Goal: Task Accomplishment & Management: Use online tool/utility

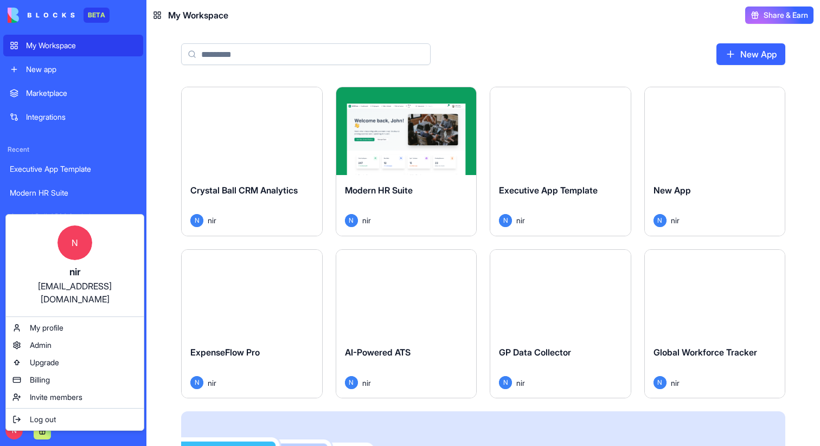
click at [170, 237] on html "BETA My Workspace New app Marketplace Integrations Recent Executive App Templat…" at bounding box center [410, 223] width 820 height 446
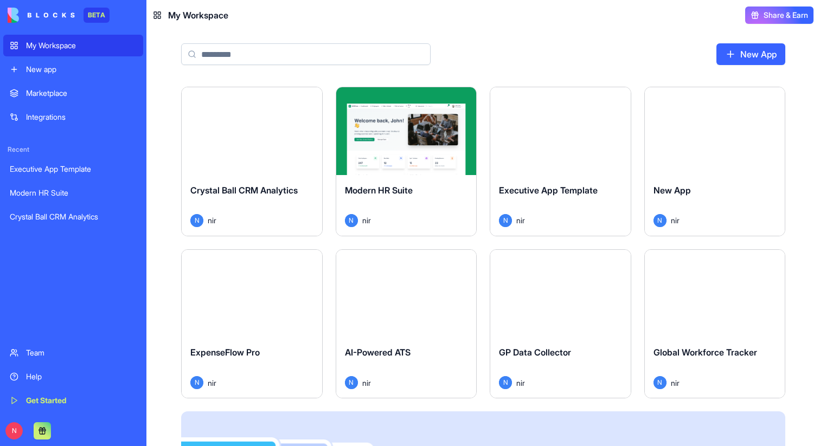
click at [276, 134] on button "Launch" at bounding box center [251, 131] width 81 height 22
click at [411, 136] on button "Launch" at bounding box center [405, 131] width 81 height 22
click at [546, 132] on button "Launch" at bounding box center [559, 131] width 81 height 22
click at [718, 132] on button "Launch" at bounding box center [714, 131] width 81 height 22
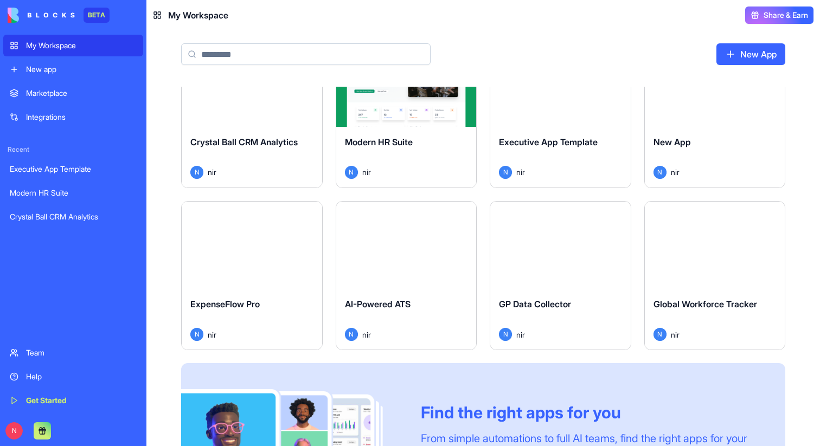
scroll to position [51, 0]
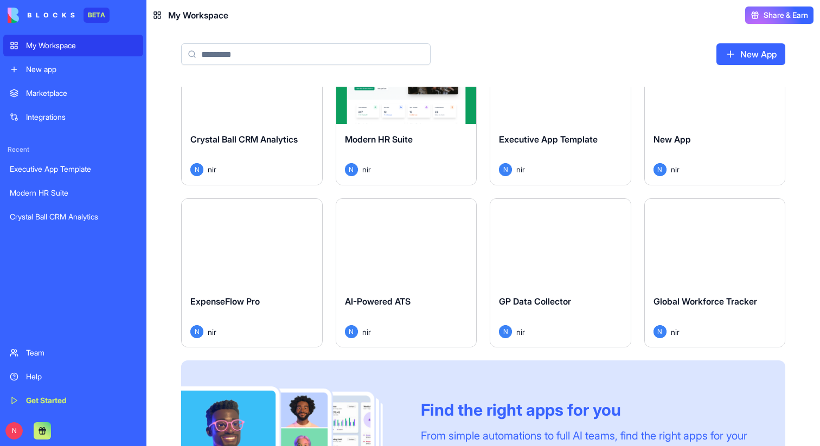
click at [694, 238] on button "Launch" at bounding box center [714, 242] width 81 height 22
click at [550, 240] on button "Launch" at bounding box center [559, 242] width 81 height 22
click at [380, 247] on button "Launch" at bounding box center [405, 242] width 81 height 22
click at [240, 245] on button "Launch" at bounding box center [251, 242] width 81 height 22
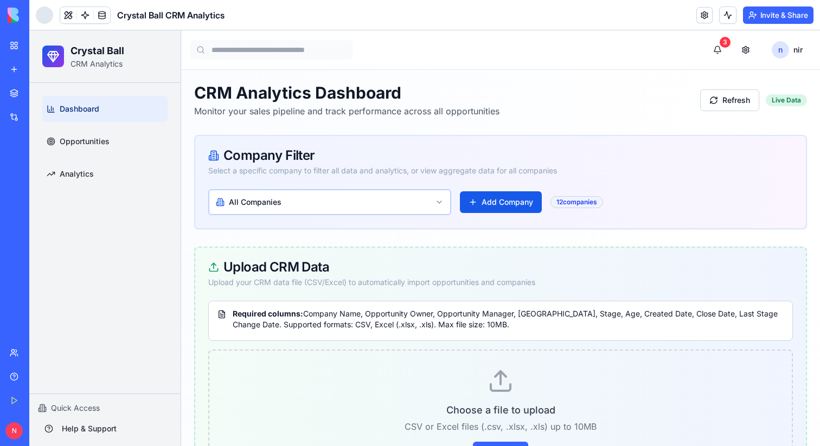
click at [617, 10] on header "Crystal Ball CRM Analytics Invite & Share" at bounding box center [424, 15] width 790 height 30
click at [65, 20] on button at bounding box center [68, 15] width 16 height 16
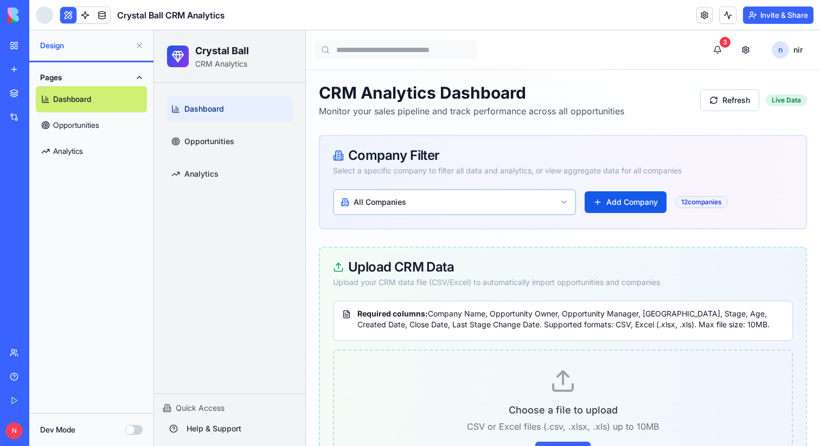
click at [65, 20] on button at bounding box center [68, 15] width 16 height 16
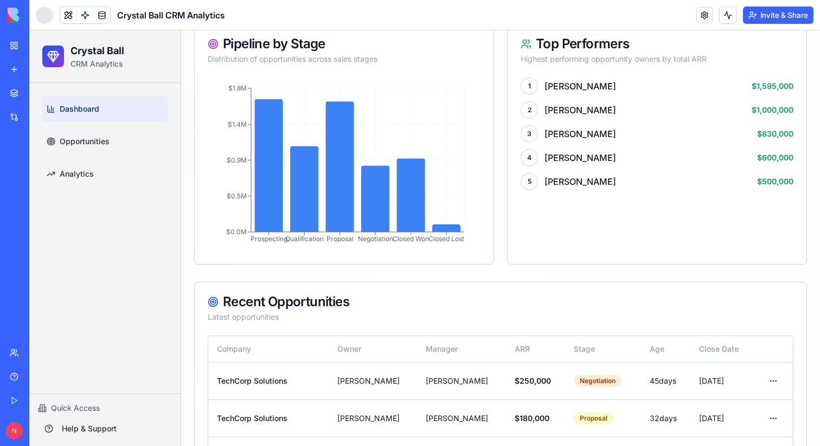
scroll to position [476, 0]
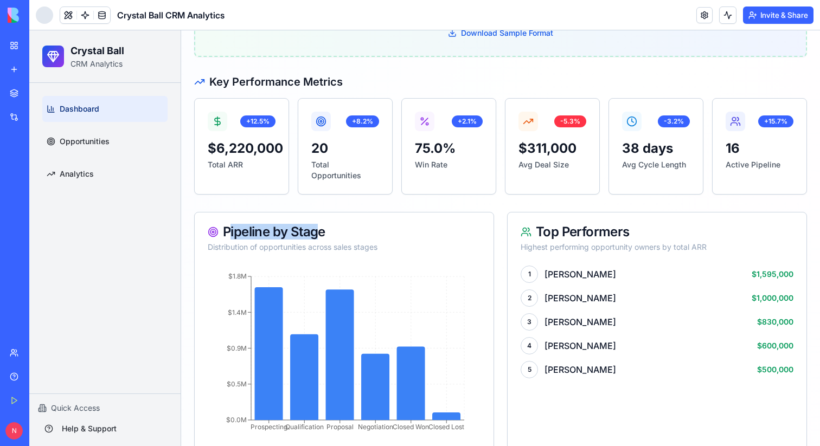
drag, startPoint x: 231, startPoint y: 234, endPoint x: 317, endPoint y: 235, distance: 85.6
click at [317, 235] on div "Pipeline by Stage" at bounding box center [344, 231] width 273 height 13
copy div "ipeline by Stag"
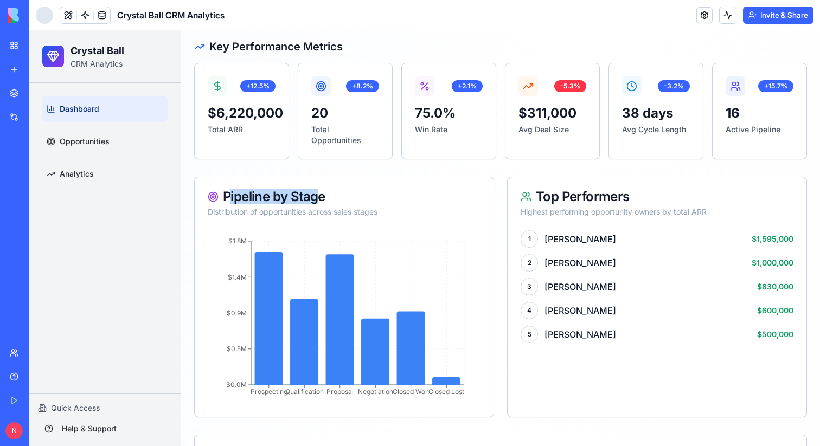
scroll to position [517, 0]
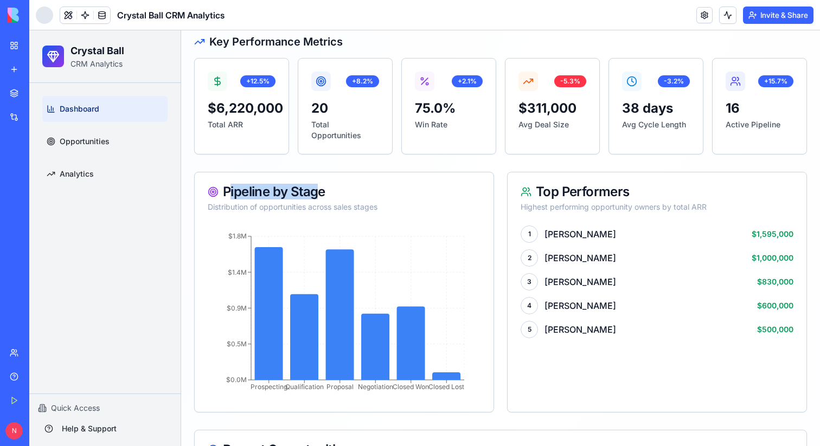
click at [246, 195] on div "Pipeline by Stage" at bounding box center [344, 191] width 273 height 13
drag, startPoint x: 223, startPoint y: 193, endPoint x: 314, endPoint y: 196, distance: 91.1
click at [314, 196] on div "Pipeline by Stage" at bounding box center [344, 191] width 273 height 13
copy div "Pipeline by Sta"
click at [73, 14] on button at bounding box center [68, 15] width 16 height 16
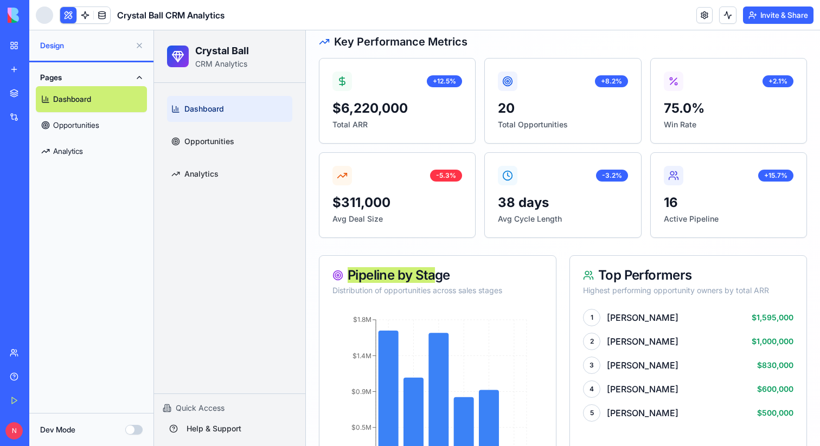
click at [137, 433] on button "Dev Mode" at bounding box center [133, 430] width 17 height 10
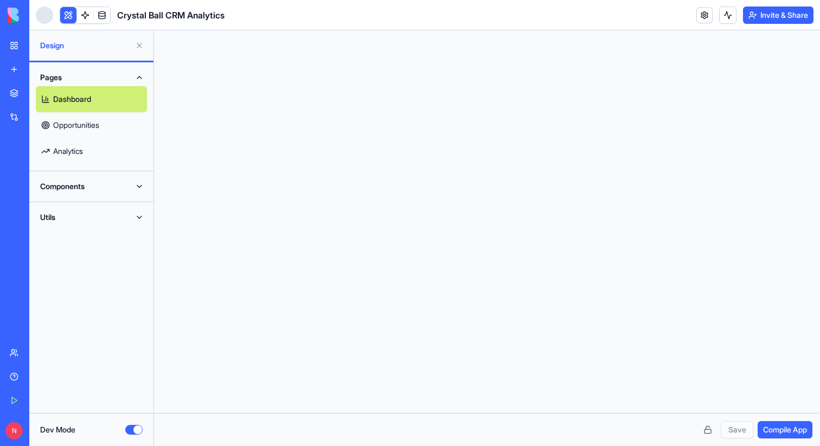
scroll to position [78, 0]
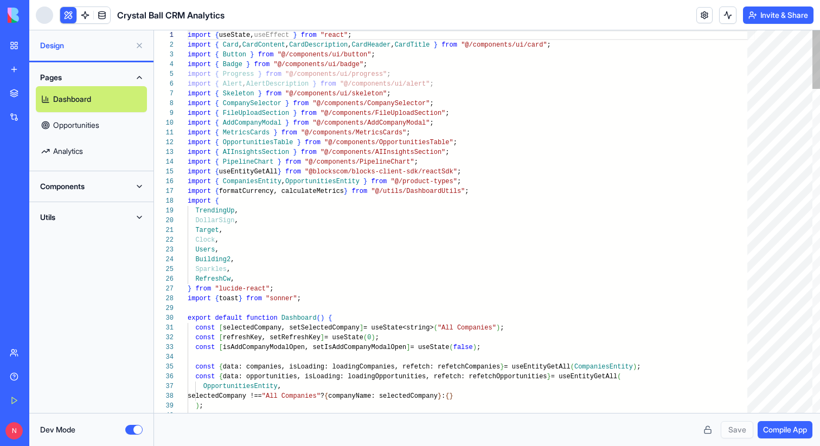
type textarea "**********"
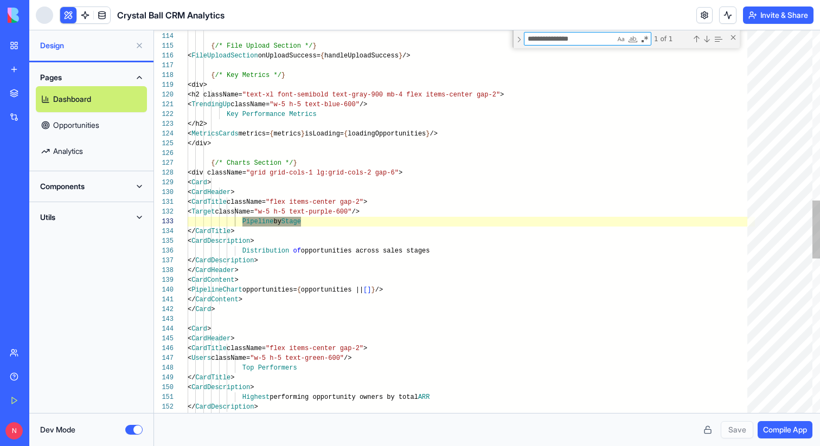
scroll to position [98, 114]
type textarea "**********"
click at [332, 223] on div "</ Card > { /* File Upload Section */ } < FileUploadSection onUploadSuccess= { …" at bounding box center [471, 170] width 567 height 2518
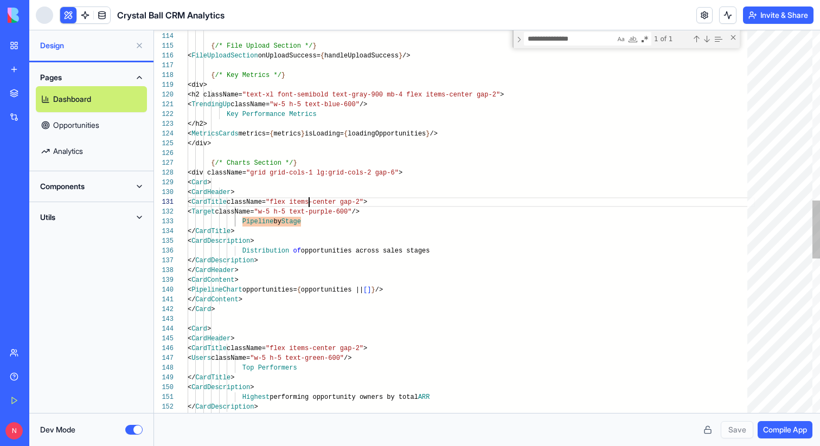
scroll to position [0, 121]
click at [308, 205] on div "</ Card > { /* File Upload Section */ } < FileUploadSection onUploadSuccess= { …" at bounding box center [471, 170] width 567 height 2518
click at [314, 221] on div "</ Card > { /* File Upload Section */ } < FileUploadSection onUploadSuccess= { …" at bounding box center [471, 170] width 567 height 2518
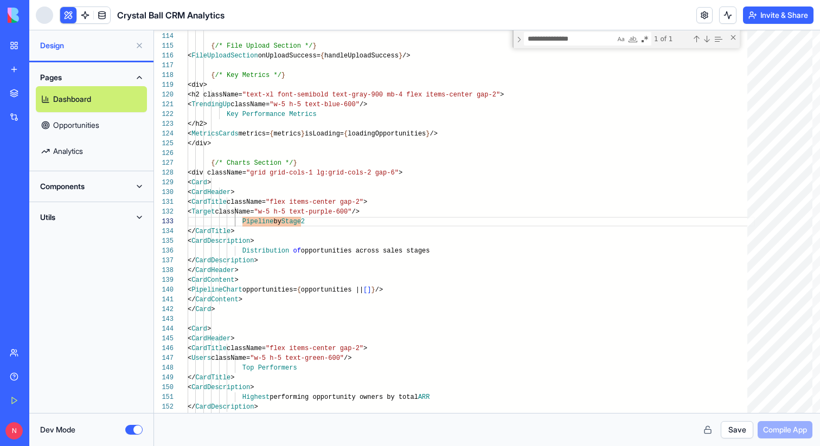
type textarea "**********"
click at [739, 434] on button "Save" at bounding box center [736, 429] width 33 height 17
click at [784, 428] on span "Compile App" at bounding box center [785, 429] width 44 height 11
click at [134, 431] on button "Dev Mode" at bounding box center [133, 430] width 17 height 10
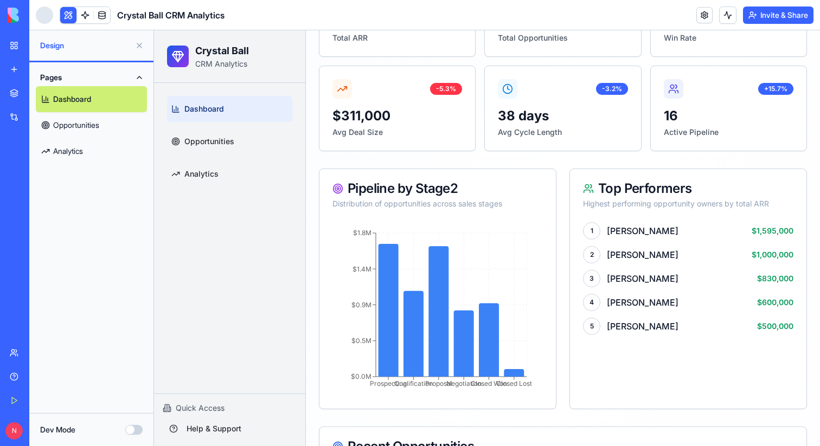
scroll to position [630, 0]
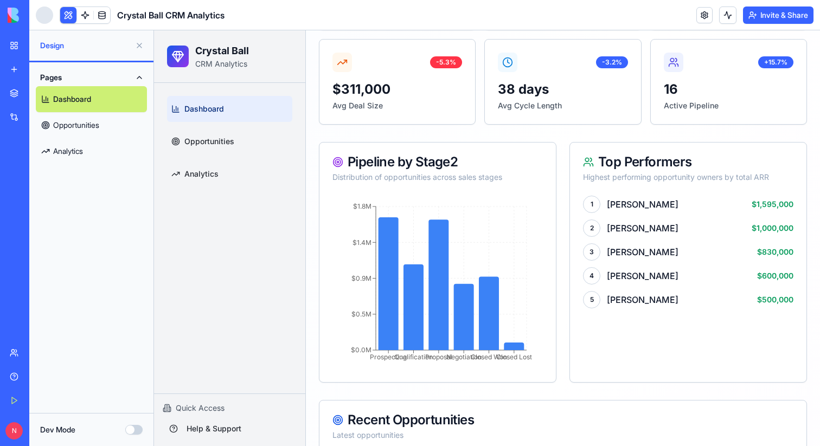
click at [61, 16] on button at bounding box center [68, 15] width 16 height 16
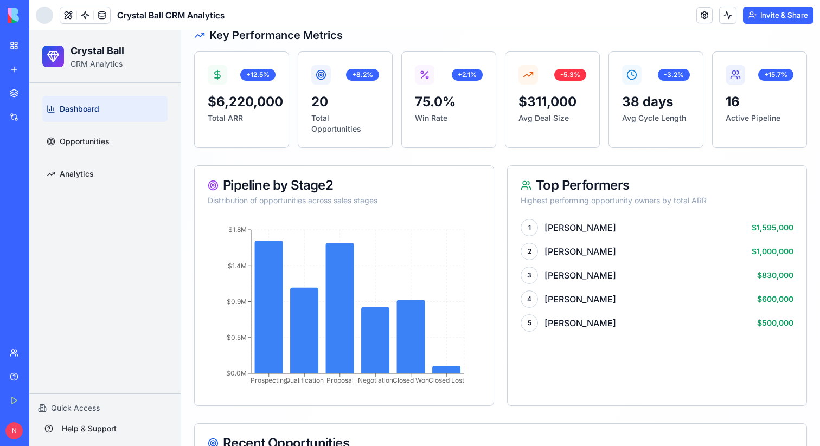
scroll to position [537, 0]
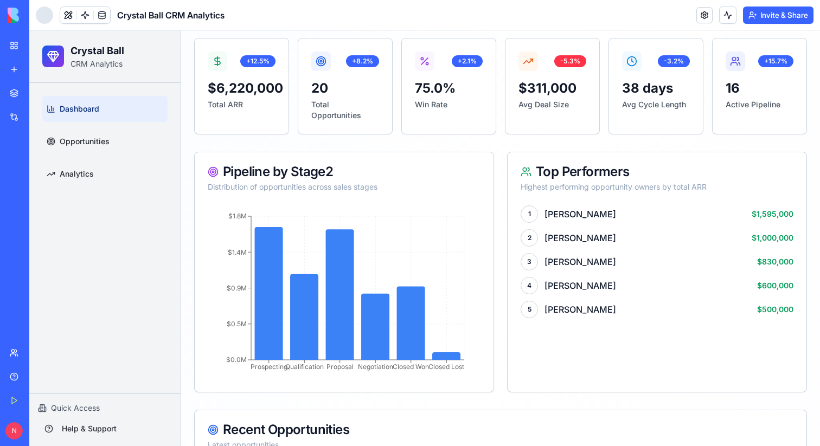
click at [68, 12] on button at bounding box center [68, 15] width 16 height 16
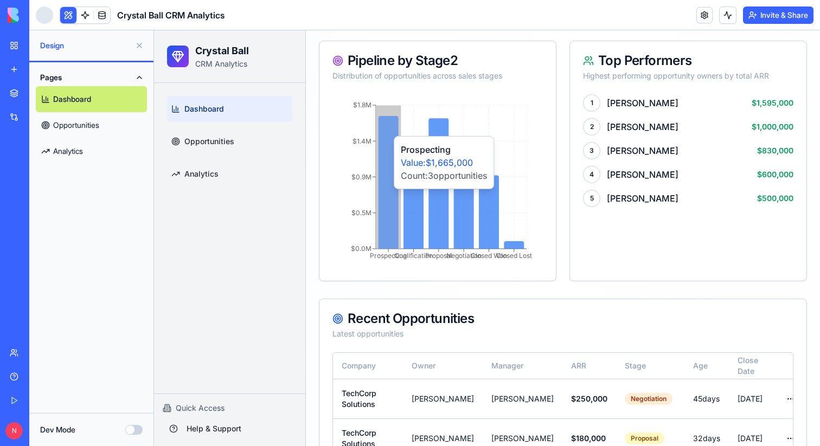
scroll to position [712, 0]
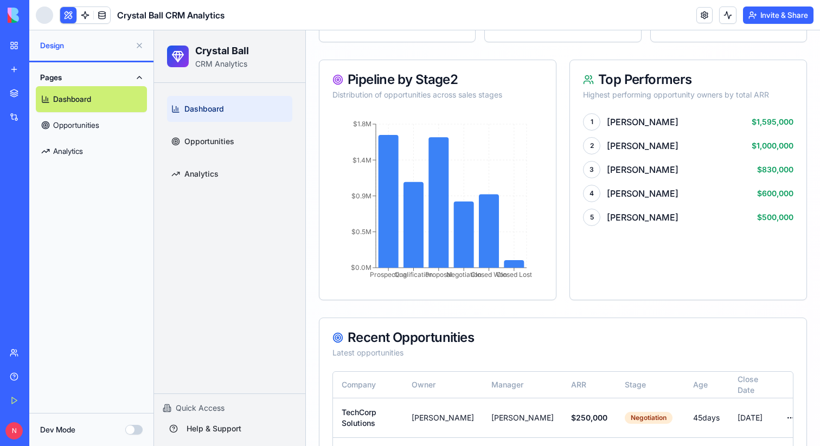
click at [133, 429] on button "Dev Mode" at bounding box center [133, 430] width 17 height 10
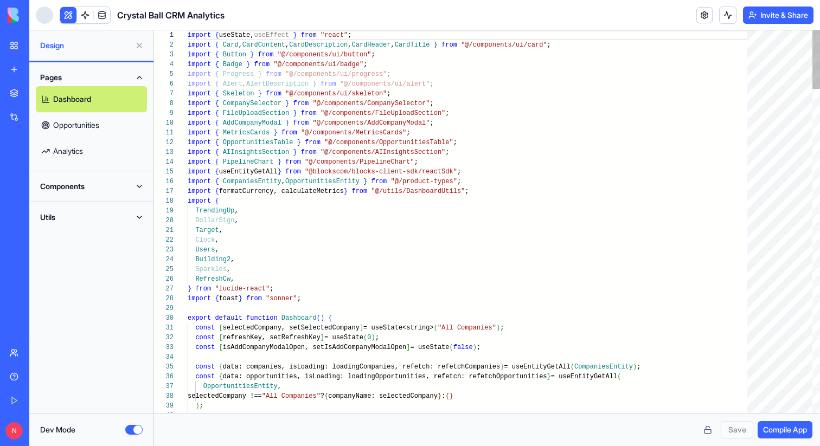
scroll to position [78, 0]
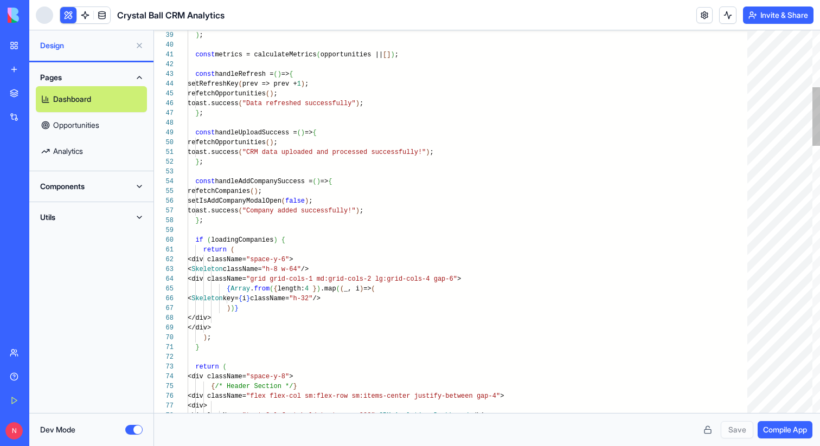
type textarea "**********"
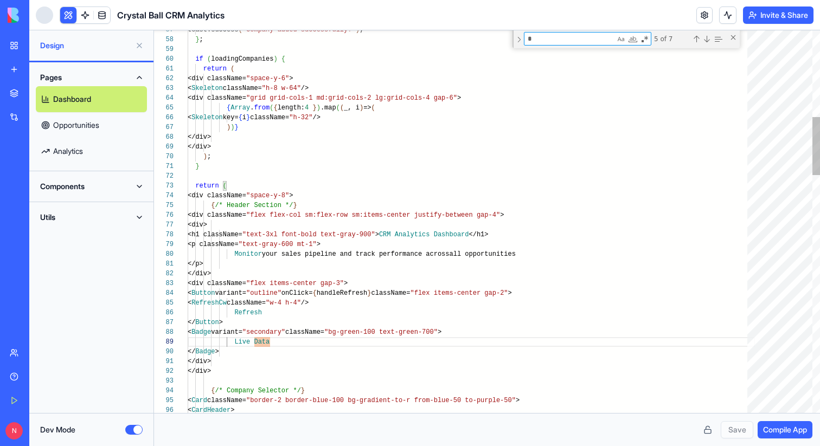
scroll to position [78, 4]
type textarea "*"
type textarea "**********"
type textarea "*"
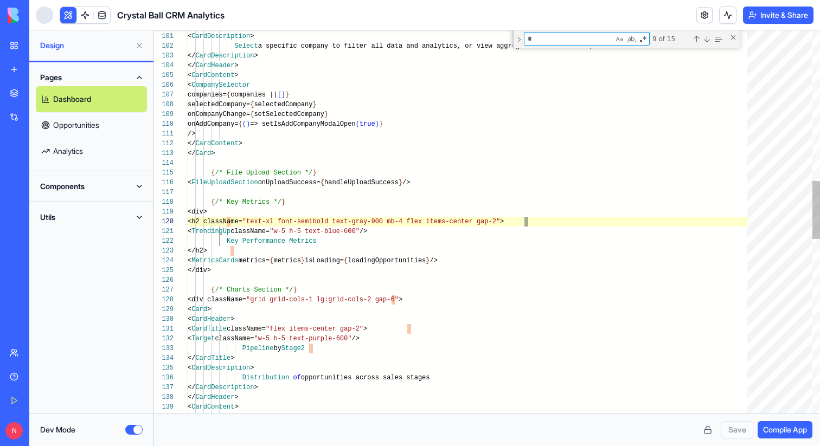
type textarea "**********"
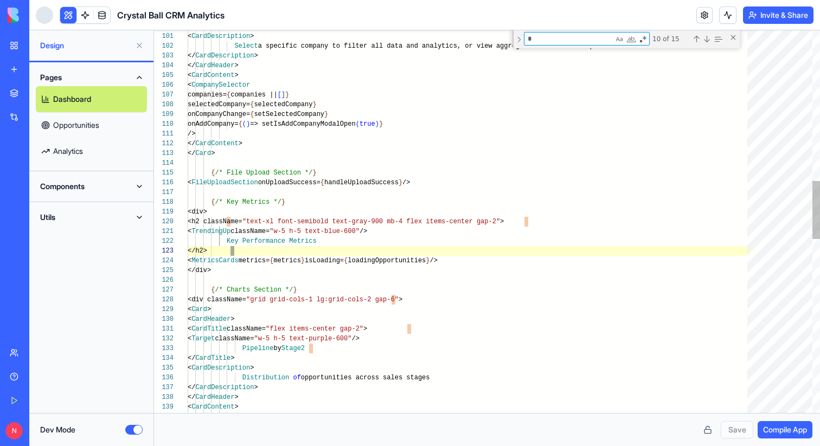
scroll to position [98, 208]
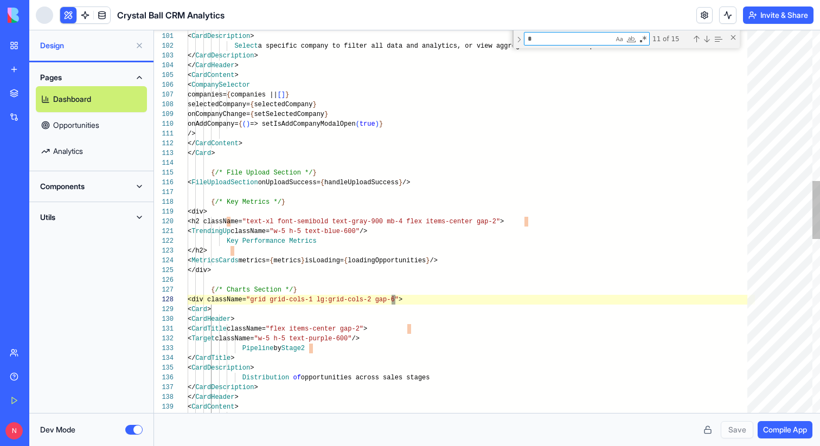
type textarea "*"
click at [325, 347] on div "</ CardTitle > < CardDescription > Select a specific company to filter all data…" at bounding box center [471, 297] width 567 height 2518
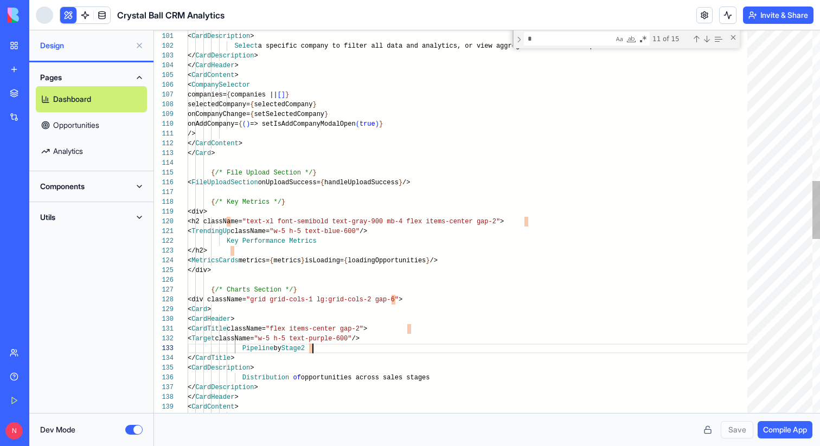
type textarea "**********"
click at [728, 423] on button "Save" at bounding box center [736, 429] width 33 height 17
click at [778, 433] on span "Compile App" at bounding box center [785, 429] width 44 height 11
click at [732, 35] on div "Close (Escape)" at bounding box center [732, 37] width 9 height 9
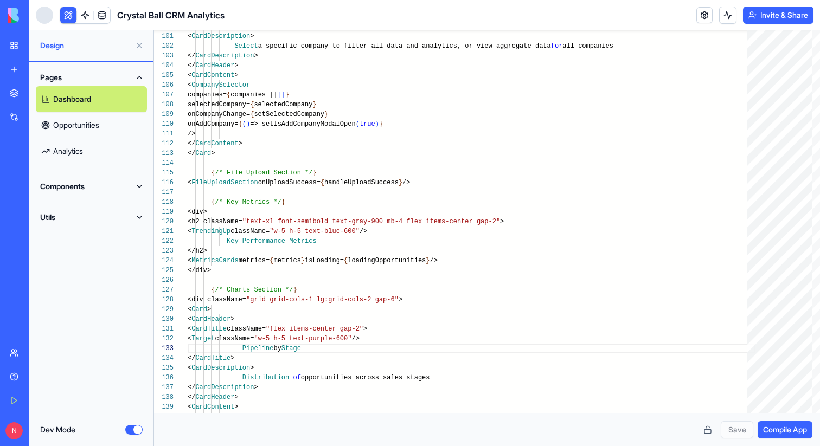
click at [139, 46] on button at bounding box center [139, 45] width 17 height 17
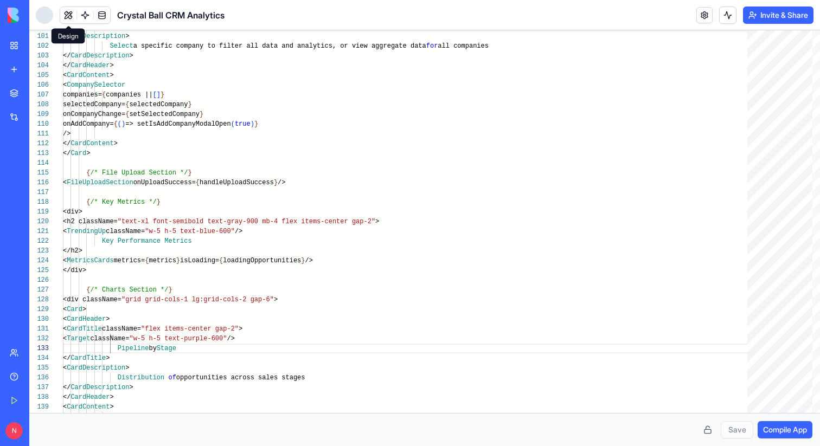
click at [65, 16] on button at bounding box center [68, 15] width 16 height 16
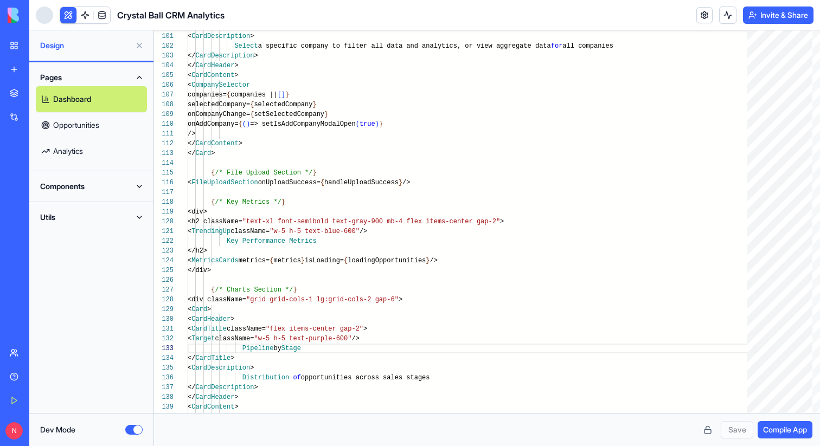
click at [138, 437] on div "Dev Mode" at bounding box center [91, 429] width 124 height 33
click at [138, 432] on button "Dev Mode" at bounding box center [133, 430] width 17 height 10
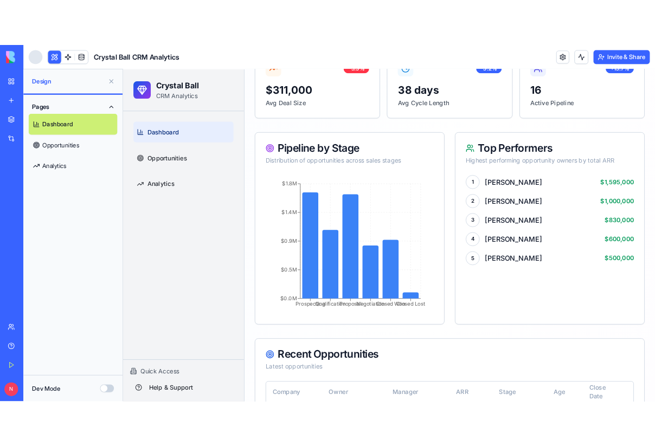
scroll to position [663, 0]
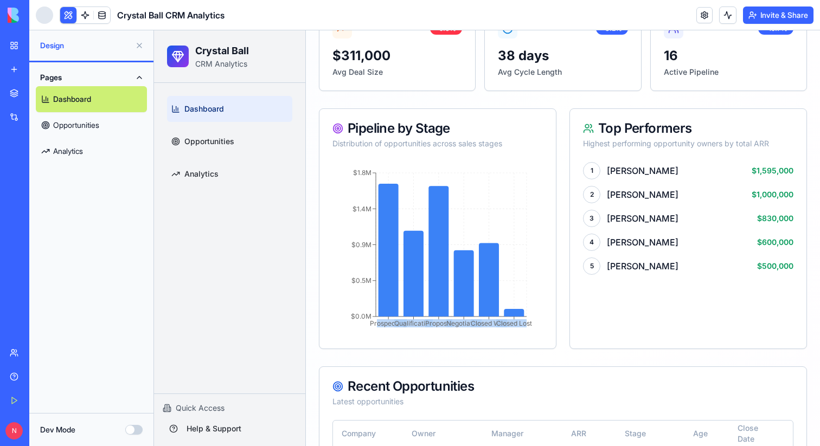
drag, startPoint x: 377, startPoint y: 323, endPoint x: 526, endPoint y: 323, distance: 149.1
click at [526, 323] on g "Prospecting Qualification Proposal Negotiation Closed Won Closed Lost" at bounding box center [451, 322] width 162 height 11
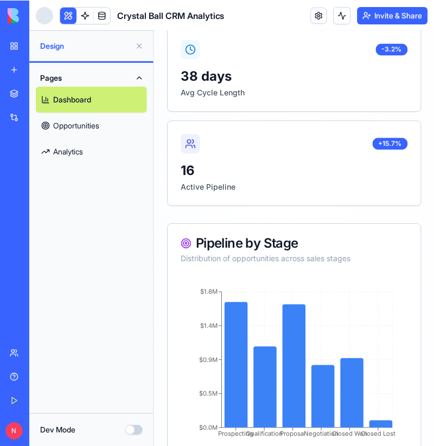
scroll to position [1098, 0]
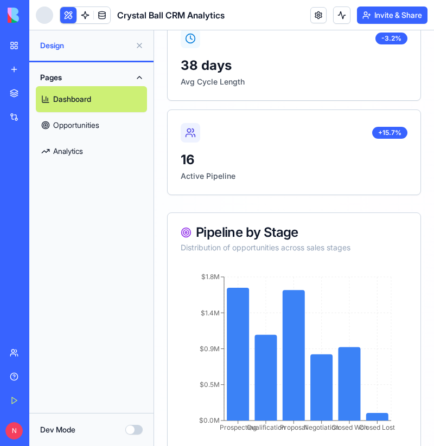
click at [139, 40] on button at bounding box center [139, 45] width 17 height 17
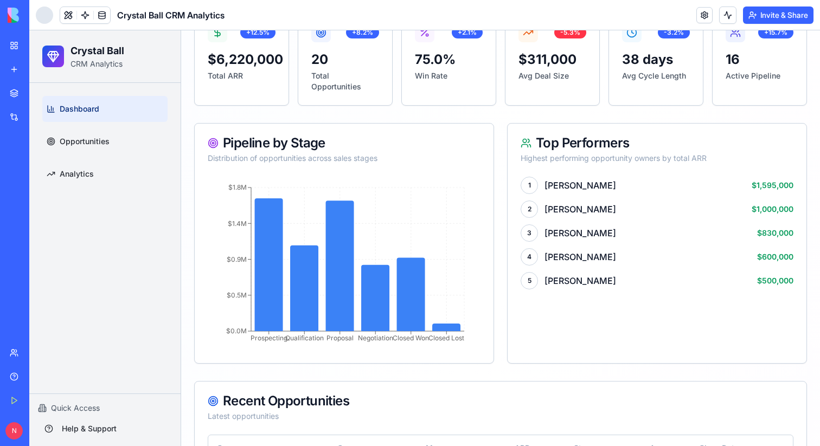
scroll to position [419, 0]
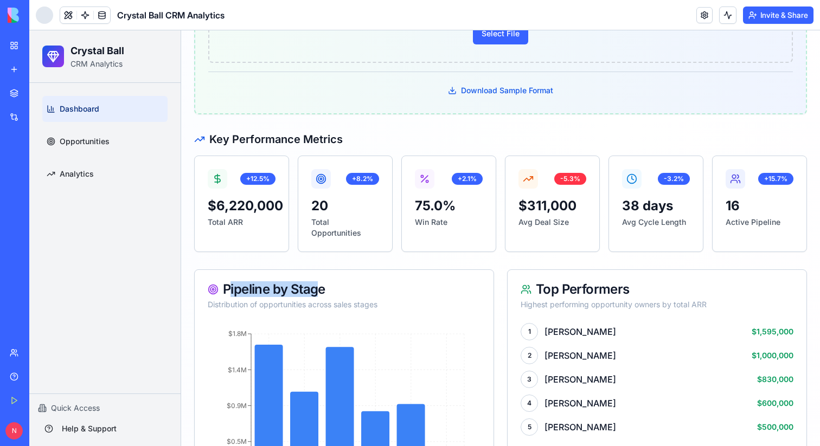
drag, startPoint x: 227, startPoint y: 291, endPoint x: 320, endPoint y: 292, distance: 92.7
click at [320, 292] on div "Pipeline by Stage" at bounding box center [344, 289] width 273 height 13
copy div "ipeline by Stag"
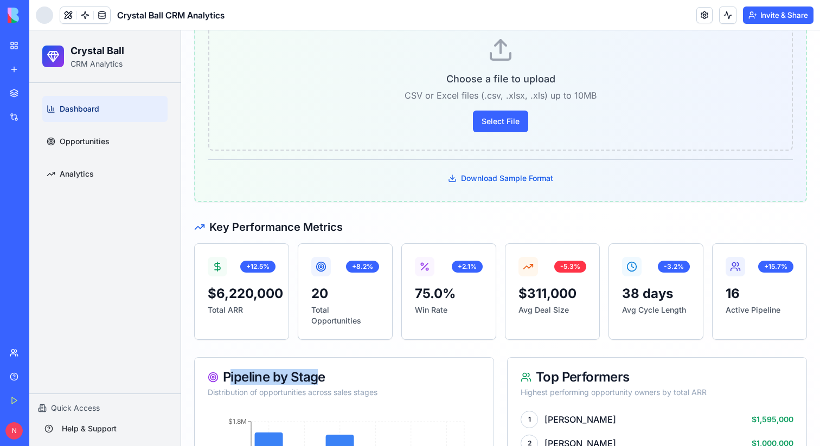
scroll to position [265, 0]
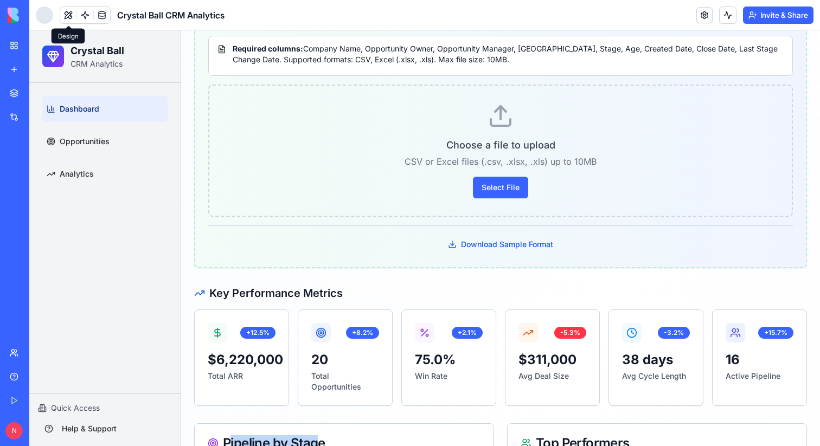
click at [67, 9] on button at bounding box center [68, 15] width 16 height 16
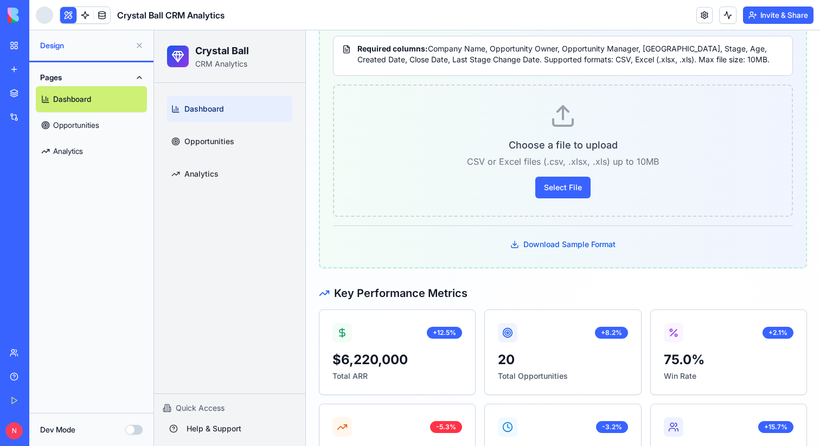
click at [131, 431] on button "Dev Mode" at bounding box center [133, 430] width 17 height 10
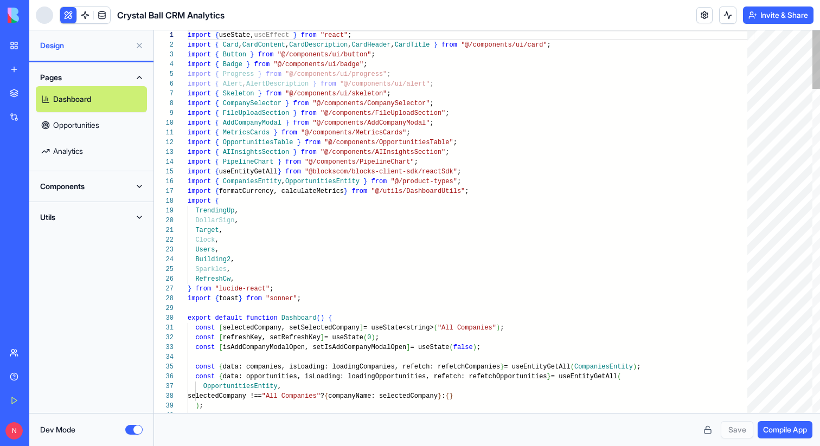
scroll to position [78, 0]
type textarea "**********"
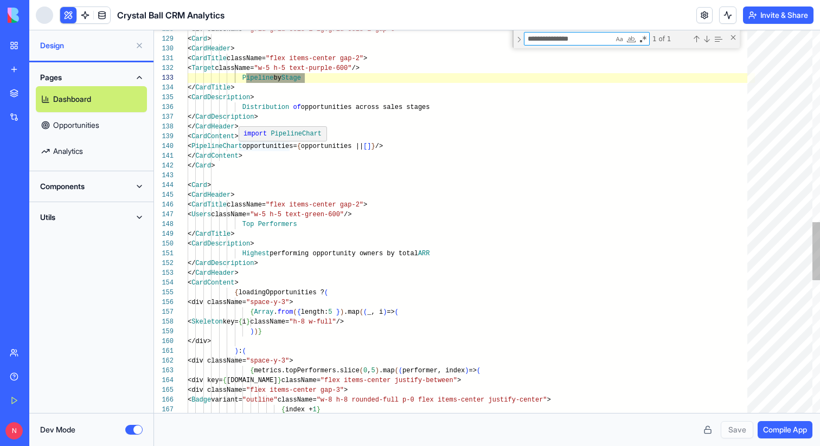
click at [265, 144] on div "< CardDescription > Distribution of opportunities across sales stages </ CardDe…" at bounding box center [471, 26] width 567 height 2518
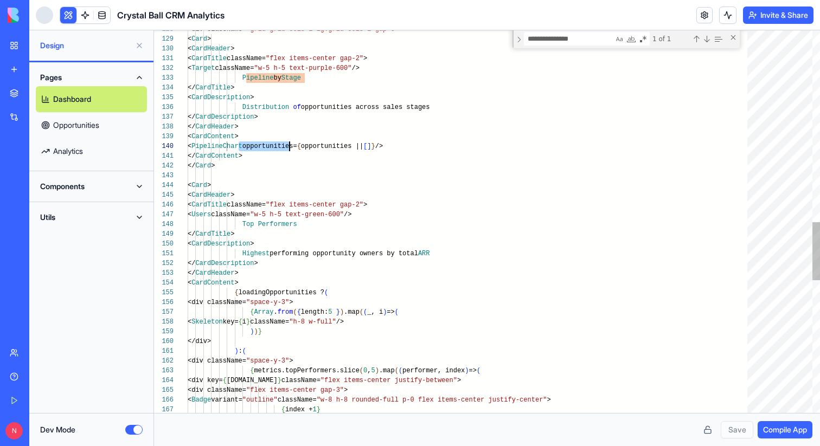
click at [265, 144] on div "< CardDescription > Distribution of opportunities across sales stages </ CardDe…" at bounding box center [471, 26] width 567 height 2518
type textarea "**********"
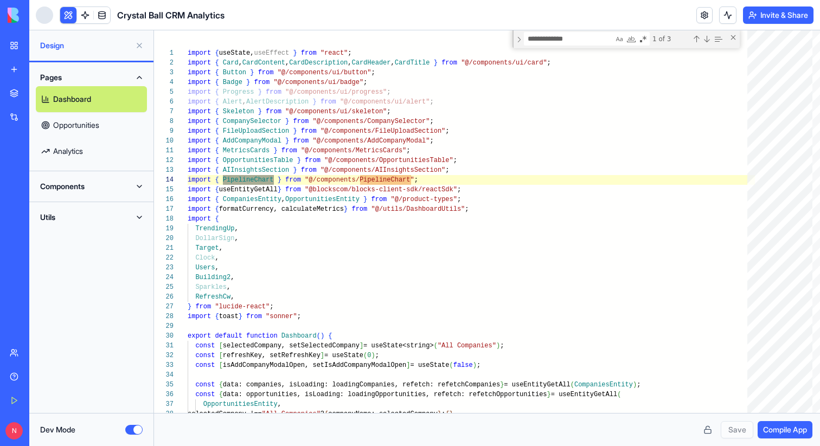
click at [82, 180] on button "Components" at bounding box center [91, 186] width 111 height 17
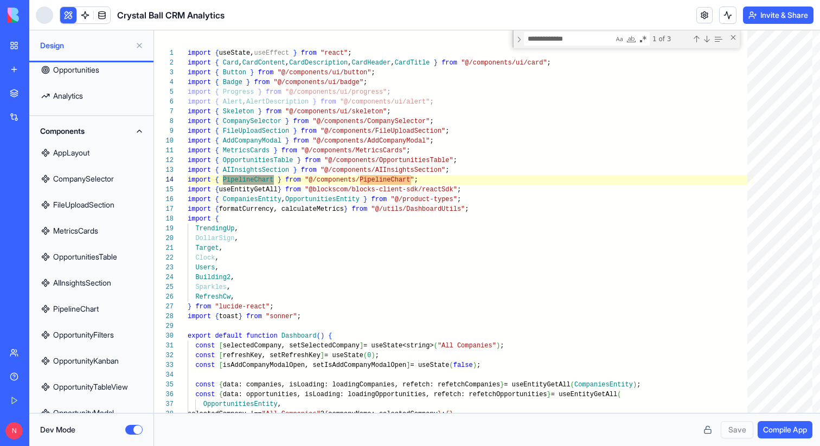
scroll to position [80, 0]
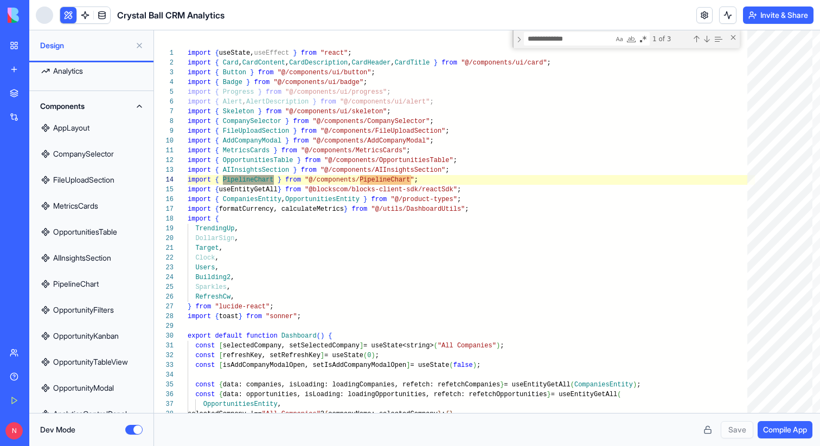
click at [85, 282] on link "PipelineChart" at bounding box center [91, 284] width 111 height 26
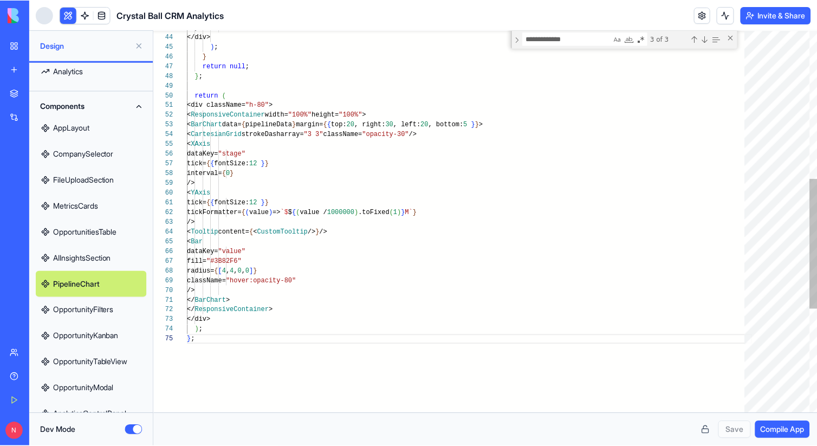
scroll to position [39, 8]
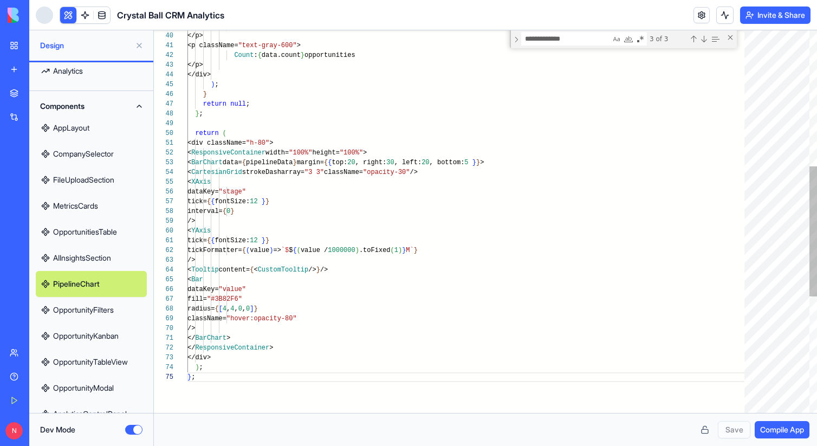
type textarea "**********"
click at [334, 249] on div "</p> </div> ) ; } return null ; } ; return ( <div className= "h-80" > < Respons…" at bounding box center [470, 194] width 565 height 1123
type textarea "*"
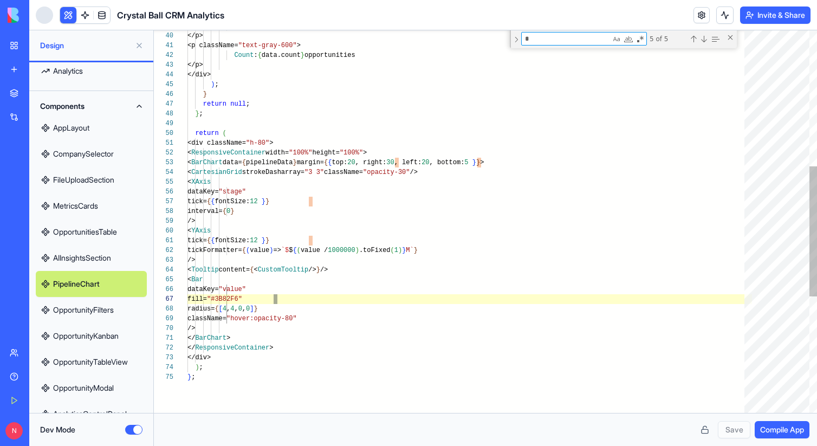
type textarea "**********"
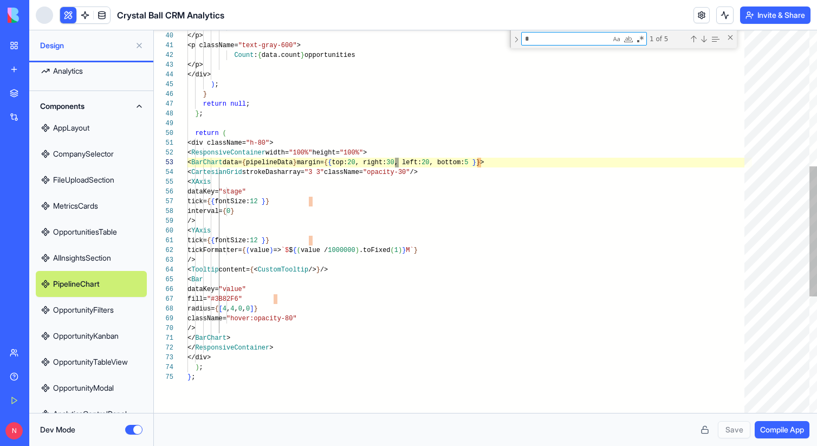
scroll to position [98, 211]
type textarea "*"
click at [138, 431] on button "Dev Mode" at bounding box center [133, 430] width 17 height 10
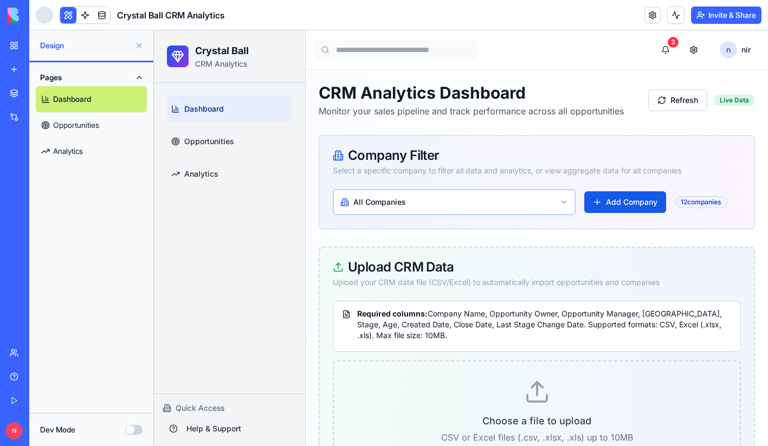
type button "on"
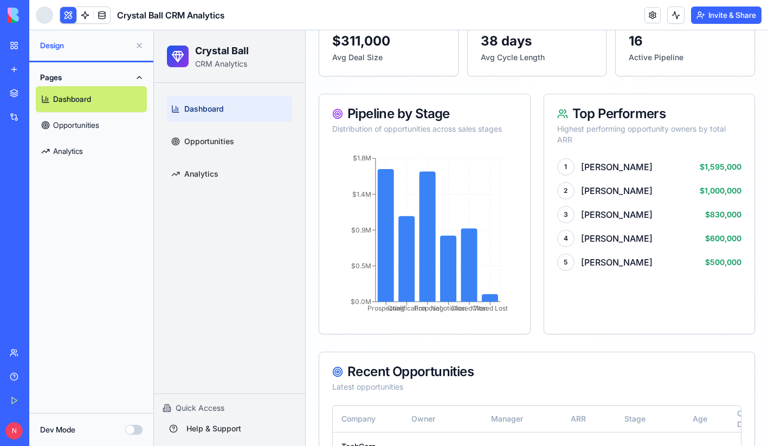
scroll to position [728, 0]
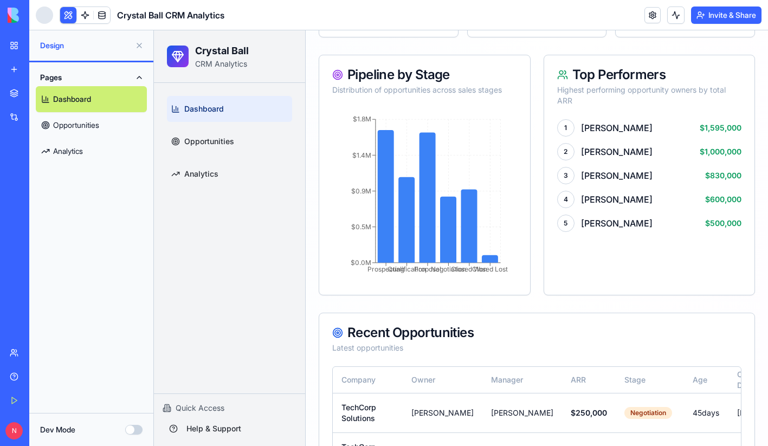
click at [86, 146] on link "Analytics" at bounding box center [91, 151] width 111 height 26
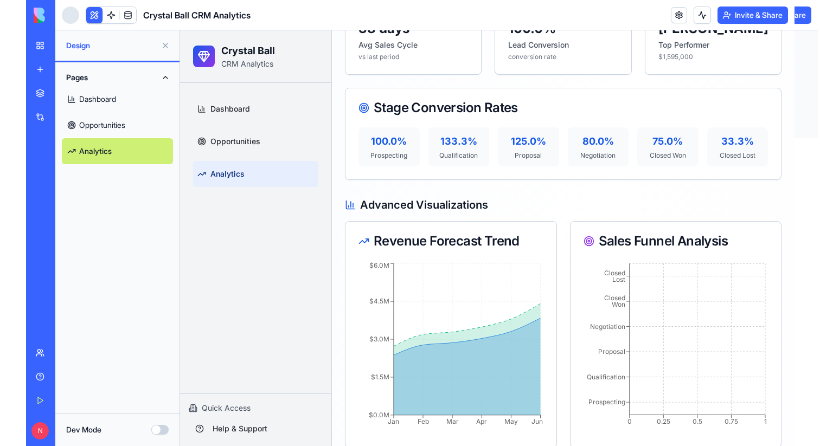
scroll to position [514, 0]
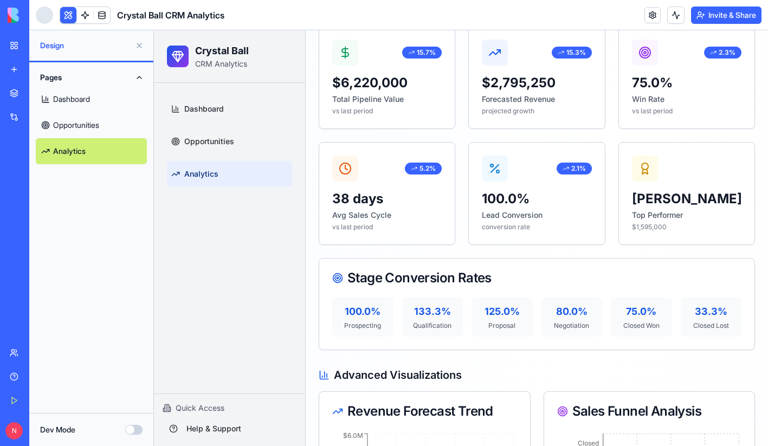
click at [72, 92] on link "Dashboard" at bounding box center [91, 99] width 111 height 26
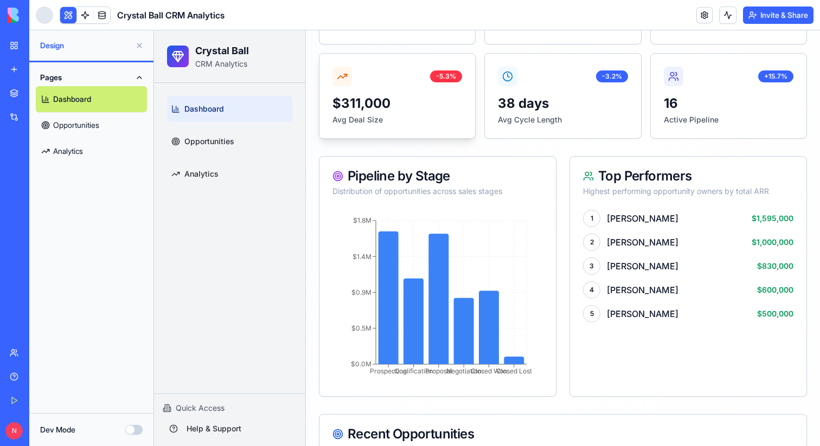
scroll to position [637, 0]
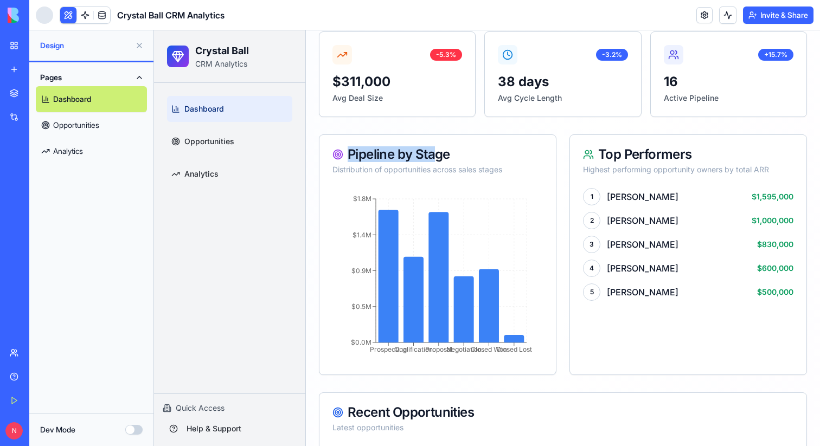
drag, startPoint x: 349, startPoint y: 152, endPoint x: 438, endPoint y: 152, distance: 89.4
click at [438, 152] on div "Pipeline by Stage" at bounding box center [437, 154] width 210 height 13
copy div "Pipeline by Sta"
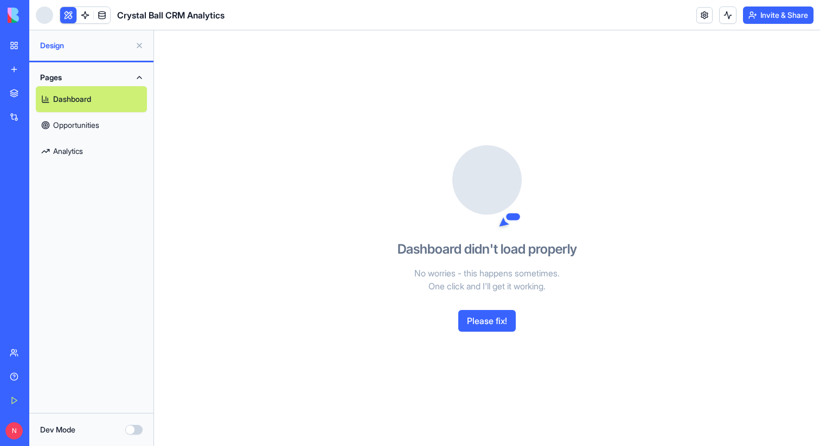
scroll to position [0, 0]
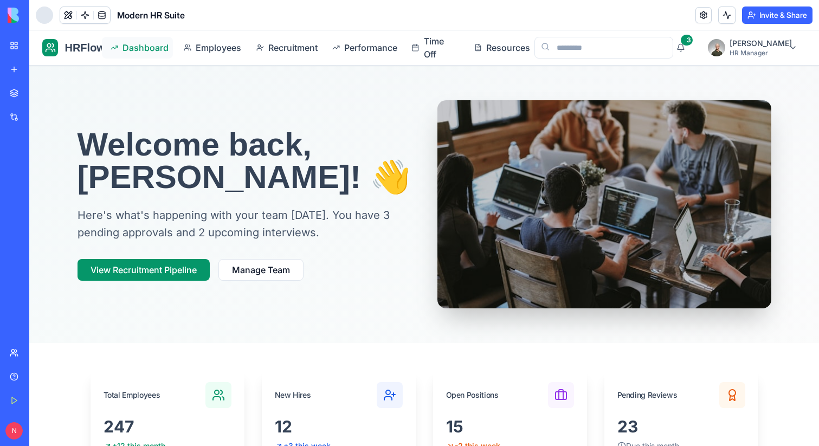
click at [158, 44] on span "Dashboard" at bounding box center [142, 47] width 41 height 13
click at [211, 44] on span "Employees" at bounding box center [216, 47] width 41 height 13
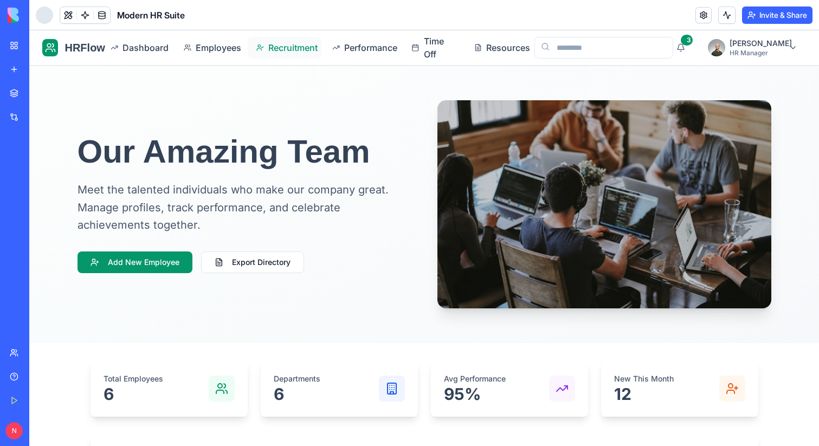
click at [299, 51] on span "Recruitment" at bounding box center [290, 47] width 44 height 13
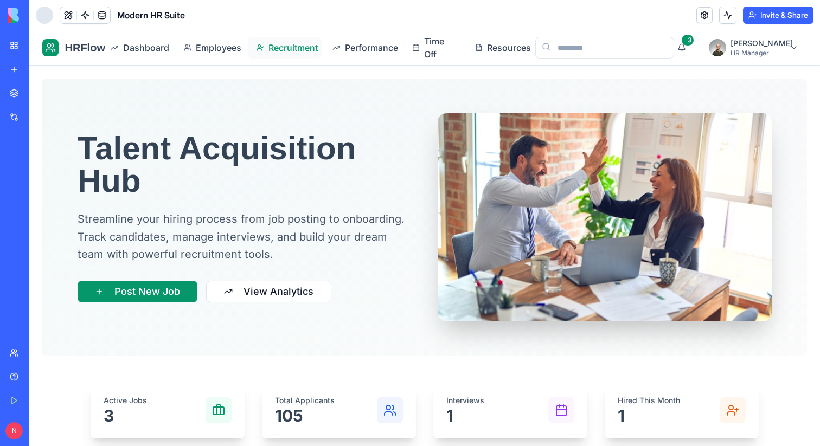
click at [302, 44] on span "Recruitment" at bounding box center [290, 47] width 44 height 13
click at [359, 46] on span "Performance" at bounding box center [369, 47] width 48 height 13
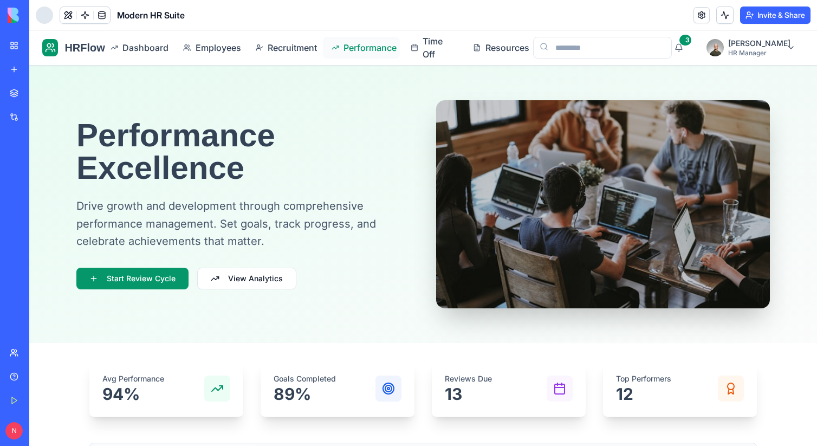
click at [384, 43] on span "Performance" at bounding box center [368, 47] width 48 height 13
click at [298, 44] on span "Recruitment" at bounding box center [290, 47] width 44 height 13
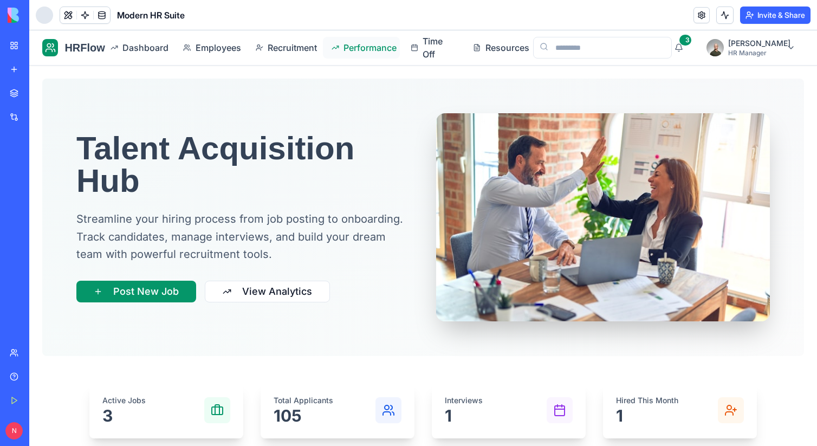
click at [352, 44] on span "Performance" at bounding box center [368, 47] width 48 height 13
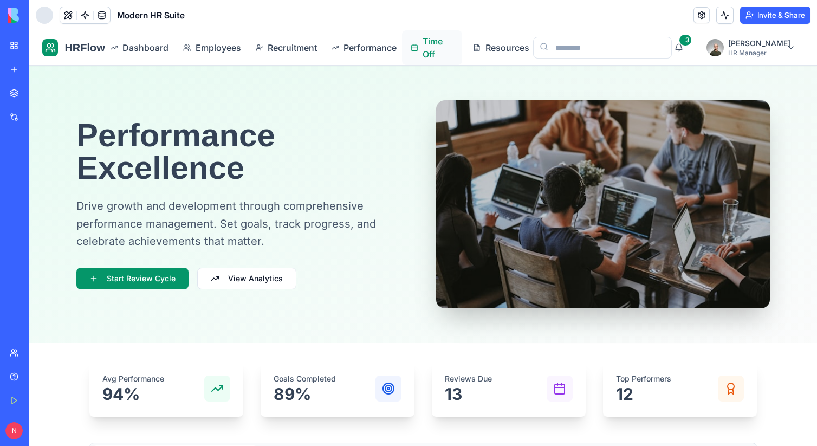
click at [434, 43] on span "Time Off" at bounding box center [438, 48] width 31 height 26
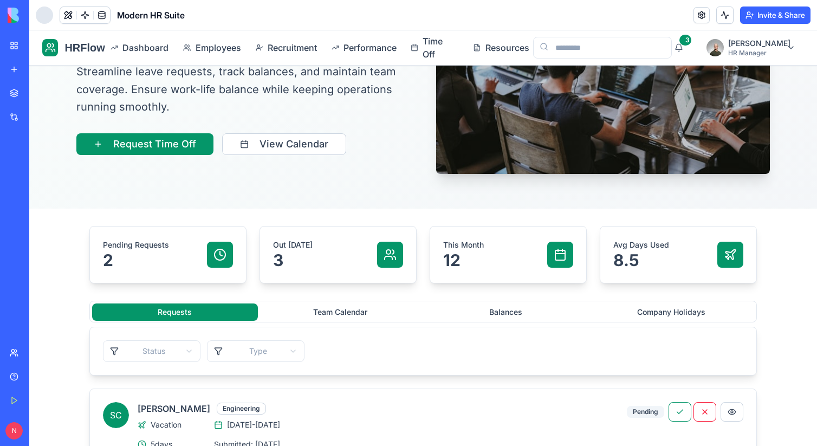
scroll to position [160, 0]
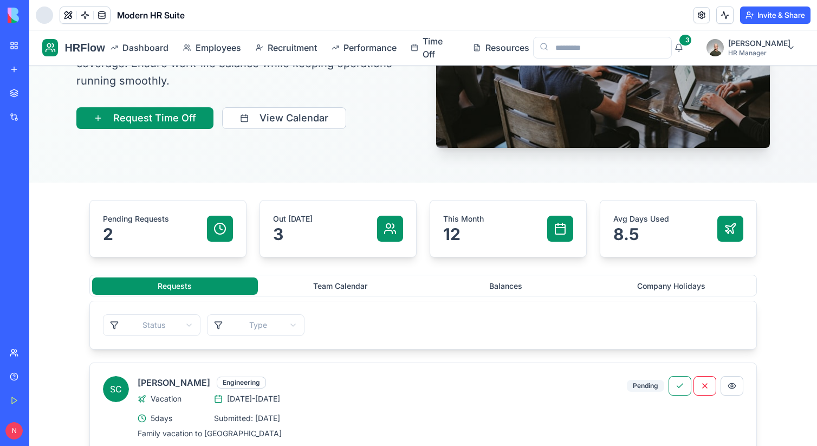
click at [373, 279] on button "Team Calendar" at bounding box center [341, 286] width 166 height 17
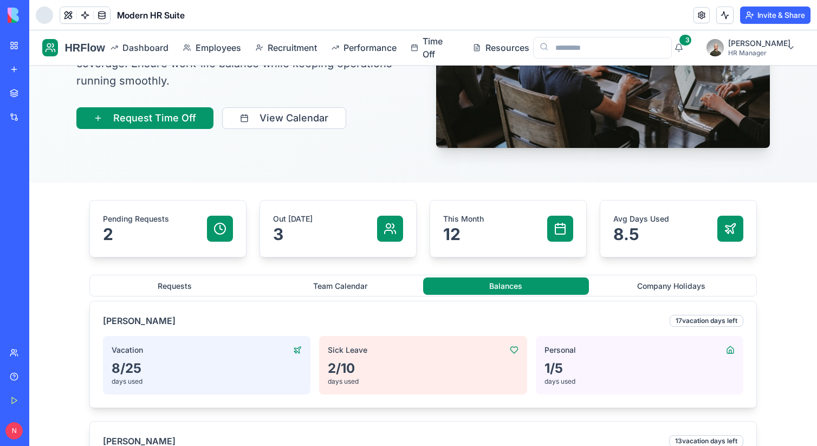
click at [498, 278] on button "Balances" at bounding box center [506, 286] width 166 height 17
click at [179, 285] on button "Requests" at bounding box center [175, 286] width 166 height 17
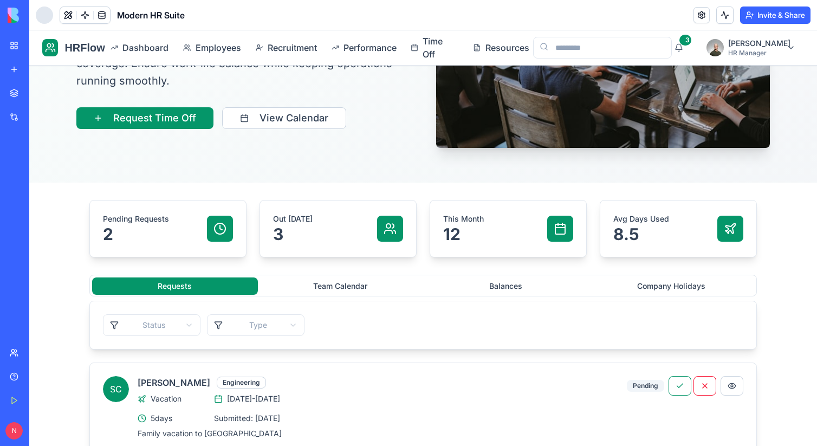
click at [300, 279] on button "Team Calendar" at bounding box center [341, 286] width 166 height 17
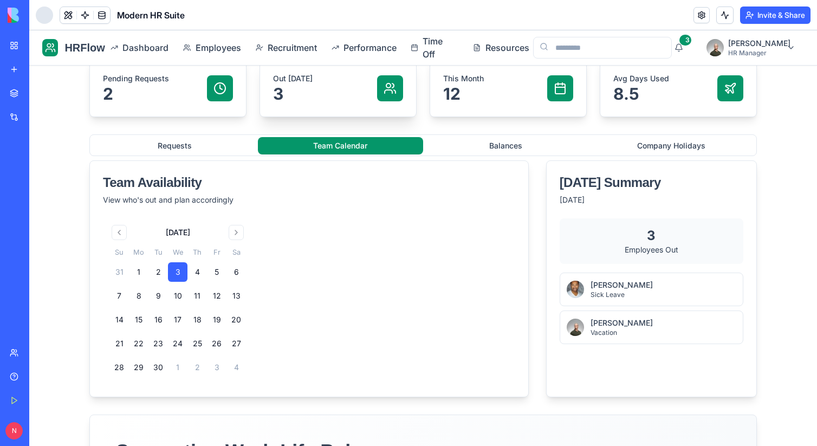
scroll to position [291, 0]
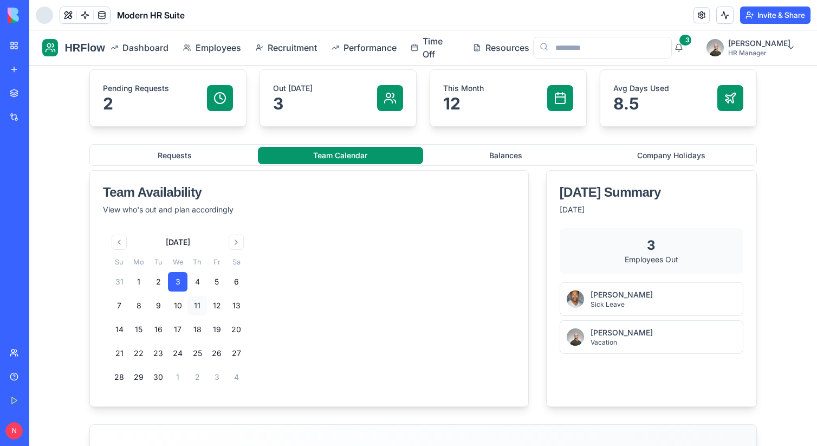
click at [201, 303] on button "11" at bounding box center [198, 306] width 20 height 20
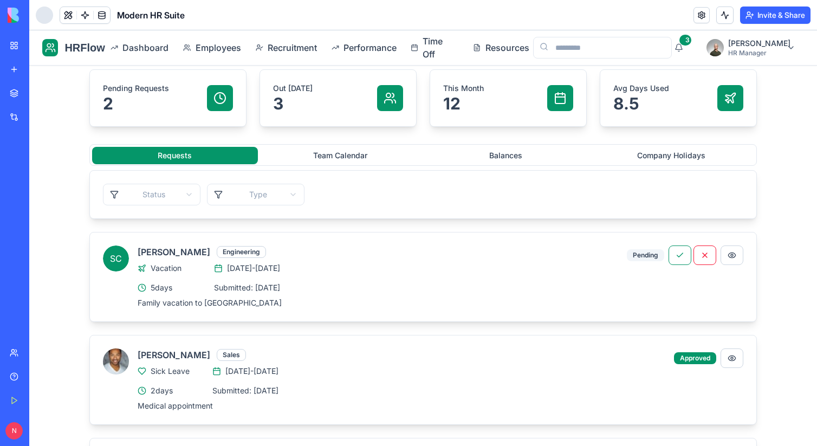
click at [194, 149] on button "Requests" at bounding box center [175, 155] width 166 height 17
click at [491, 171] on div "Status Type" at bounding box center [423, 195] width 667 height 48
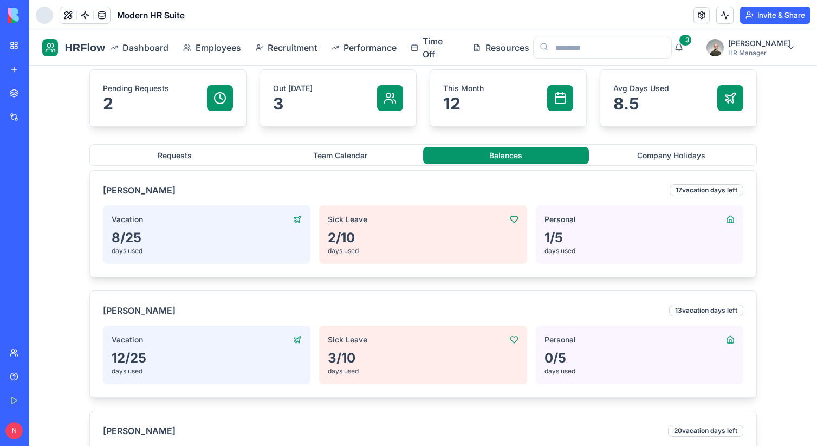
click at [509, 150] on button "Balances" at bounding box center [506, 155] width 166 height 17
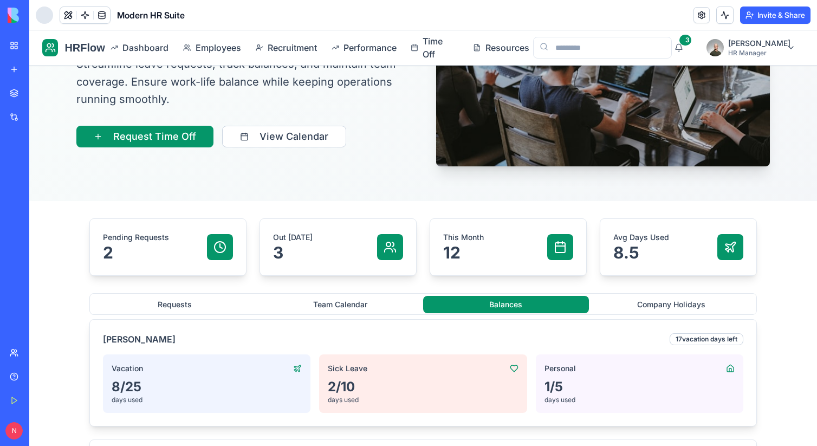
scroll to position [109, 0]
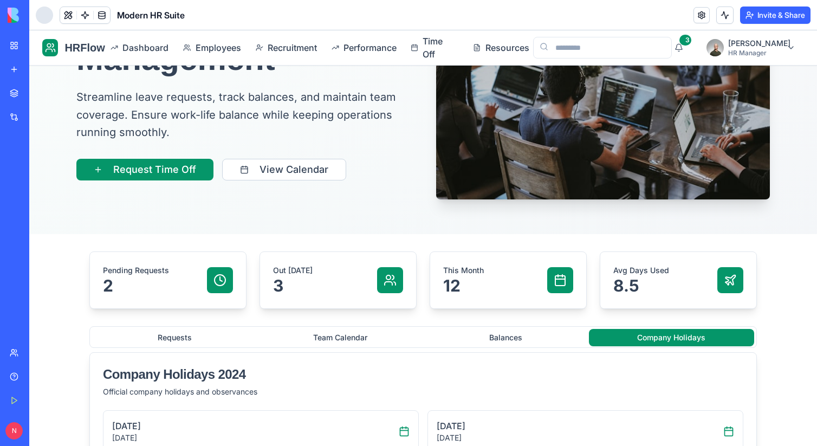
click at [668, 333] on button "Company Holidays" at bounding box center [672, 337] width 166 height 17
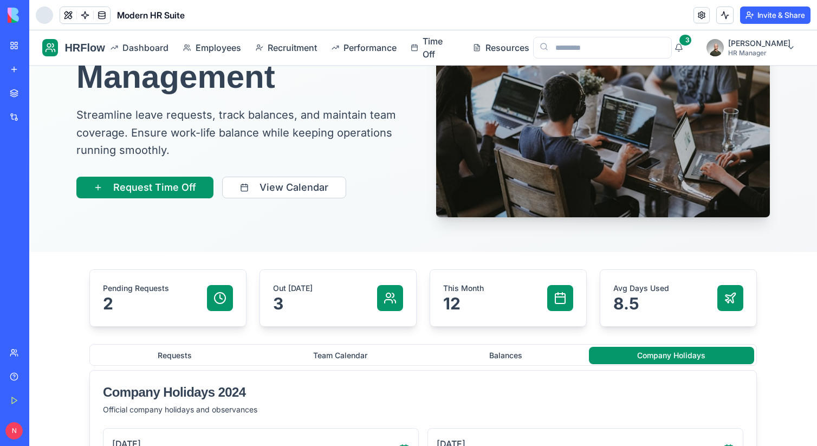
scroll to position [0, 0]
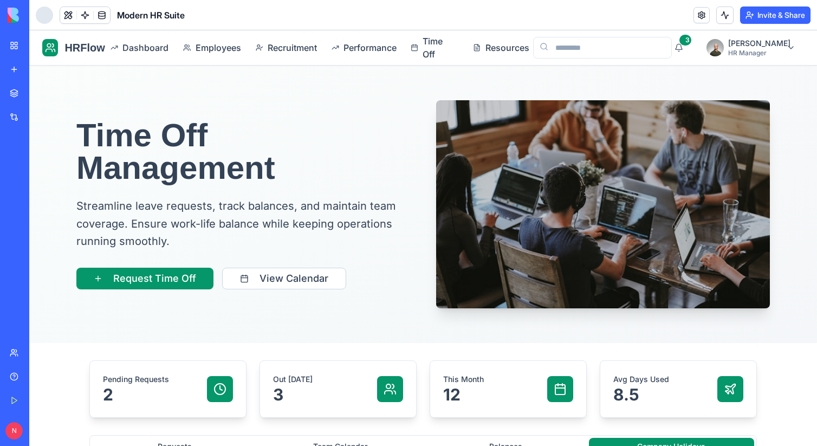
click at [731, 59] on div "HRFlow Dashboard Employees Recruitment Performance Time Off Resources 3 John Do…" at bounding box center [423, 47] width 788 height 35
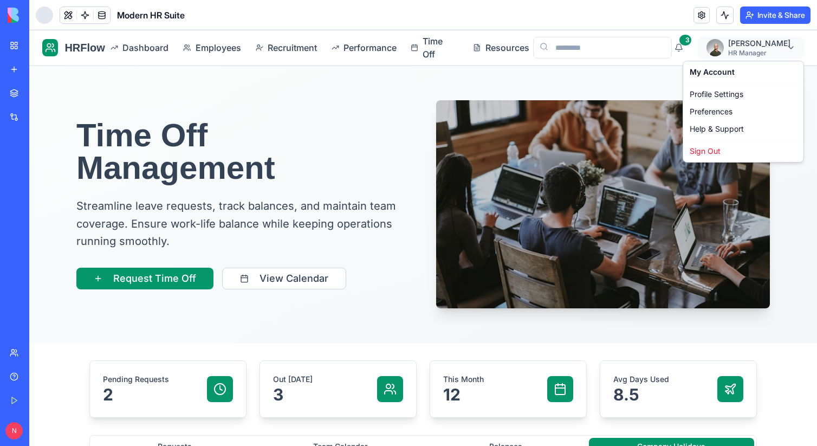
click at [727, 95] on div "Profile Settings" at bounding box center [744, 94] width 116 height 17
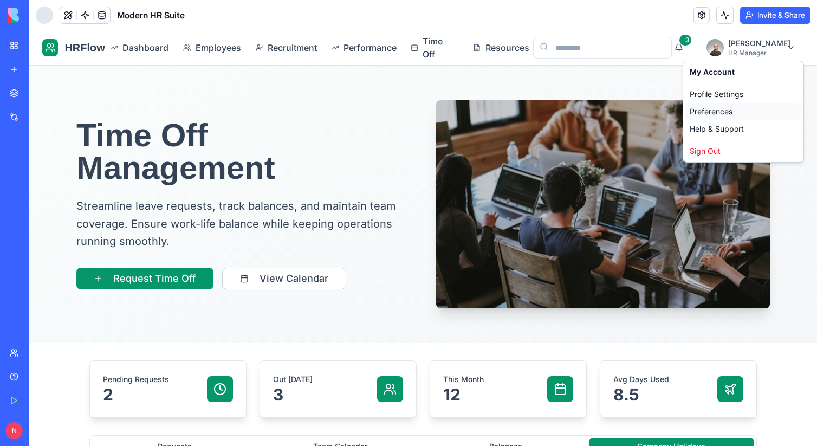
click at [719, 113] on div "Preferences" at bounding box center [744, 111] width 116 height 17
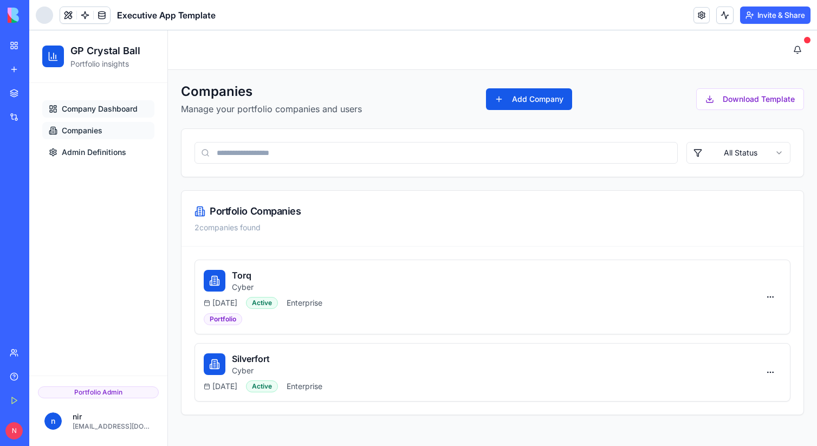
click at [107, 108] on span "Company Dashboard" at bounding box center [100, 109] width 76 height 11
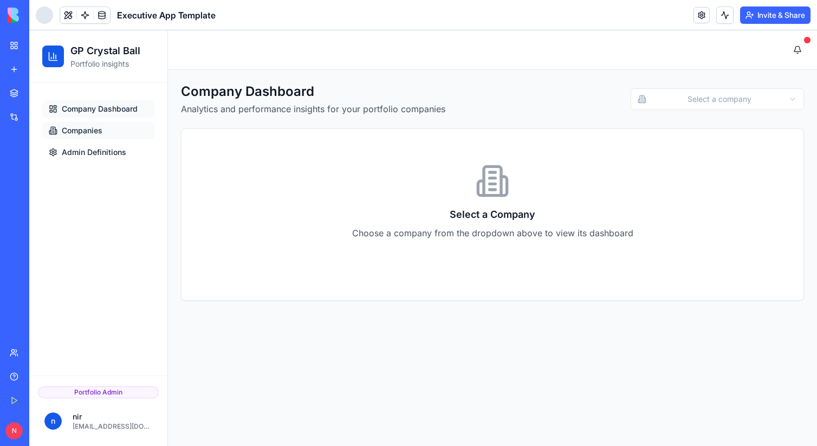
click at [106, 128] on link "Companies" at bounding box center [98, 130] width 112 height 17
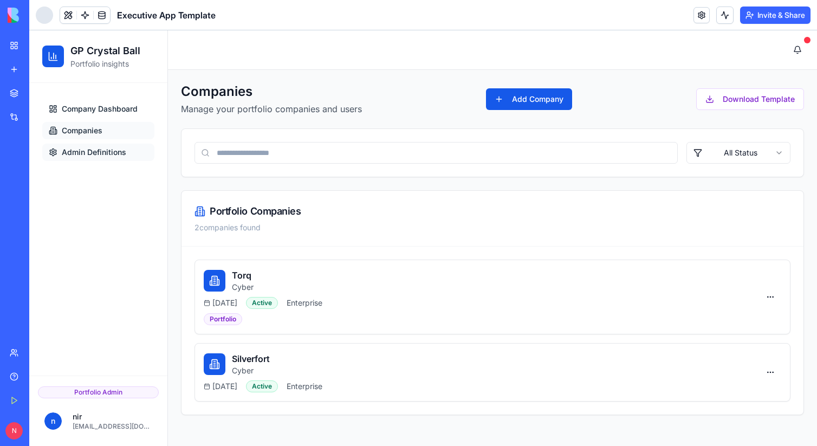
click at [116, 156] on span "Admin Definitions" at bounding box center [94, 152] width 65 height 11
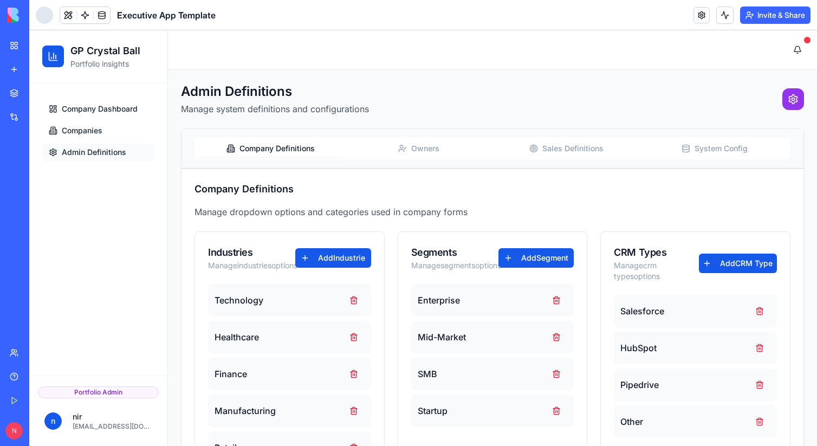
scroll to position [86, 0]
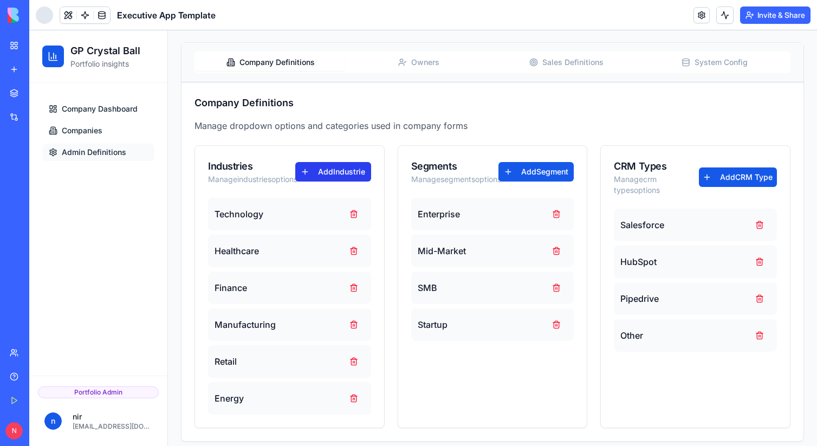
click at [332, 172] on button "Add Industrie" at bounding box center [333, 172] width 76 height 20
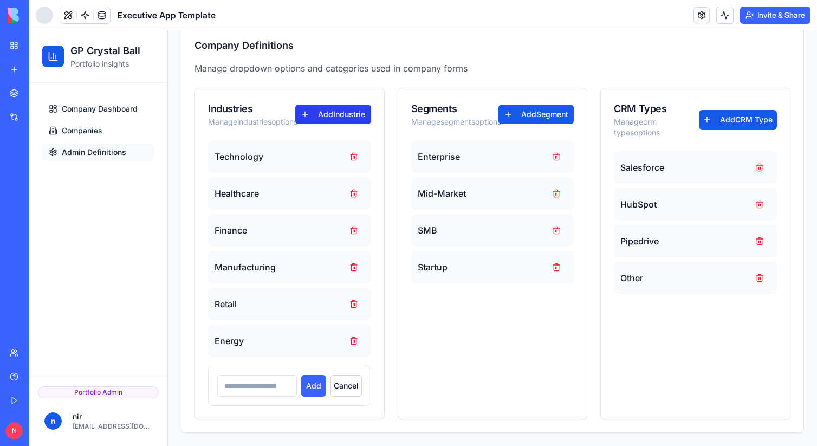
scroll to position [154, 0]
click at [559, 107] on button "Add Segment" at bounding box center [537, 115] width 76 height 20
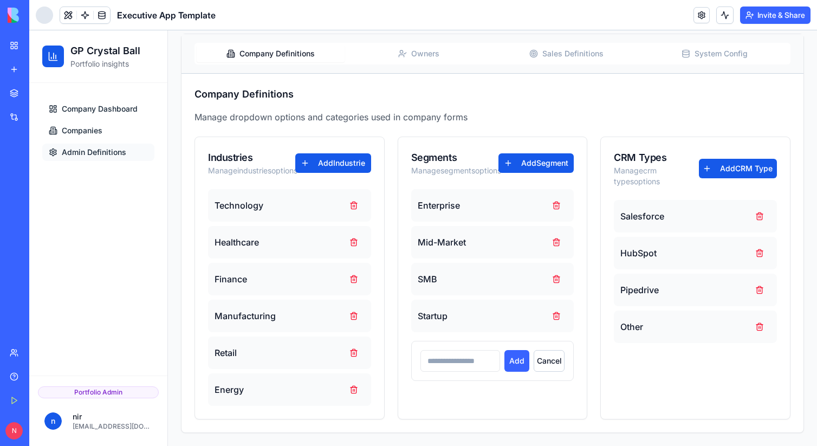
scroll to position [0, 0]
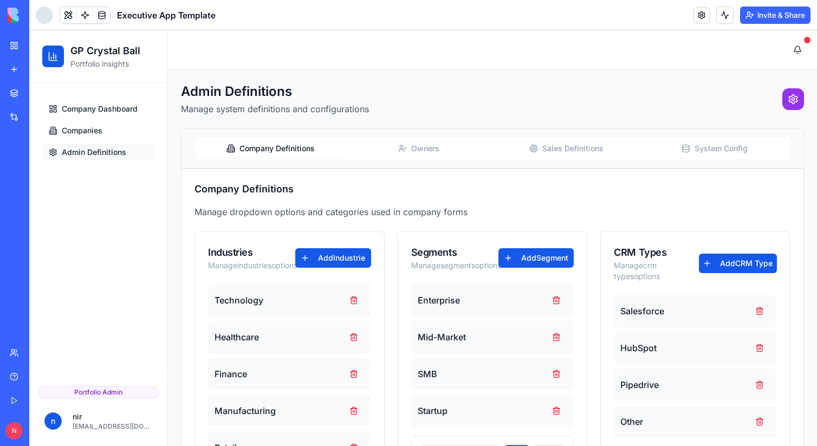
click at [431, 146] on button "Owners" at bounding box center [419, 148] width 148 height 17
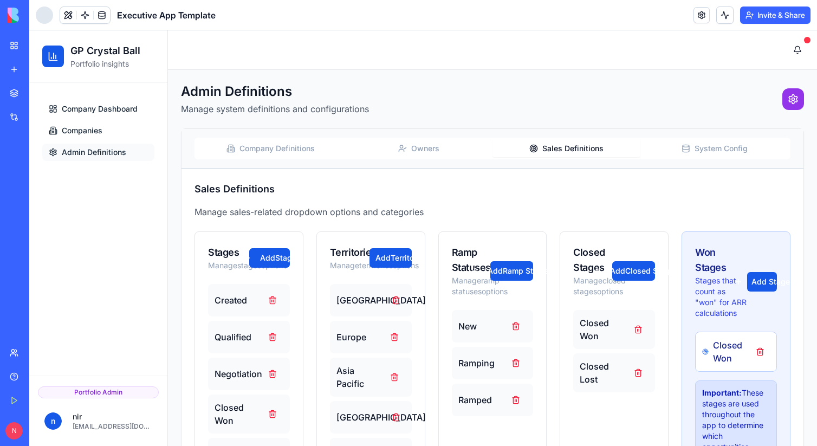
click at [567, 143] on button "Sales Definitions" at bounding box center [567, 148] width 148 height 17
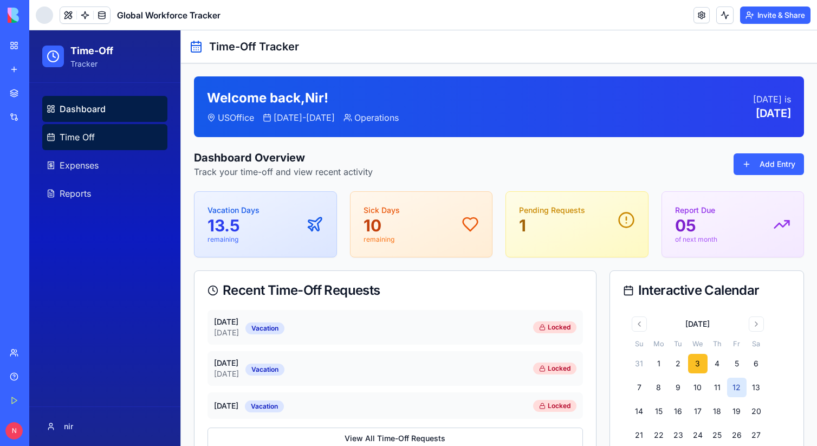
click at [114, 139] on link "Time Off" at bounding box center [104, 137] width 125 height 26
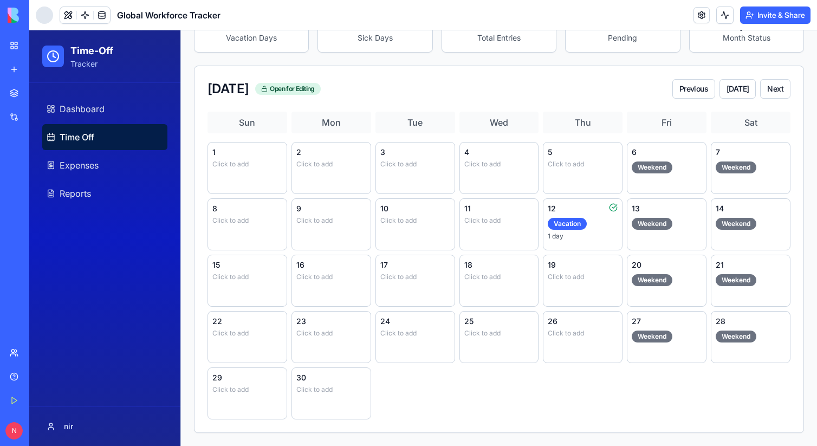
scroll to position [183, 0]
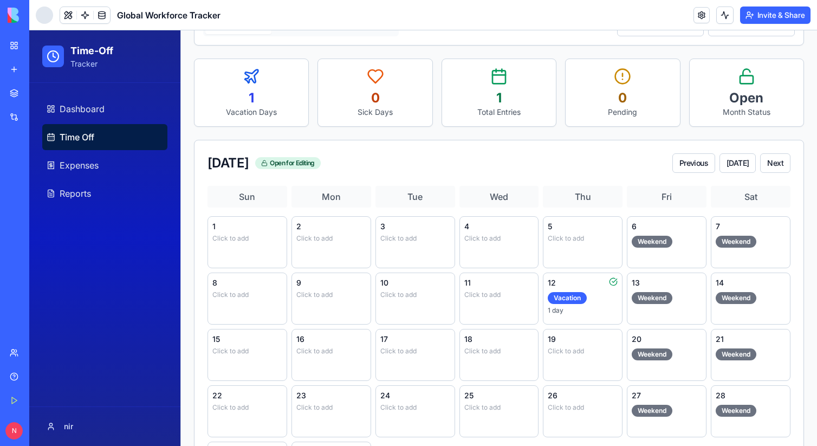
click at [402, 194] on div "Tue" at bounding box center [416, 197] width 80 height 22
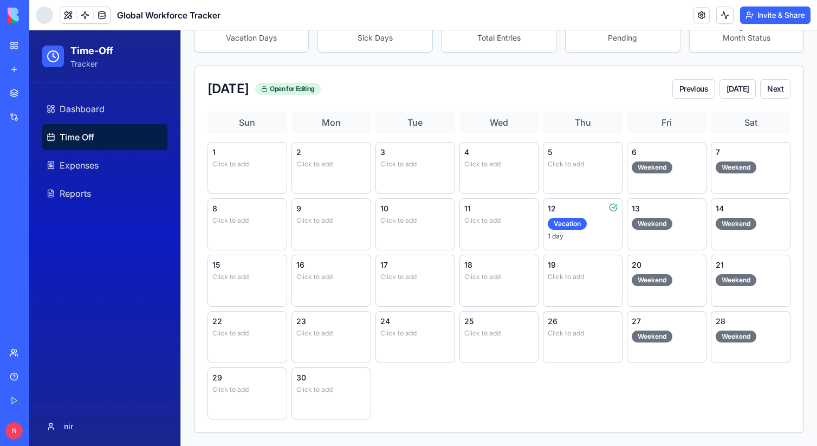
scroll to position [0, 0]
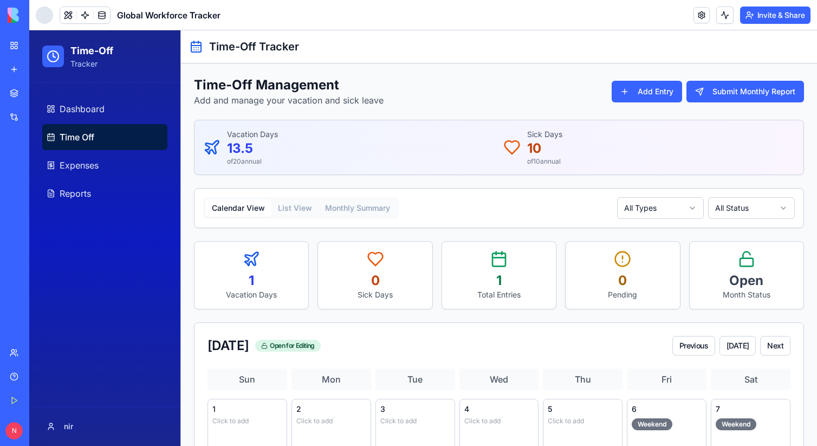
click at [294, 203] on button "List View" at bounding box center [295, 207] width 47 height 17
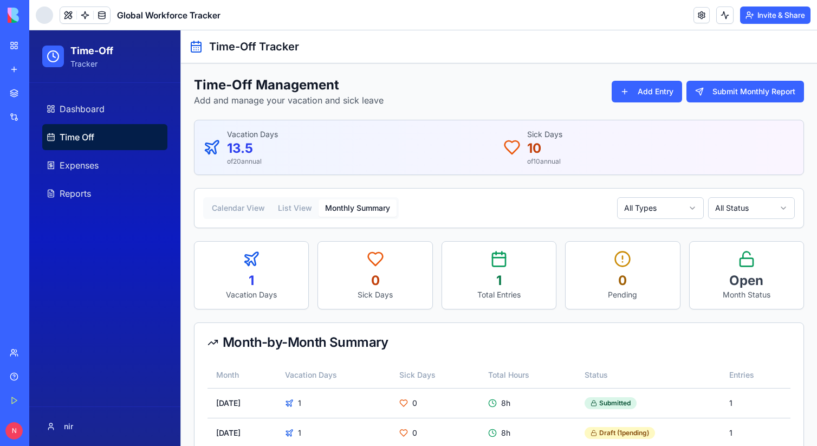
click at [351, 207] on button "Monthly Summary" at bounding box center [358, 207] width 78 height 17
click at [68, 154] on link "Expenses" at bounding box center [104, 165] width 125 height 26
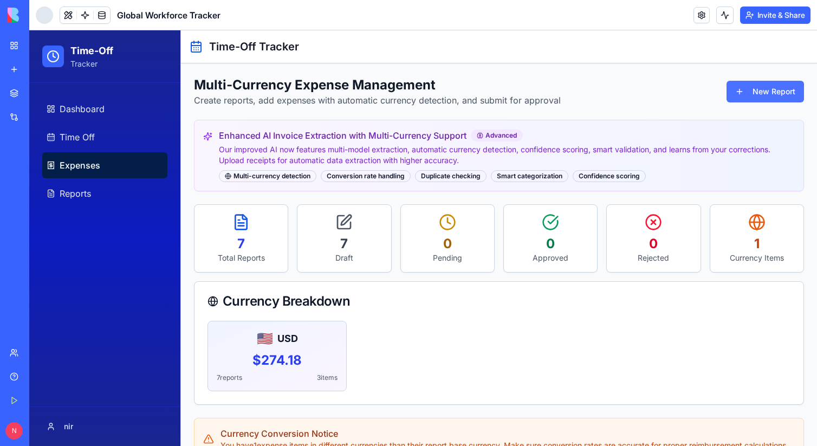
click at [749, 82] on button "New Report" at bounding box center [766, 92] width 78 height 22
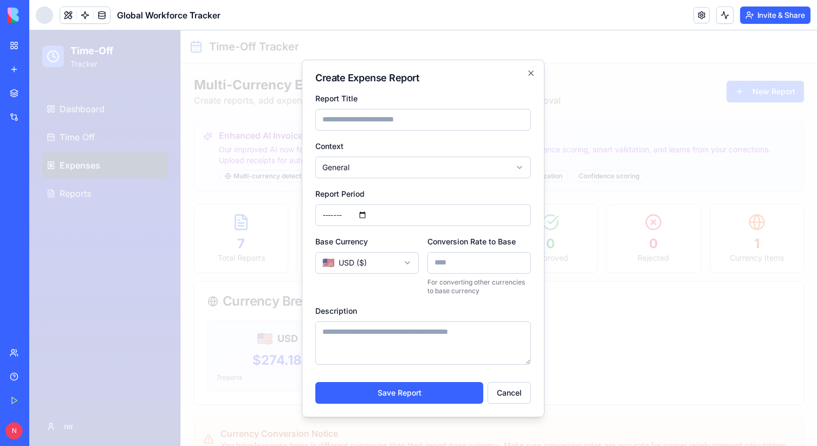
click at [665, 72] on div at bounding box center [423, 238] width 788 height 416
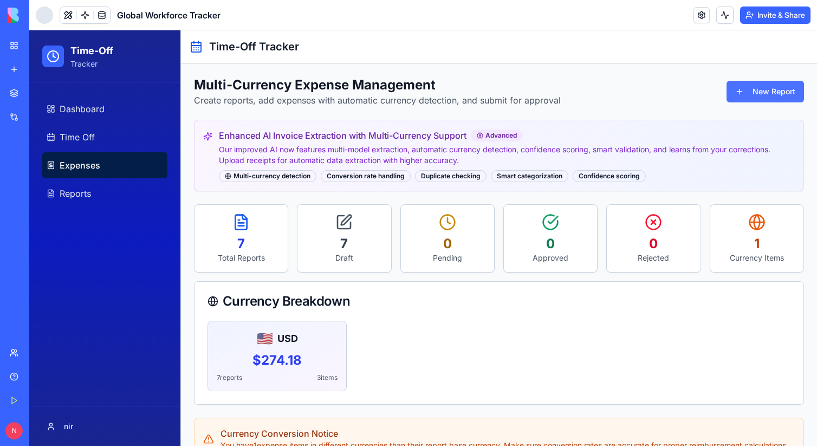
click at [751, 85] on button "New Report" at bounding box center [766, 92] width 78 height 22
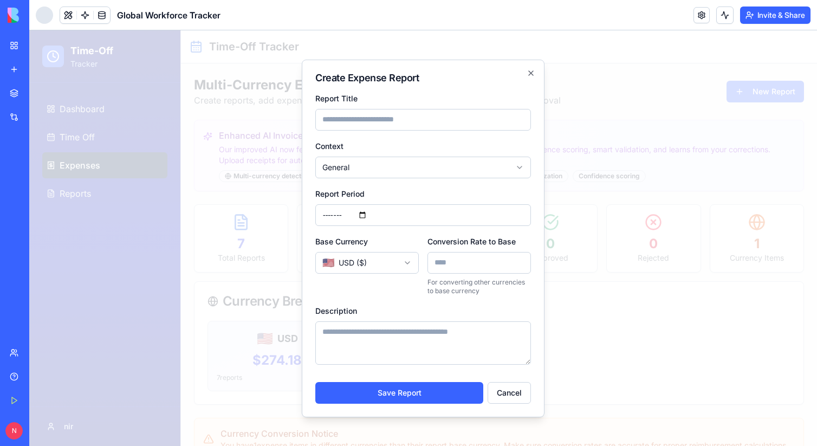
click at [639, 98] on div at bounding box center [423, 238] width 788 height 416
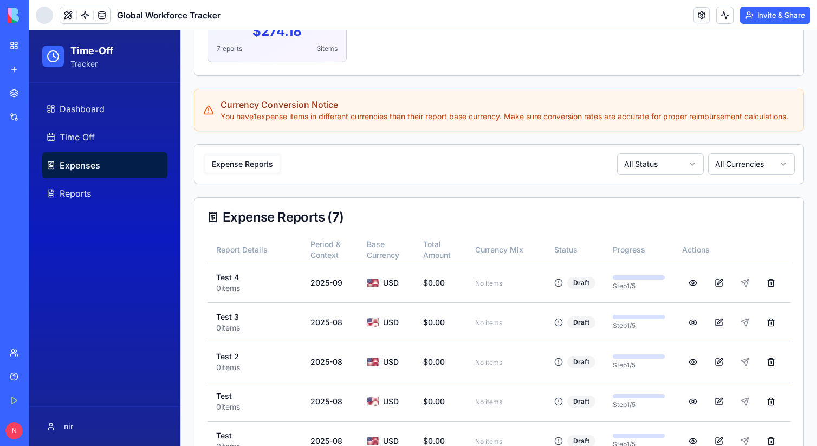
scroll to position [268, 0]
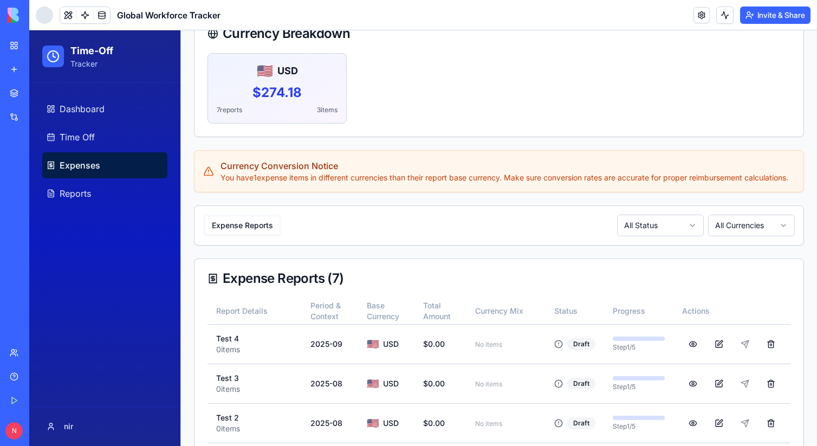
click at [260, 234] on button "Expense Reports" at bounding box center [242, 225] width 74 height 17
click at [266, 234] on button "Expense Reports" at bounding box center [242, 225] width 74 height 17
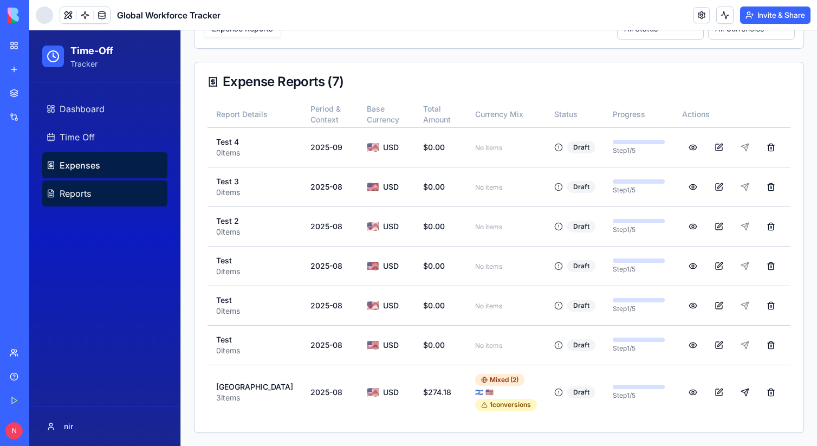
click at [138, 199] on link "Reports" at bounding box center [104, 193] width 125 height 26
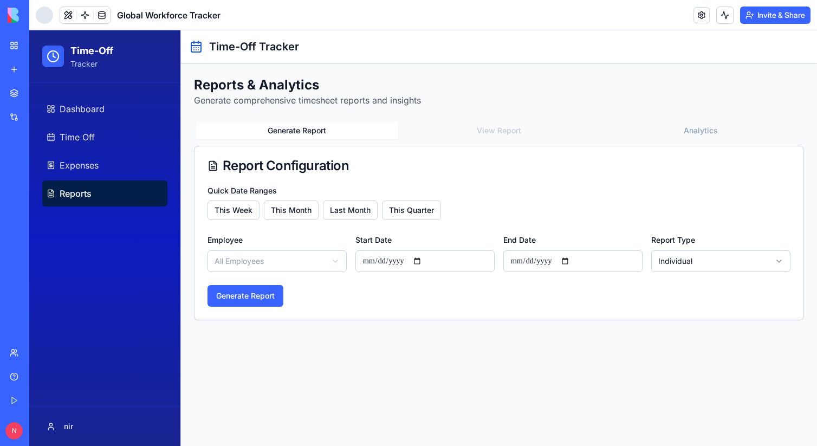
click at [519, 130] on div "Generate Report View Report Analytics" at bounding box center [499, 131] width 610 height 22
click at [713, 121] on div "Generate Report View Report Analytics" at bounding box center [499, 131] width 610 height 22
click at [699, 132] on button "Analytics" at bounding box center [701, 130] width 202 height 17
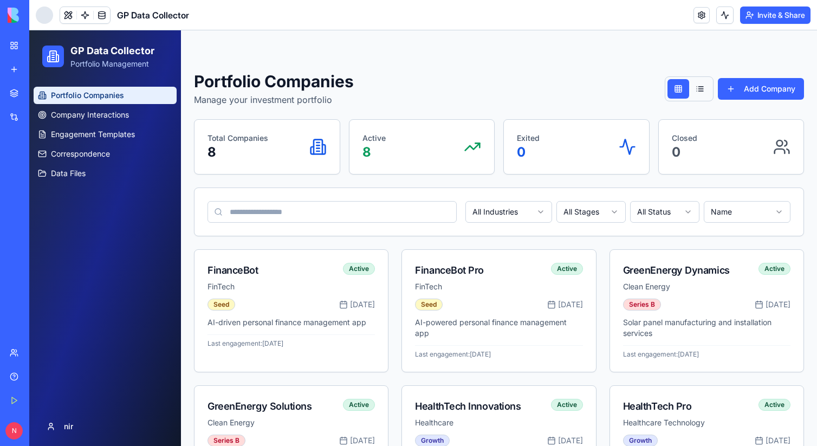
scroll to position [6, 0]
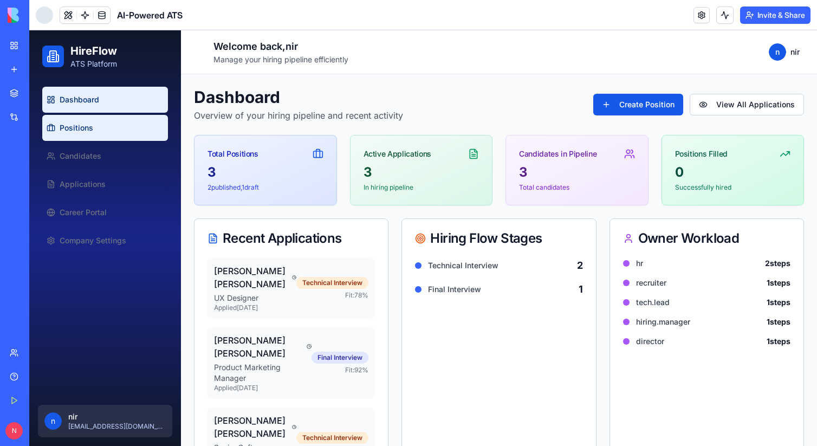
click at [114, 124] on link "Positions" at bounding box center [105, 128] width 126 height 26
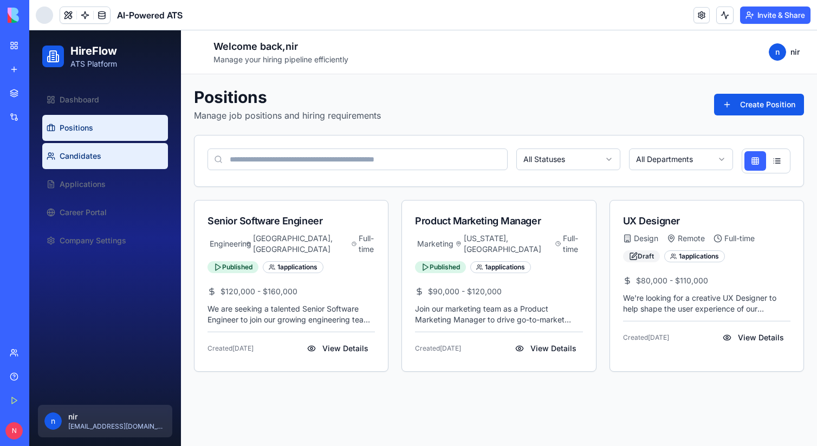
click at [95, 147] on link "Candidates" at bounding box center [105, 156] width 126 height 26
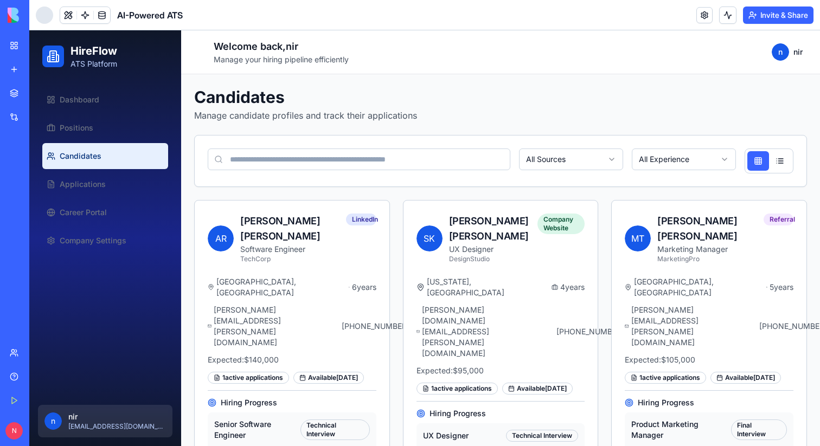
scroll to position [26, 0]
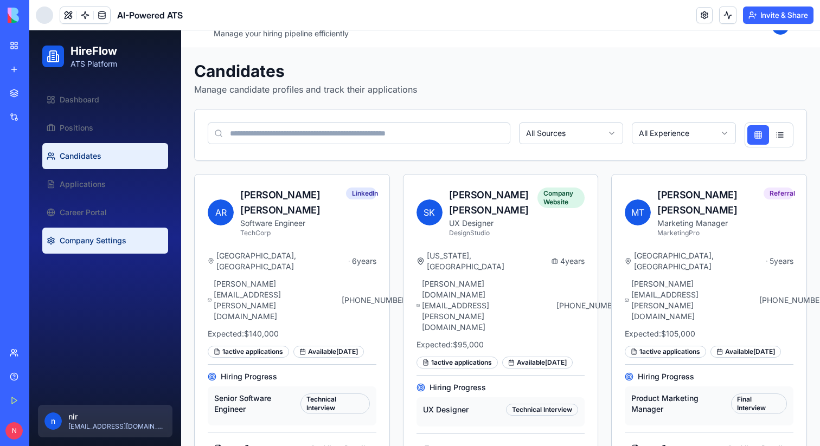
click at [115, 239] on span "Company Settings" at bounding box center [93, 240] width 67 height 11
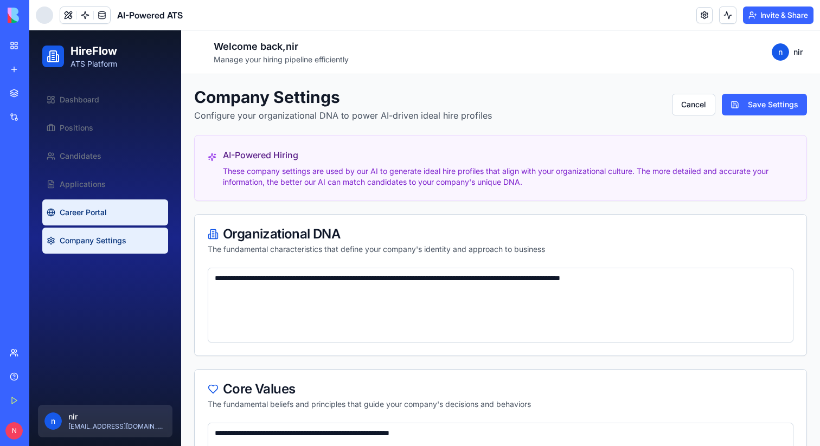
click at [109, 204] on link "Career Portal" at bounding box center [105, 212] width 126 height 26
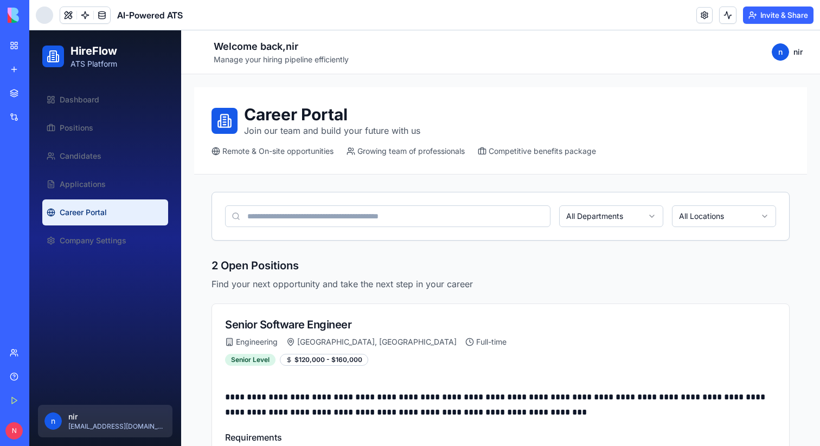
click at [76, 170] on ul "Dashboard Positions Candidates Applications Career Portal Company Settings" at bounding box center [105, 170] width 126 height 167
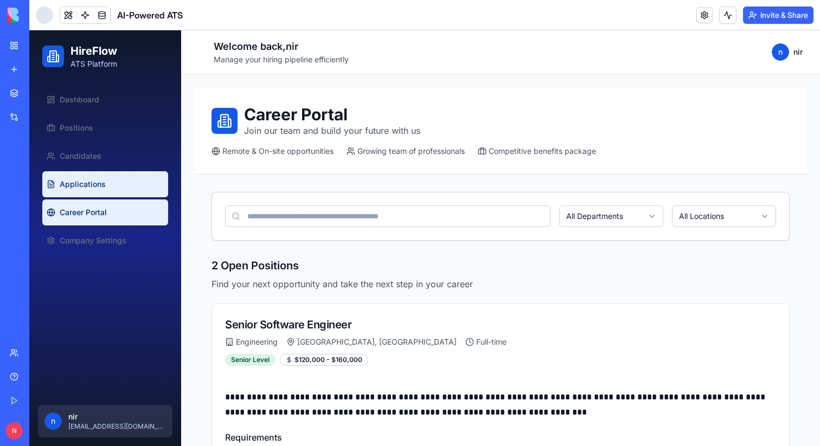
click at [76, 180] on span "Applications" at bounding box center [83, 184] width 46 height 11
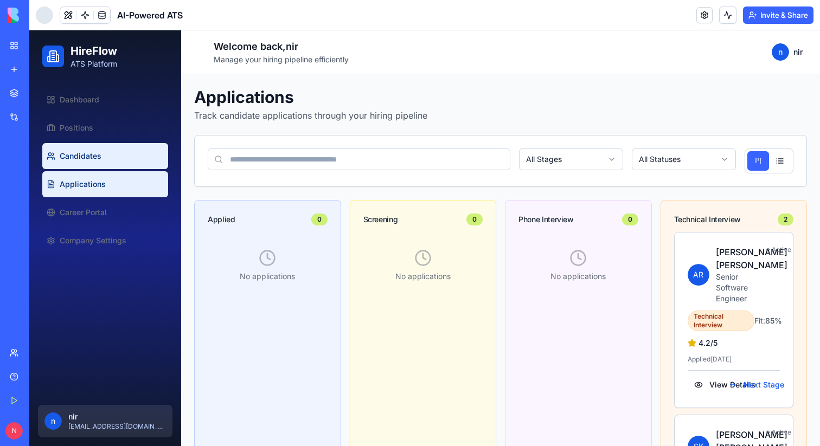
click at [127, 160] on link "Candidates" at bounding box center [105, 156] width 126 height 26
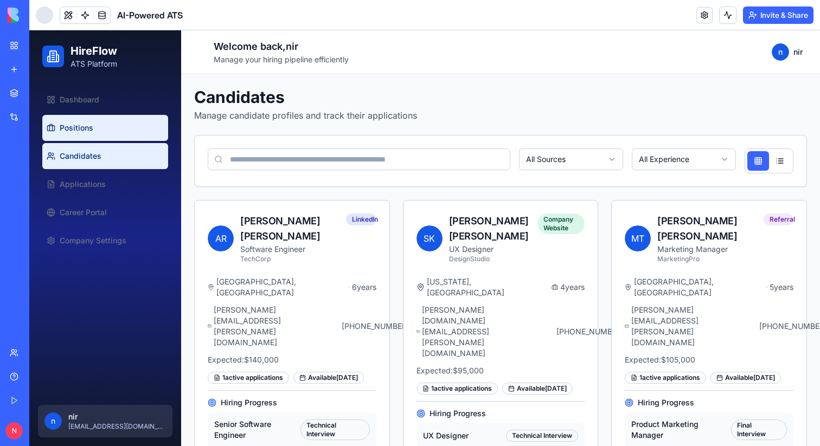
click at [111, 130] on link "Positions" at bounding box center [105, 128] width 126 height 26
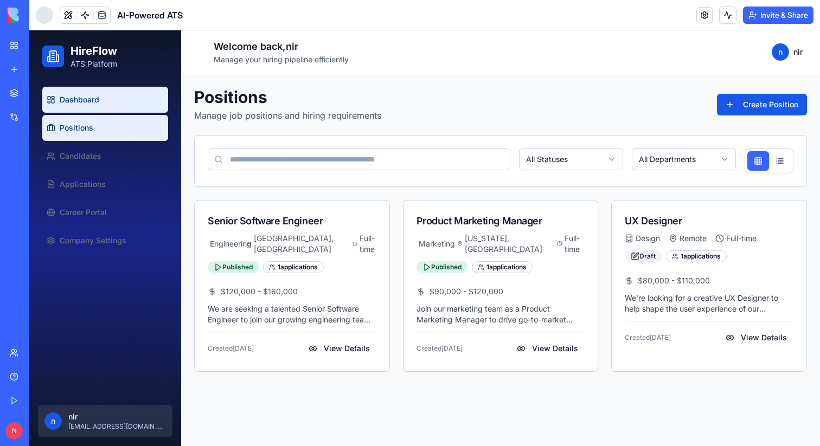
click at [75, 105] on span "Dashboard" at bounding box center [80, 99] width 40 height 11
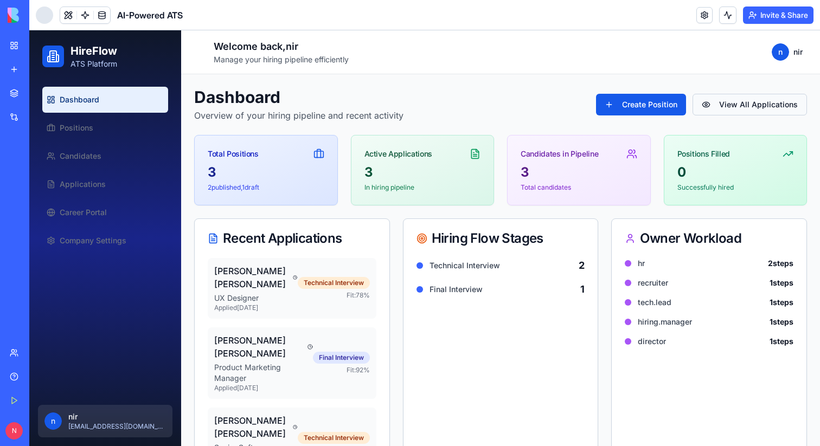
click at [727, 104] on button "View All Applications" at bounding box center [749, 105] width 114 height 22
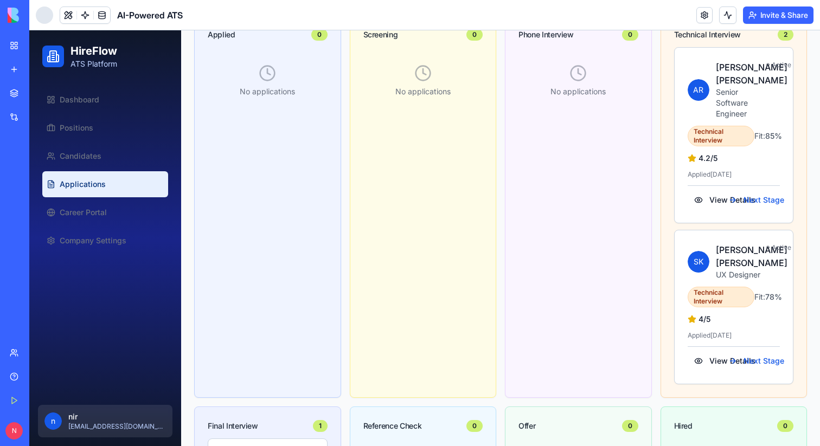
scroll to position [457, 0]
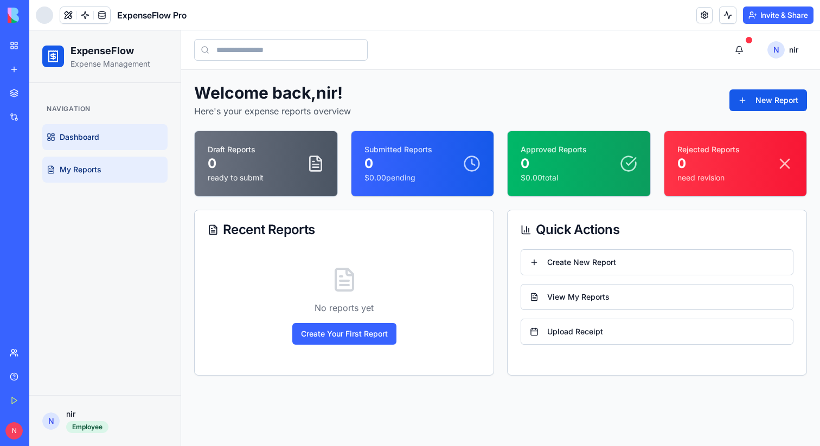
click at [119, 177] on link "My Reports" at bounding box center [104, 170] width 125 height 26
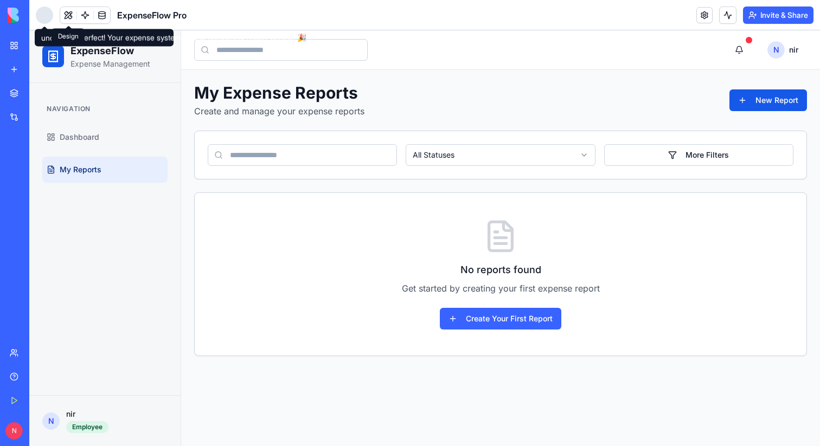
click at [72, 16] on button at bounding box center [68, 15] width 16 height 16
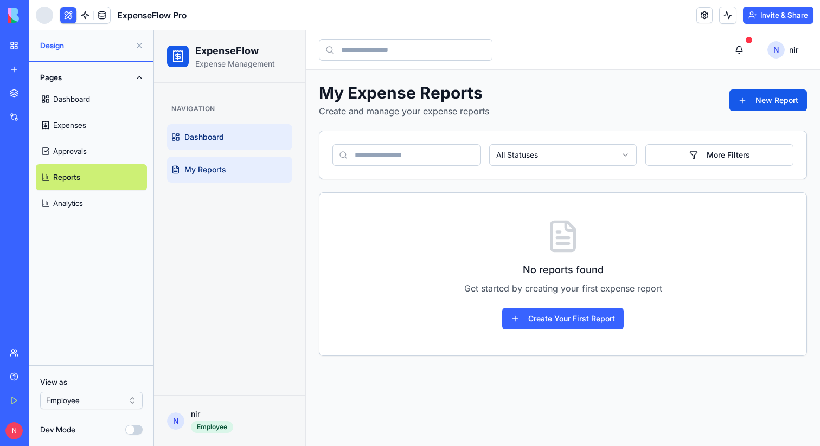
click at [228, 125] on link "Dashboard" at bounding box center [229, 137] width 125 height 26
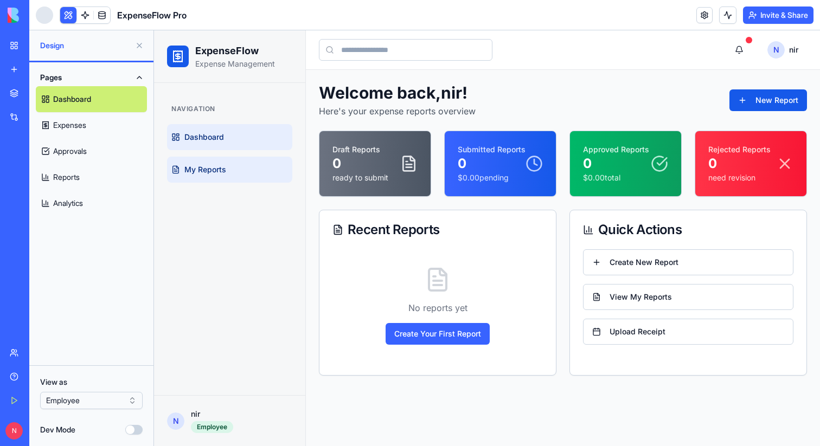
click at [228, 182] on div "Navigation Dashboard My Reports" at bounding box center [230, 141] width 134 height 91
click at [212, 176] on link "My Reports" at bounding box center [229, 170] width 125 height 26
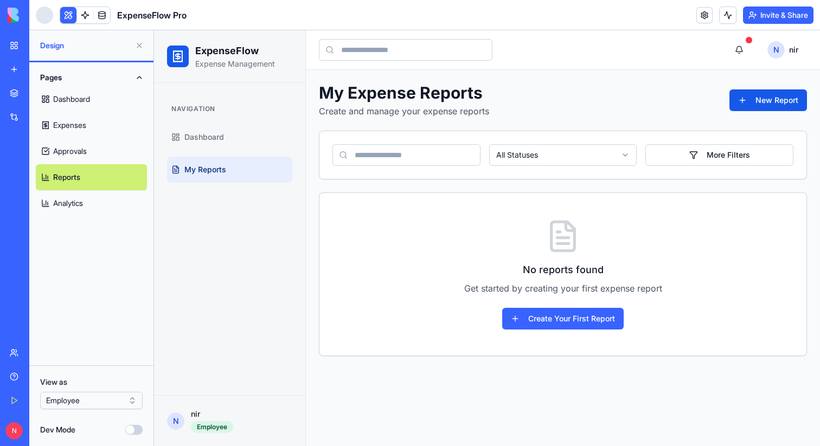
click at [202, 98] on div "Navigation Dashboard My Reports" at bounding box center [230, 141] width 134 height 91
click at [203, 123] on div "Navigation Dashboard My Reports" at bounding box center [230, 141] width 134 height 91
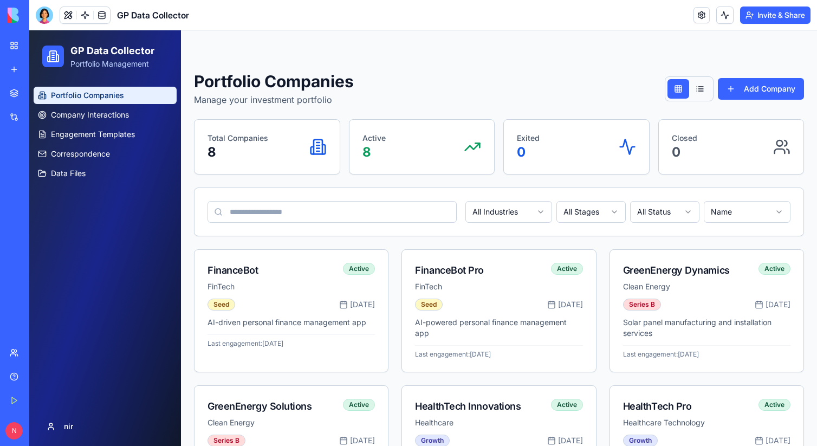
click at [700, 85] on button at bounding box center [700, 89] width 22 height 20
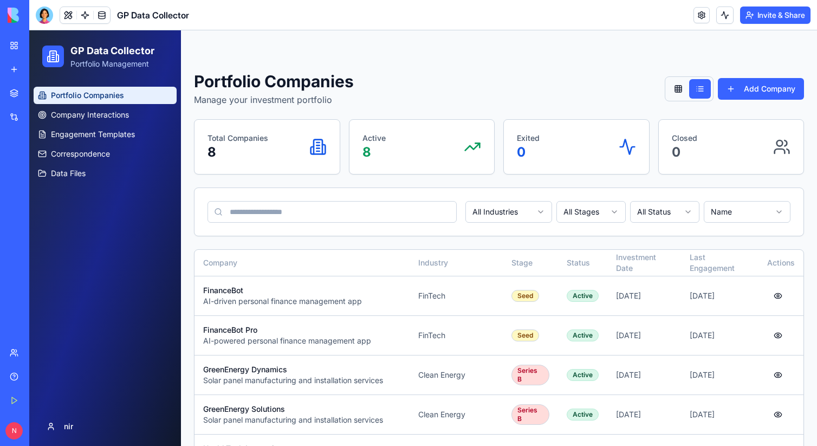
click at [674, 93] on button at bounding box center [679, 89] width 22 height 20
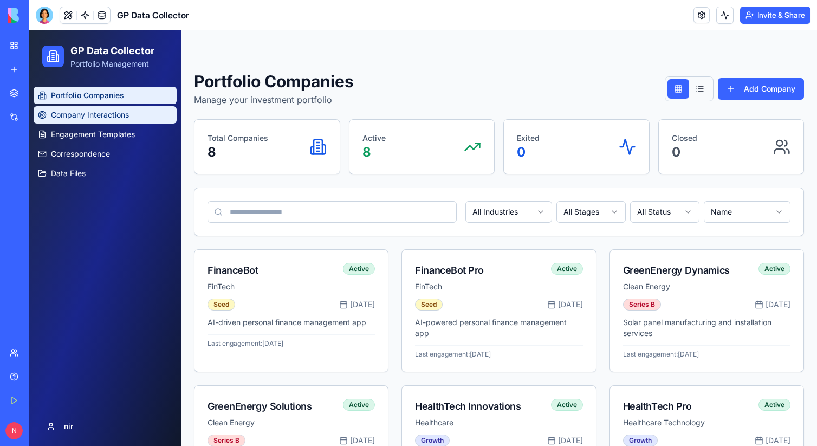
click at [77, 112] on span "Company Interactions" at bounding box center [90, 114] width 78 height 11
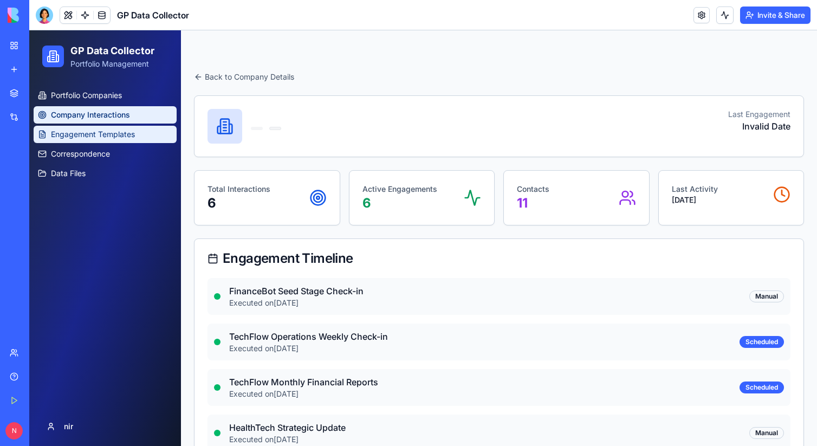
click at [132, 139] on span "Engagement Templates" at bounding box center [93, 134] width 84 height 11
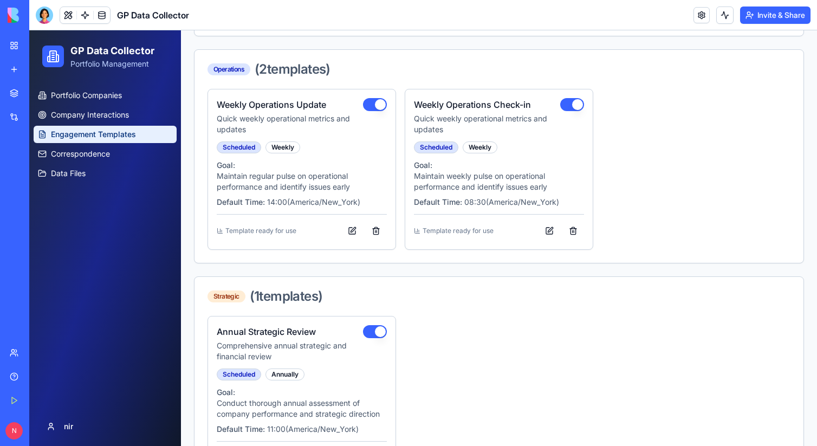
scroll to position [939, 0]
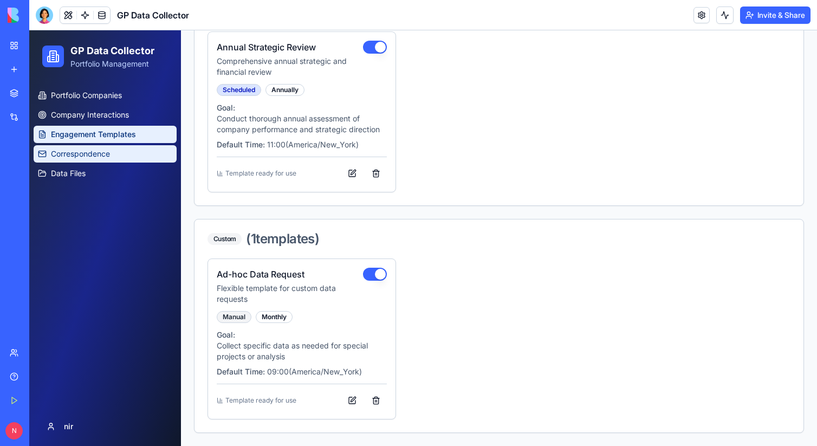
click at [70, 147] on link "Correspondence" at bounding box center [105, 153] width 143 height 17
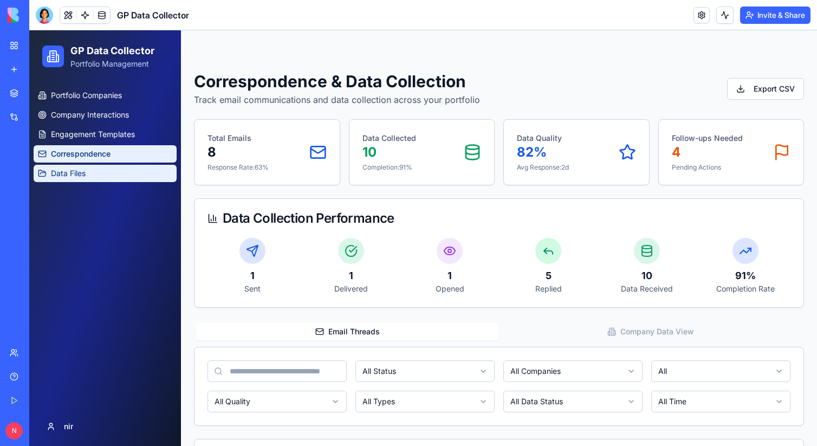
click at [130, 175] on link "Data Files" at bounding box center [105, 173] width 143 height 17
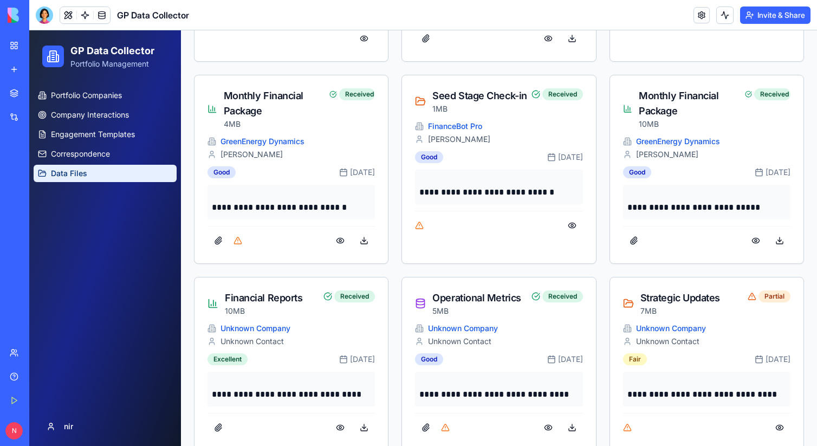
scroll to position [806, 0]
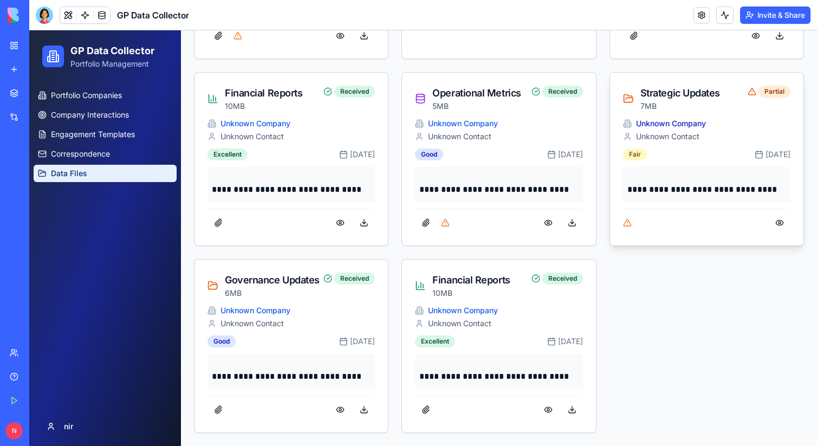
click at [655, 125] on link "Unknown Company" at bounding box center [671, 123] width 70 height 11
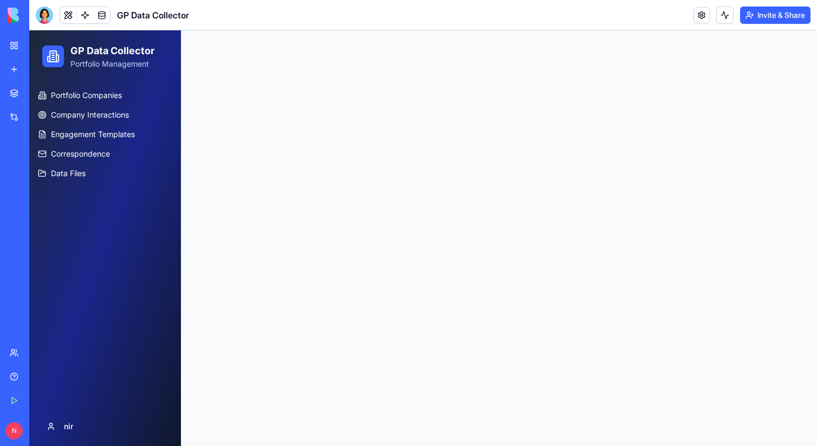
scroll to position [0, 0]
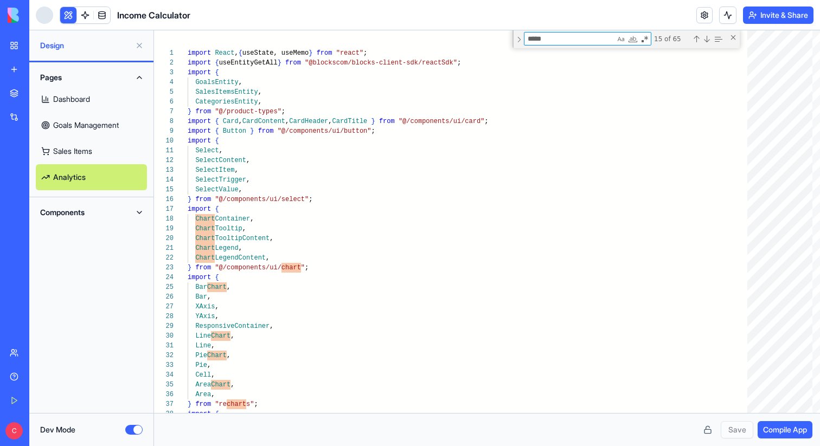
scroll to position [98, 39]
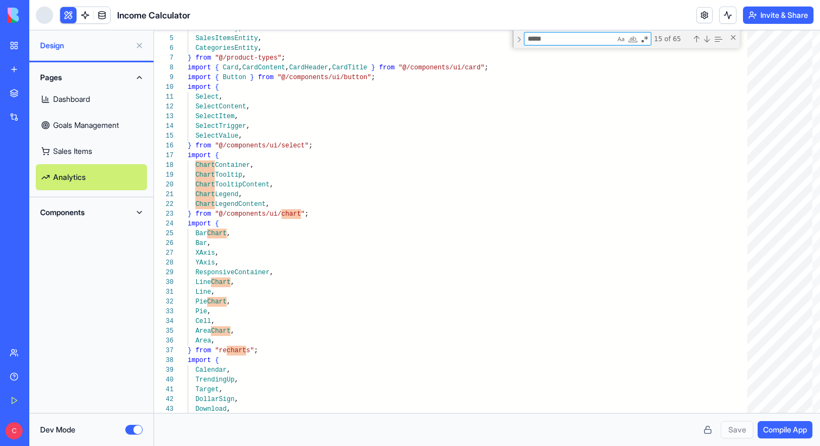
click at [129, 430] on button "Dev Mode" at bounding box center [133, 430] width 17 height 10
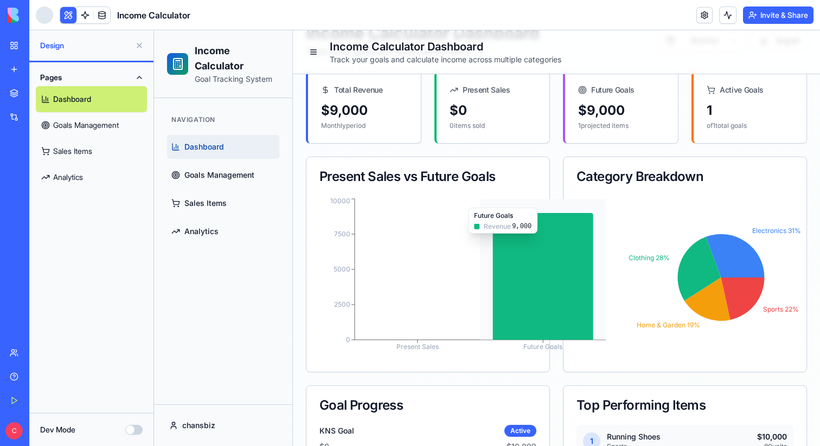
scroll to position [63, 0]
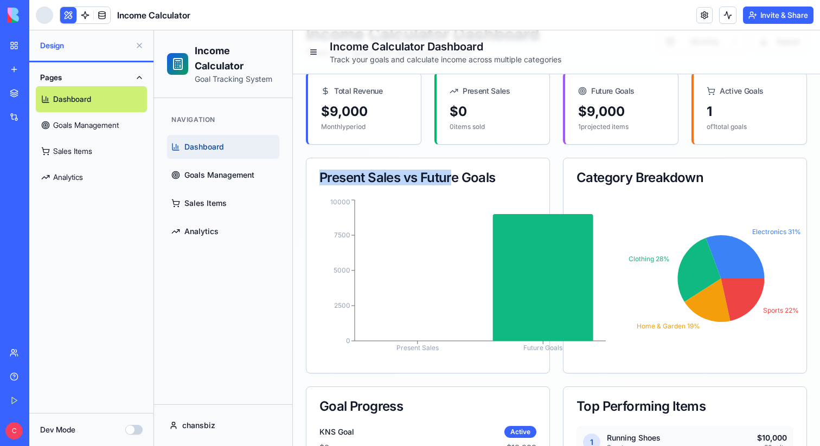
drag, startPoint x: 322, startPoint y: 178, endPoint x: 453, endPoint y: 177, distance: 130.6
click at [453, 177] on div "Present Sales vs Future Goals" at bounding box center [427, 177] width 217 height 13
copy div "Present Sales vs Futur"
click at [135, 431] on button "Dev Mode" at bounding box center [133, 430] width 17 height 10
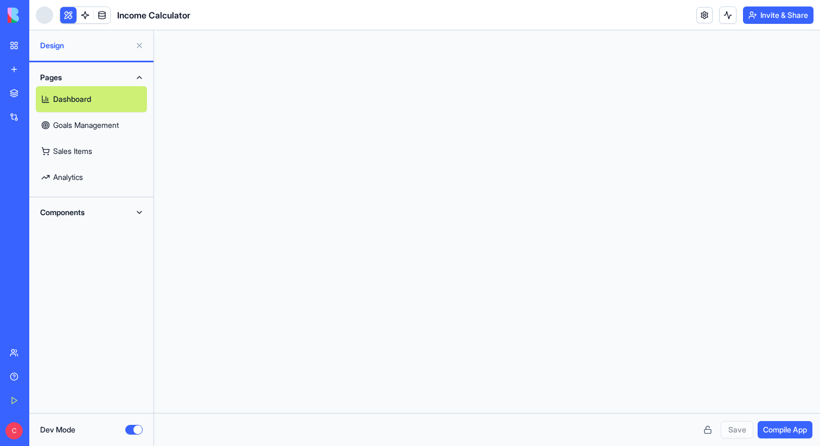
scroll to position [98, 0]
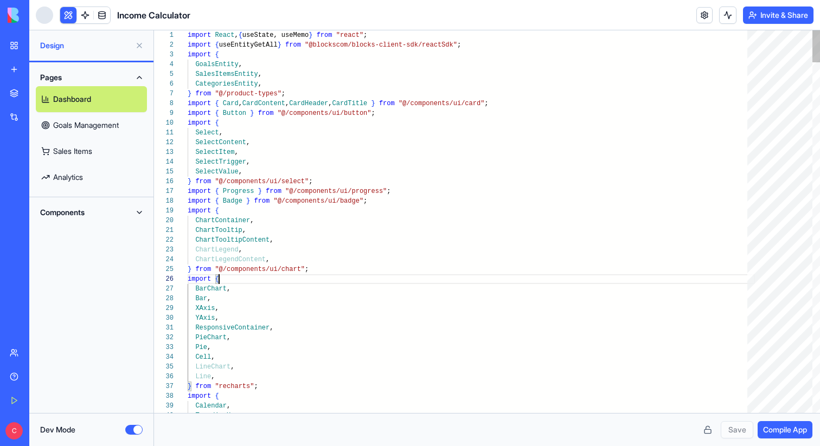
type textarea "**********"
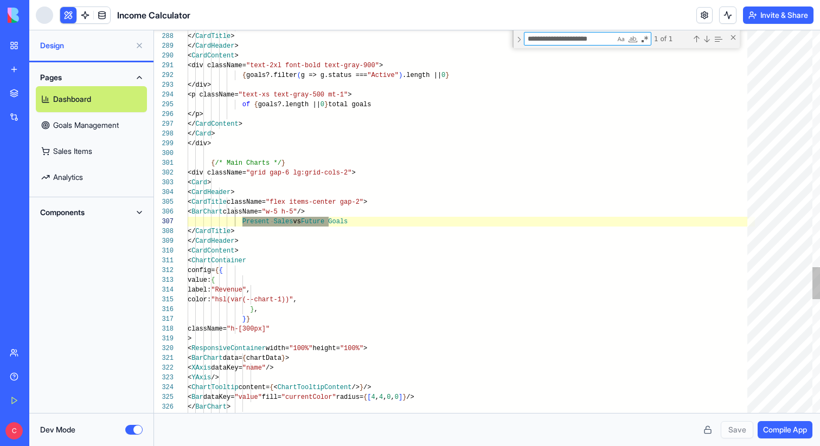
scroll to position [98, 141]
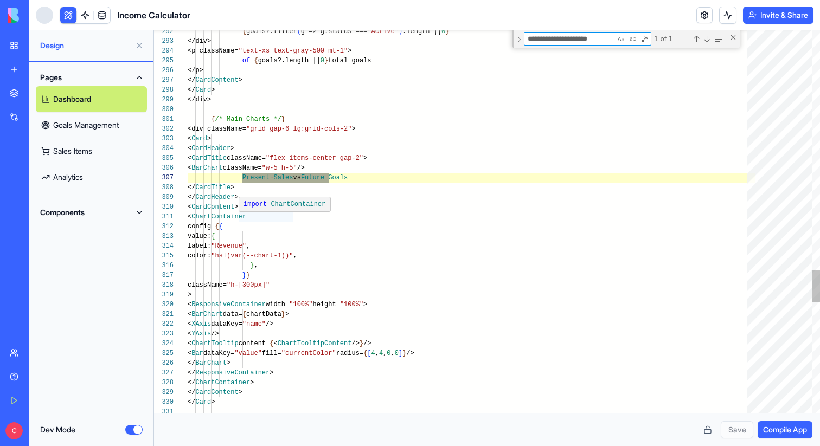
type textarea "**********"
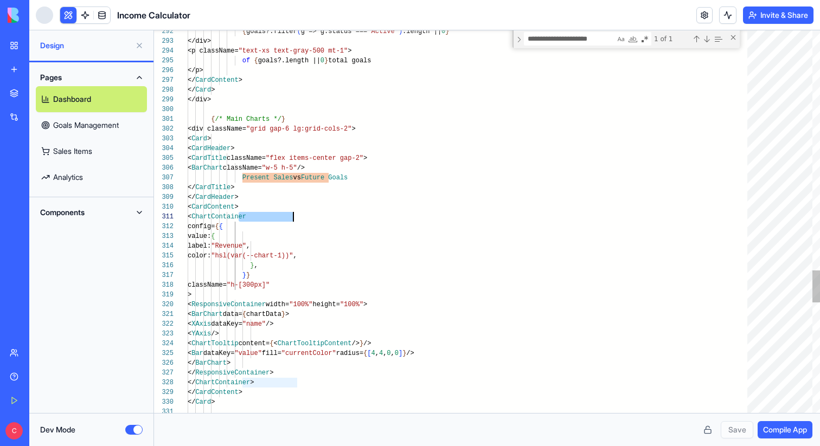
scroll to position [0, 106]
type textarea "**********"
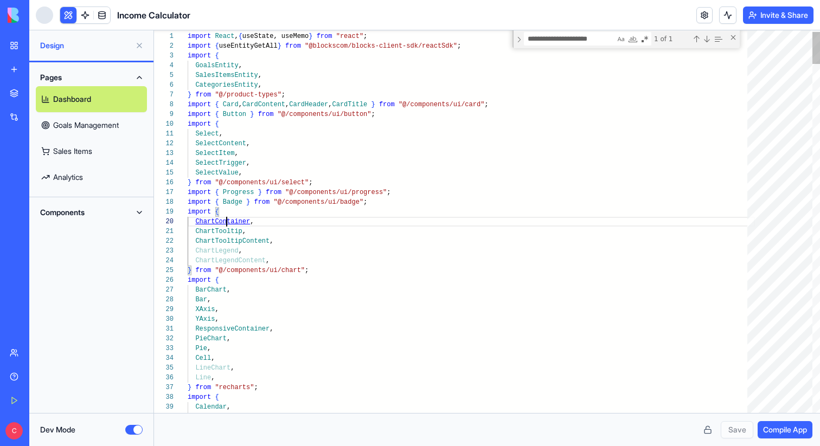
scroll to position [88, 39]
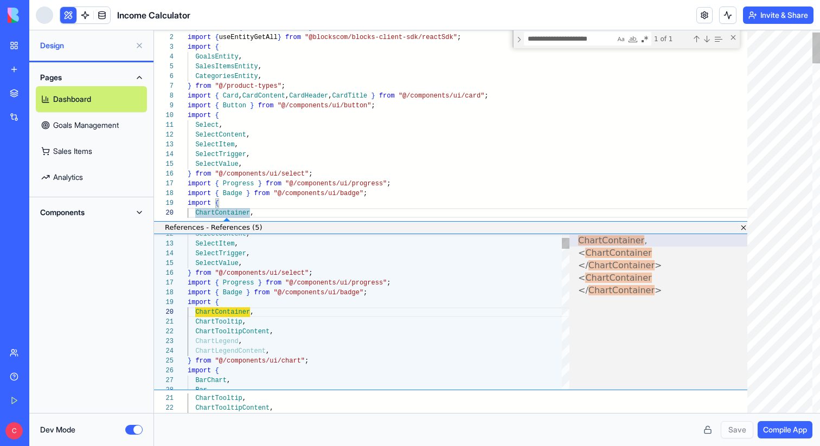
scroll to position [98, 8]
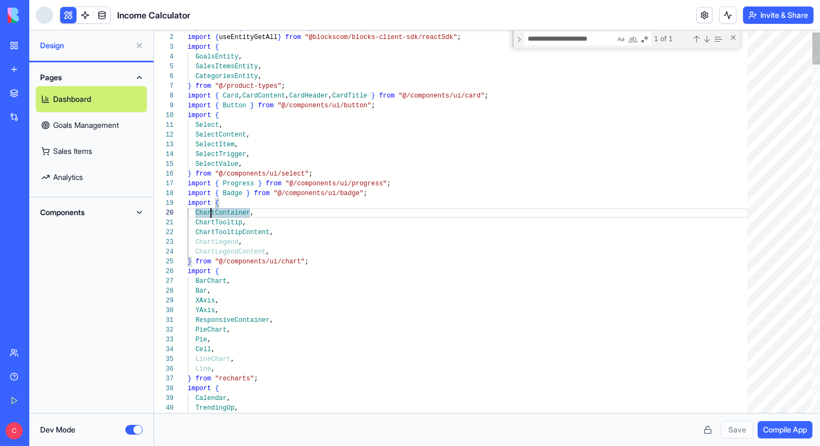
type textarea "**********"
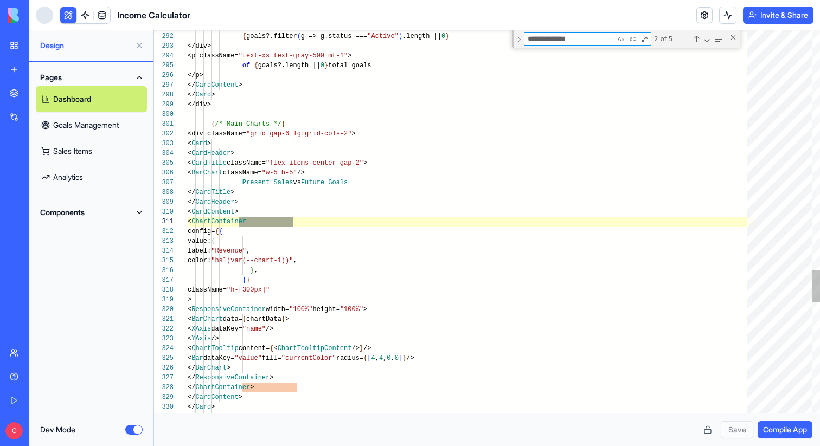
scroll to position [98, 106]
click at [129, 427] on button "Dev Mode" at bounding box center [133, 430] width 17 height 10
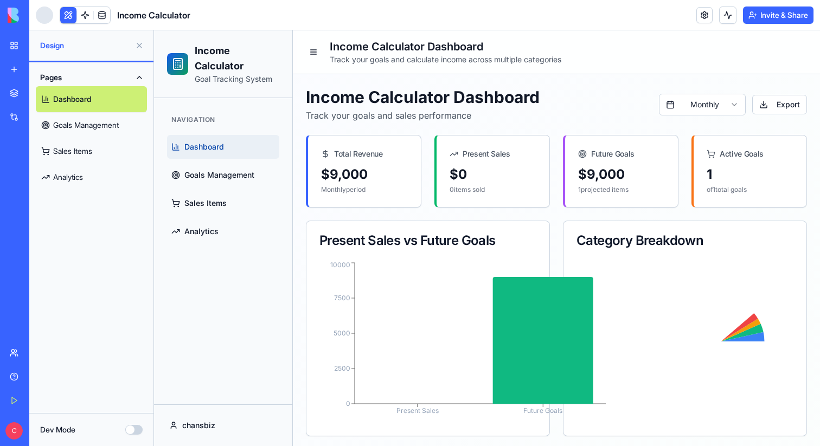
scroll to position [17, 0]
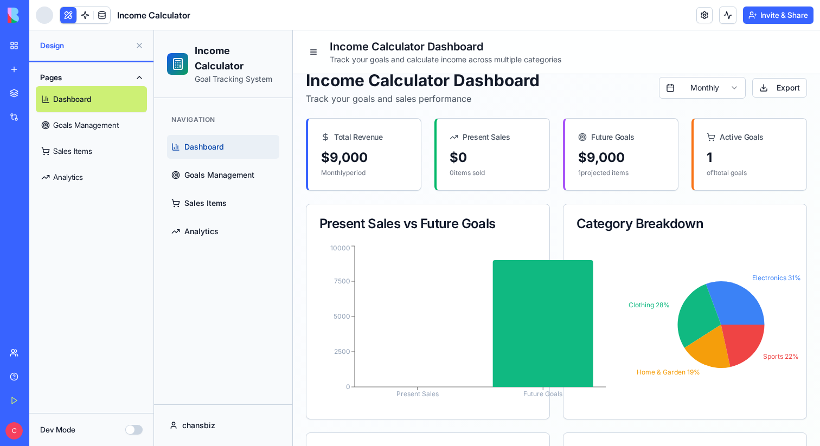
click at [128, 433] on button "Dev Mode" at bounding box center [133, 430] width 17 height 10
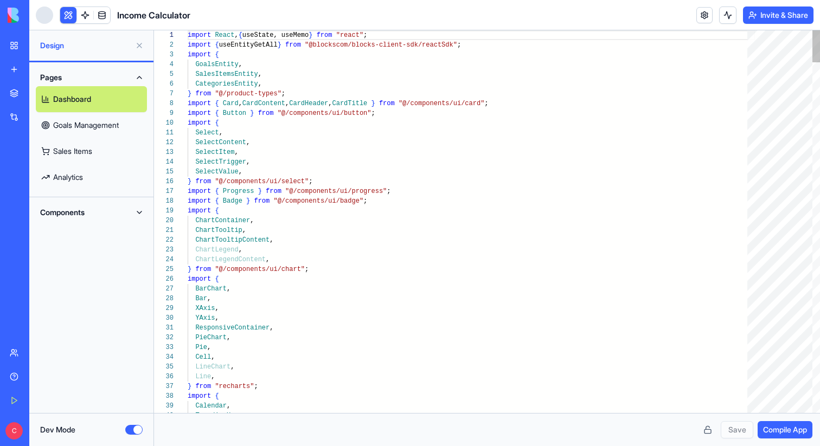
scroll to position [98, 0]
type textarea "**********"
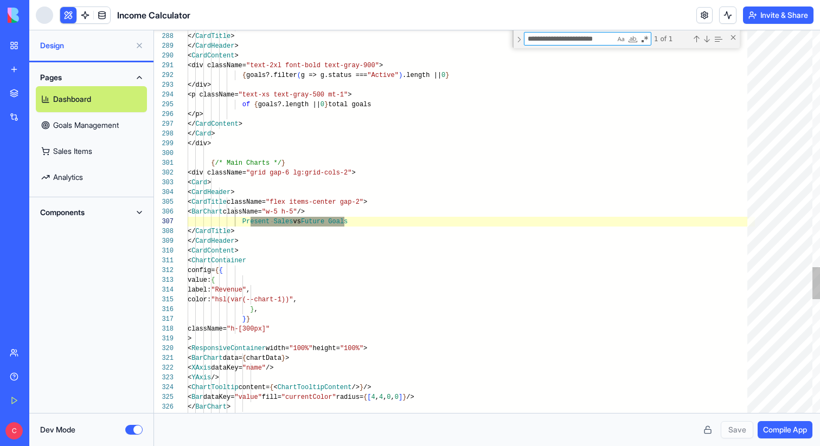
scroll to position [98, 157]
type textarea "**********"
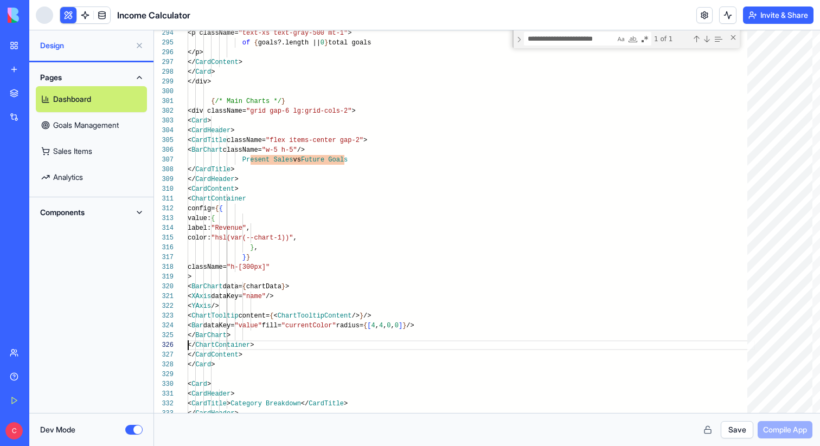
click at [730, 432] on button "Save" at bounding box center [736, 429] width 33 height 17
click at [786, 424] on span "Compile App" at bounding box center [785, 429] width 44 height 11
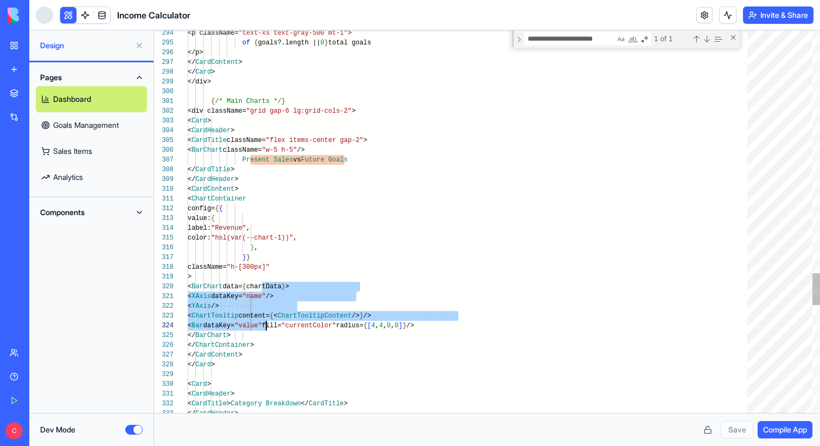
scroll to position [88, 79]
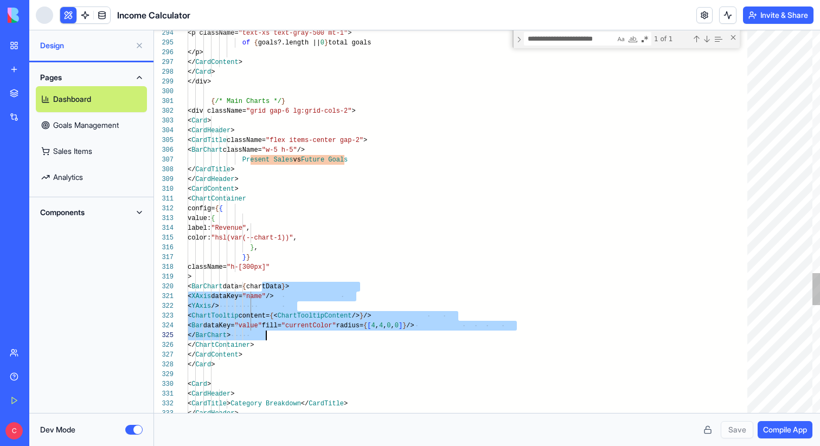
drag, startPoint x: 262, startPoint y: 289, endPoint x: 265, endPoint y: 332, distance: 42.9
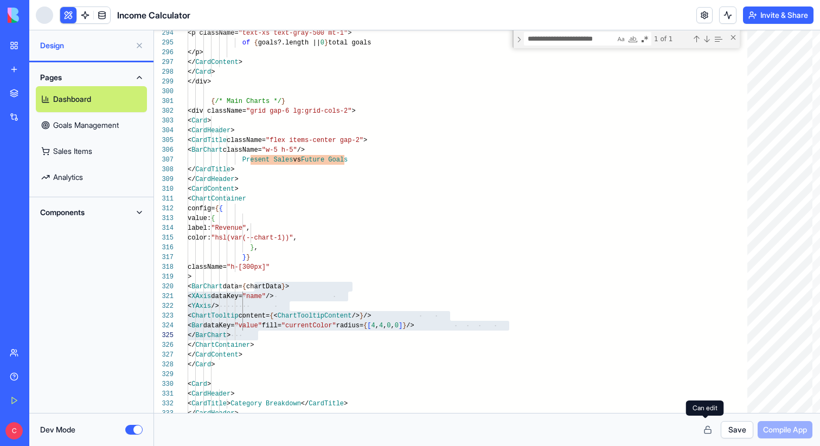
click at [720, 426] on button "Save" at bounding box center [736, 429] width 33 height 17
click at [772, 435] on span "Compile App" at bounding box center [785, 429] width 44 height 11
click at [796, 431] on span "Compile App" at bounding box center [785, 429] width 44 height 11
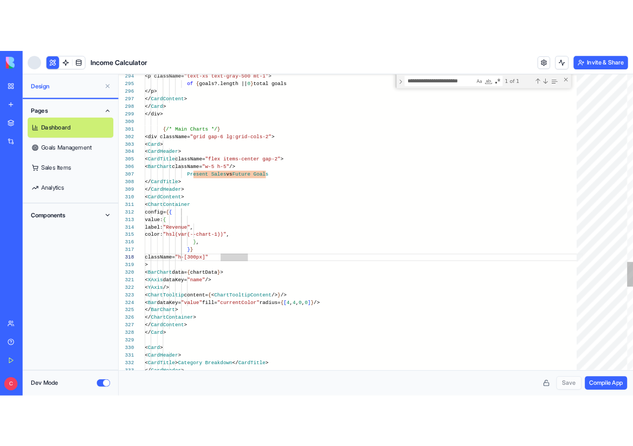
scroll to position [68, 114]
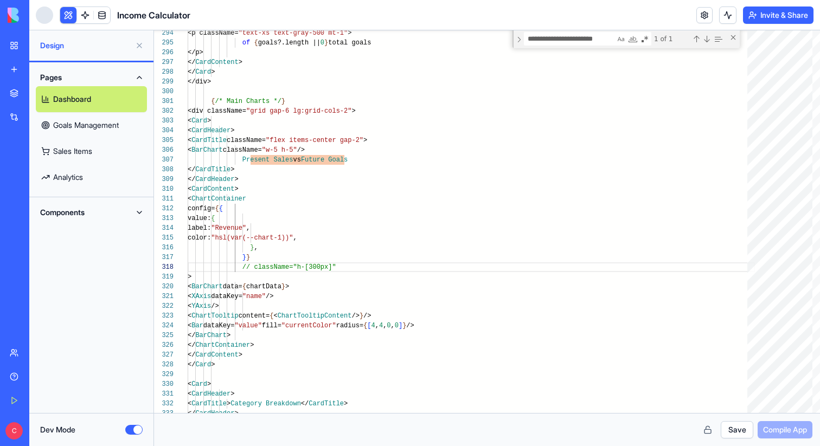
click at [740, 426] on button "Save" at bounding box center [736, 429] width 33 height 17
click at [789, 429] on span "Compile App" at bounding box center [785, 429] width 44 height 11
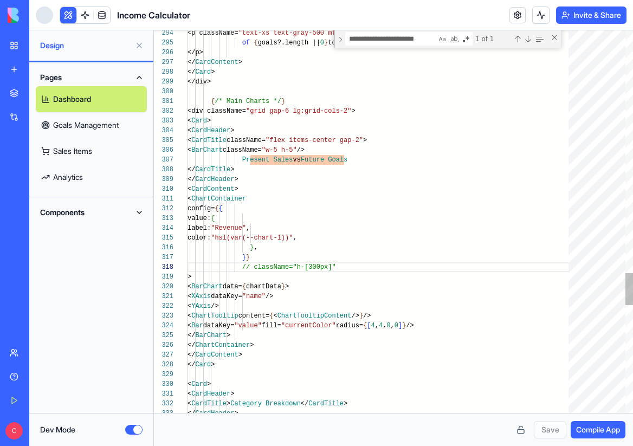
type textarea "**********"
type textarea "*******"
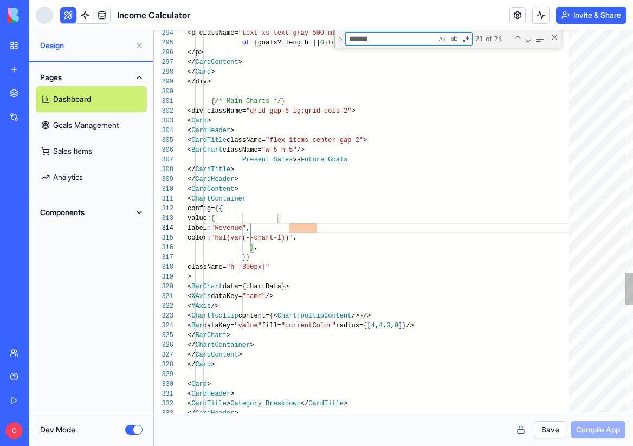
paste textarea "**********"
type textarea "**********"
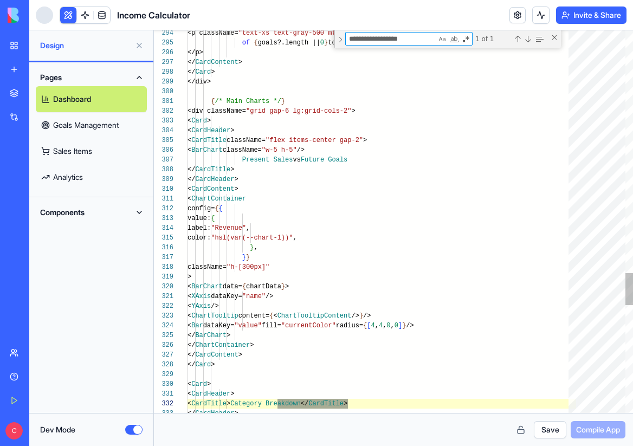
scroll to position [98, 160]
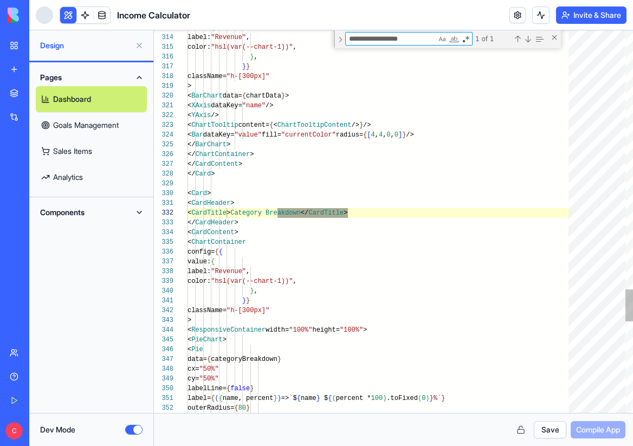
type textarea "**********"
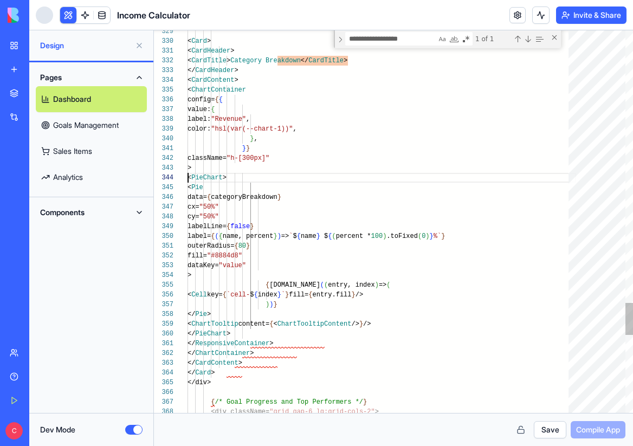
scroll to position [0, 109]
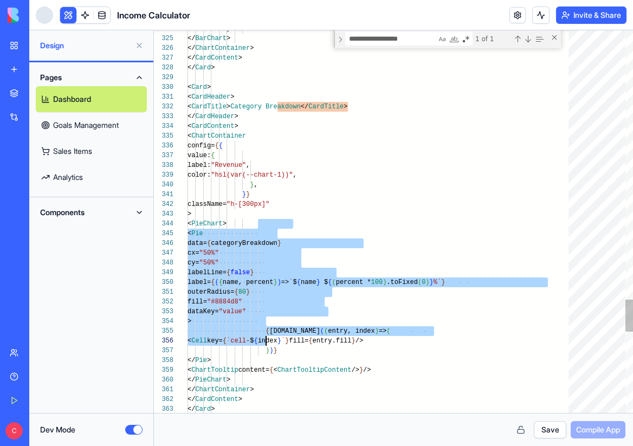
scroll to position [29, 79]
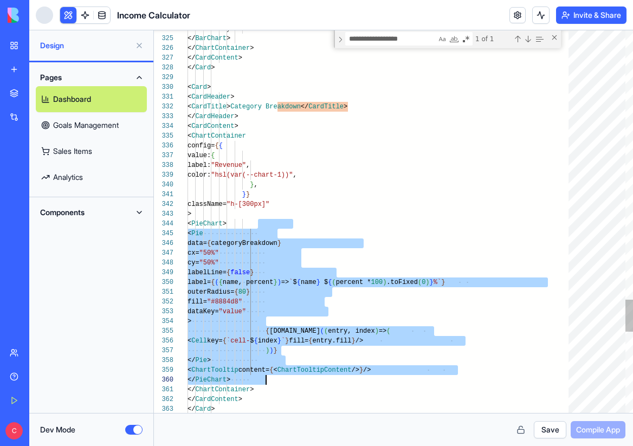
drag, startPoint x: 260, startPoint y: 223, endPoint x: 265, endPoint y: 376, distance: 152.9
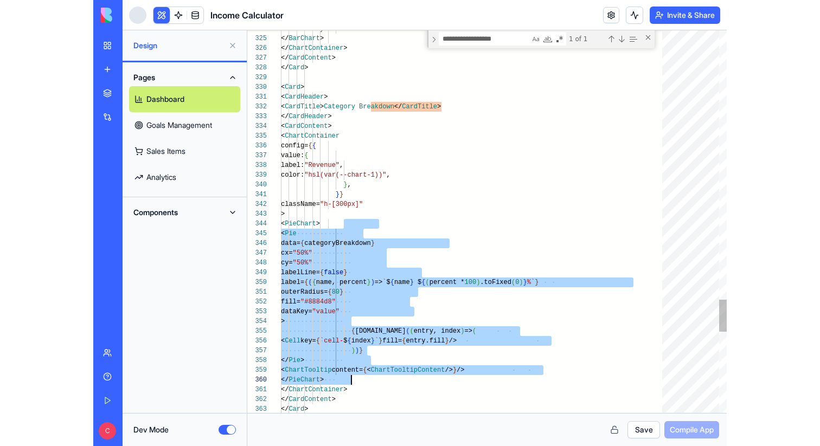
scroll to position [29, 70]
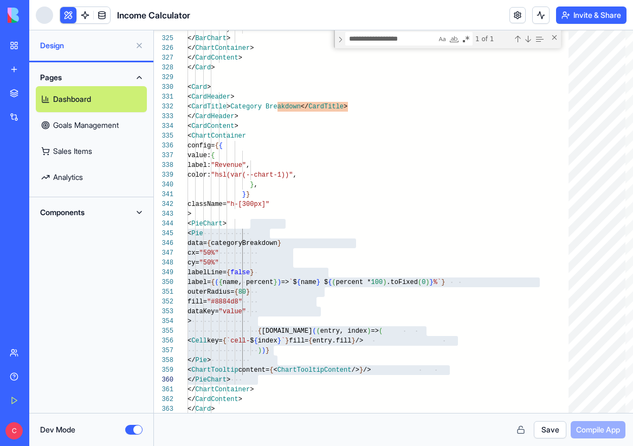
click at [543, 424] on button "Save" at bounding box center [550, 429] width 33 height 17
click at [589, 430] on span "Compile App" at bounding box center [598, 429] width 44 height 11
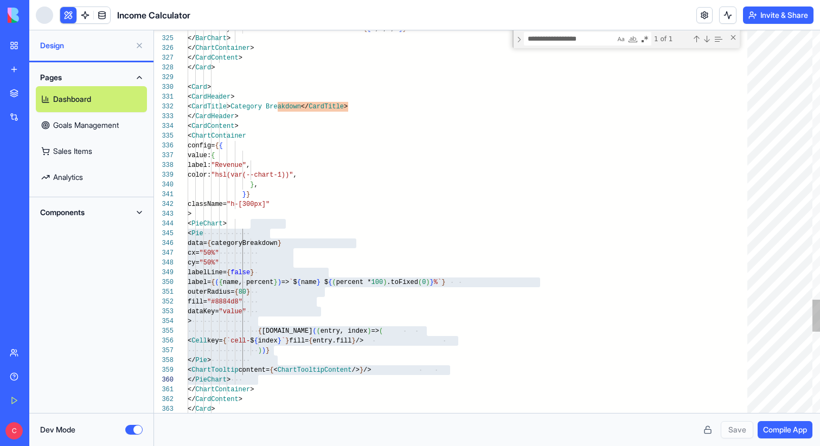
scroll to position [0, 63]
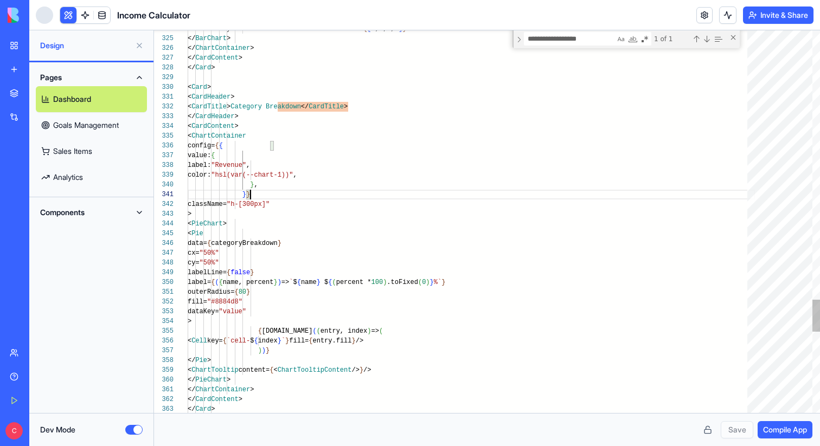
type textarea "**********"
type textarea "*"
type textarea "**********"
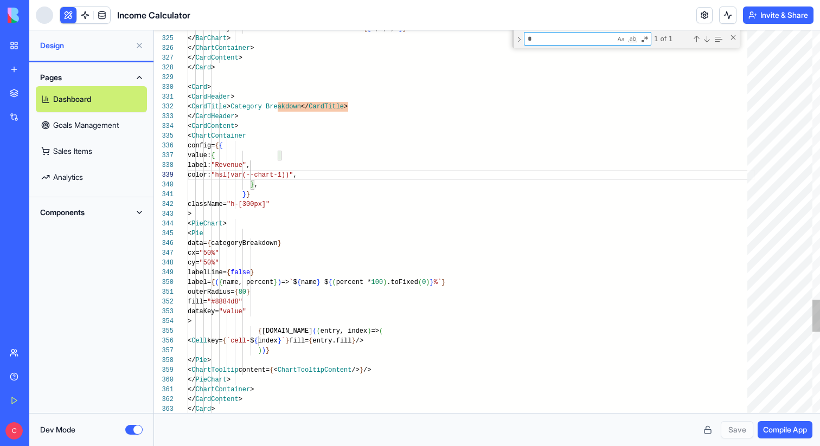
type textarea "**"
type textarea "**********"
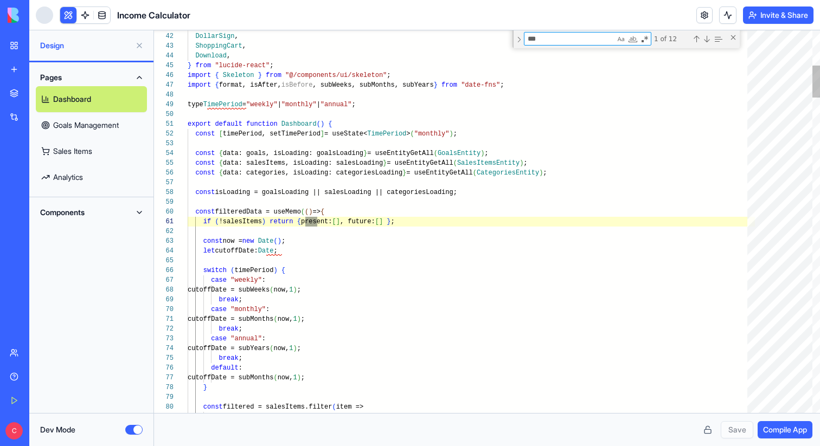
scroll to position [98, 129]
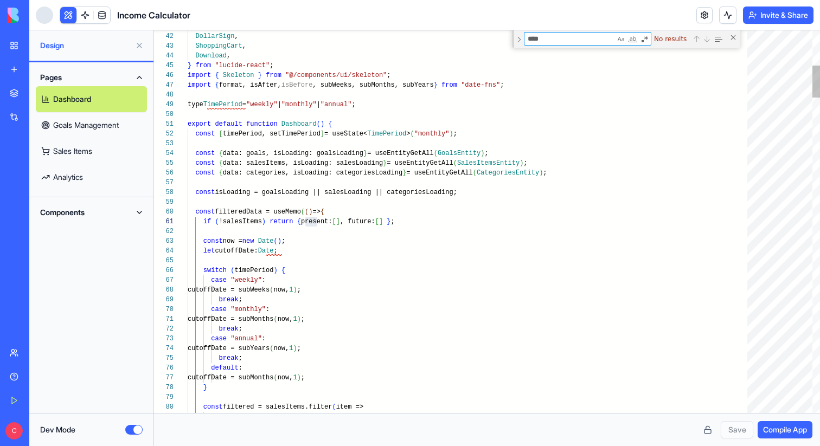
type textarea "*****"
type textarea "**********"
type textarea "*"
type textarea "**********"
type textarea "**"
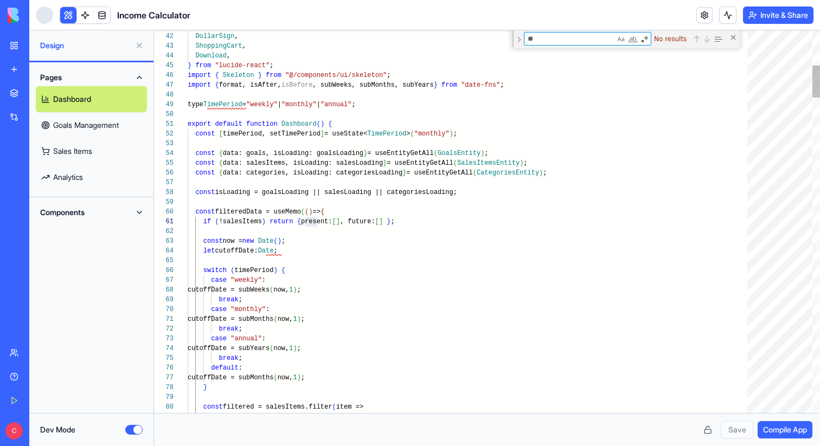
type textarea "**********"
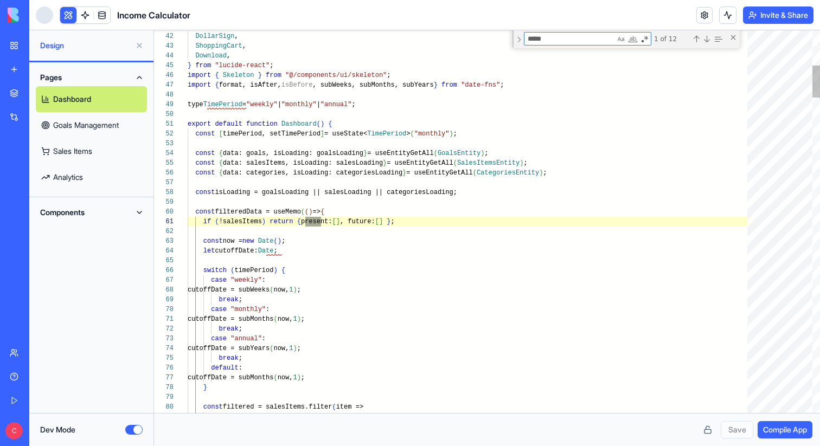
scroll to position [98, 137]
type textarea "*******"
type textarea "**********"
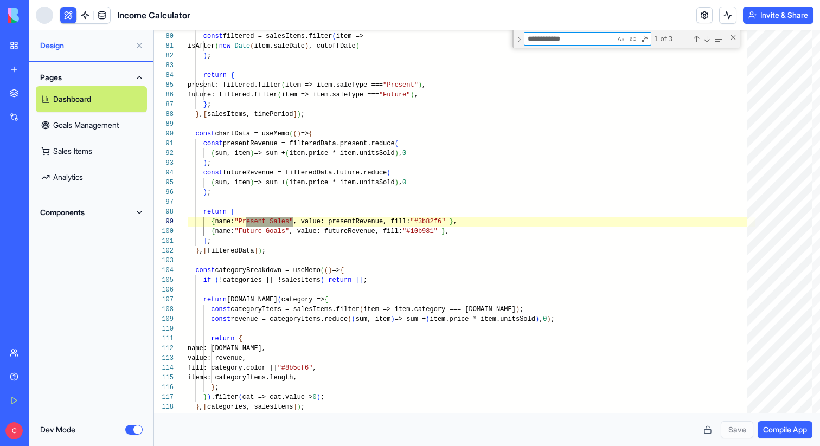
type textarea "**********"
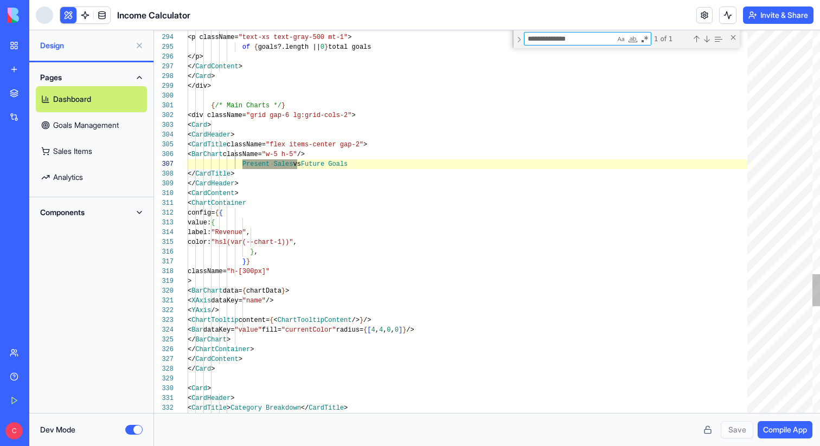
type textarea "**********"
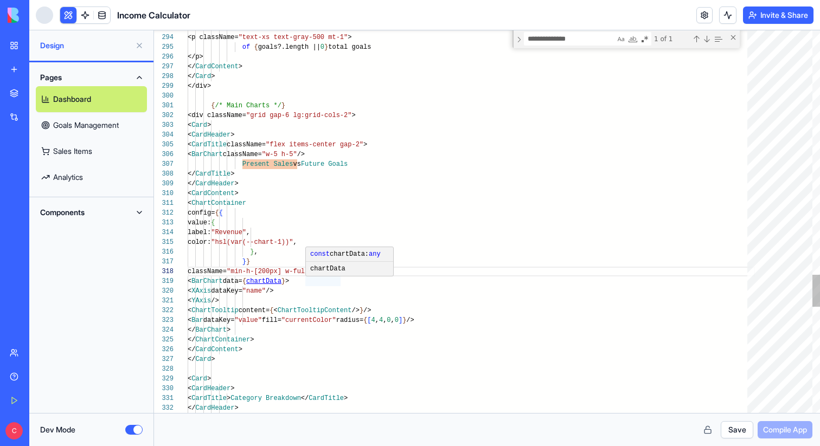
scroll to position [68, 0]
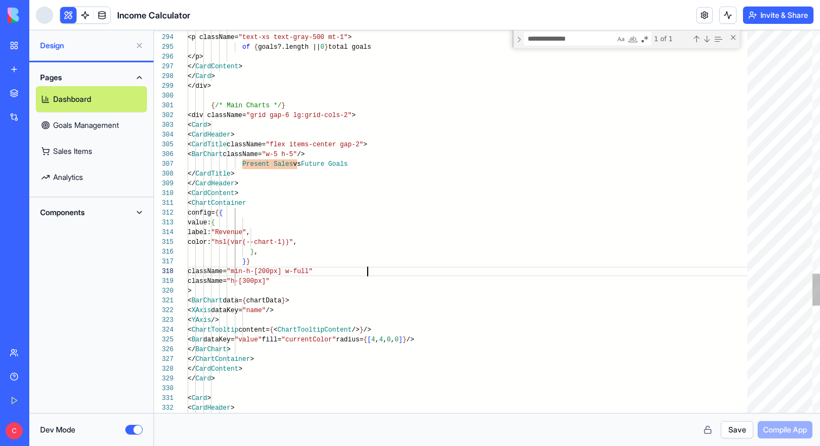
scroll to position [68, 180]
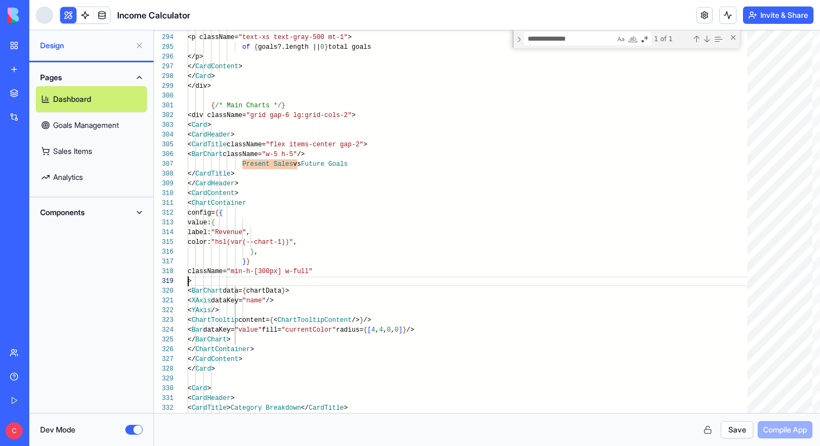
click at [728, 433] on button "Save" at bounding box center [736, 429] width 33 height 17
click at [790, 430] on span "Compile App" at bounding box center [785, 429] width 44 height 11
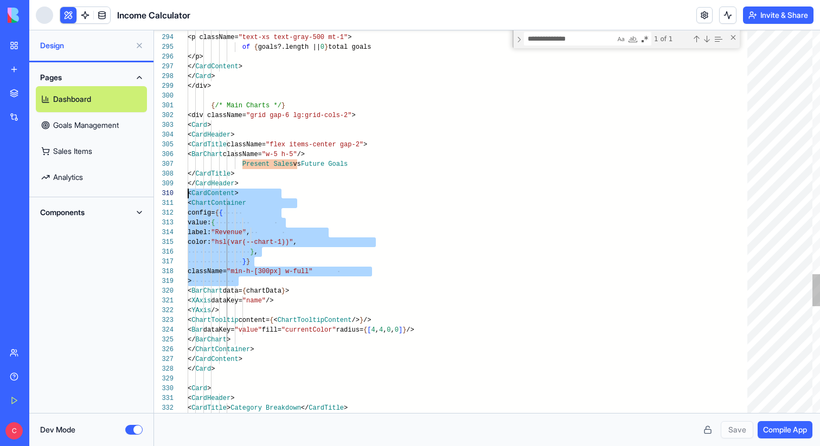
scroll to position [0, 0]
drag, startPoint x: 268, startPoint y: 280, endPoint x: 140, endPoint y: 201, distance: 149.7
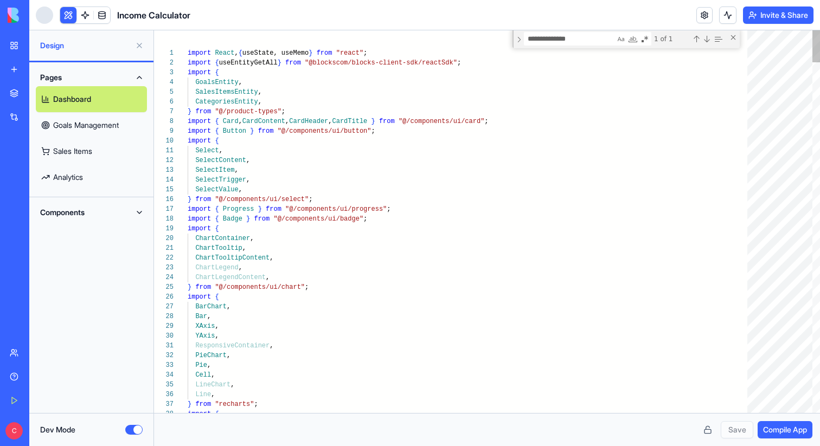
scroll to position [88, 31]
type textarea "**********"
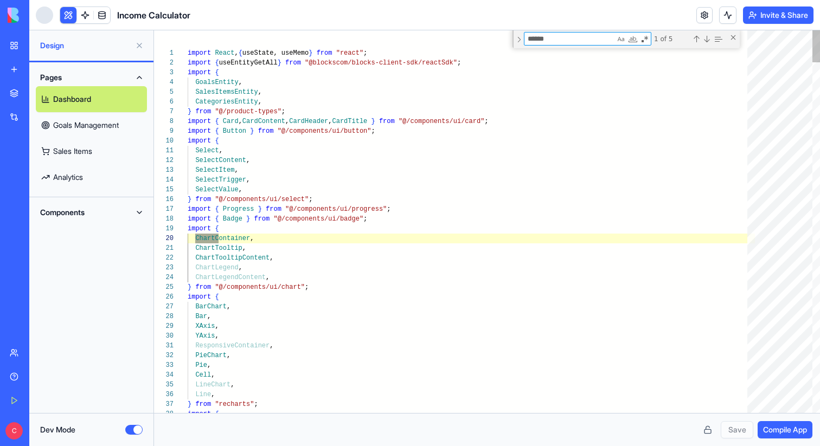
scroll to position [98, 31]
type textarea "******"
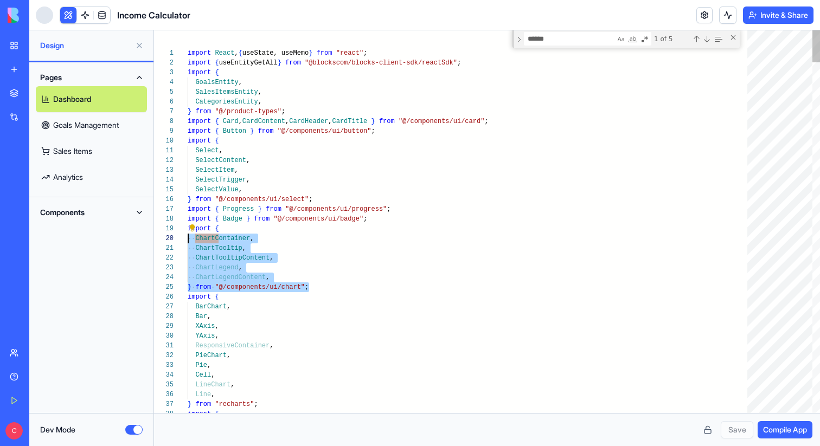
scroll to position [78, 0]
drag, startPoint x: 331, startPoint y: 287, endPoint x: 118, endPoint y: 232, distance: 219.9
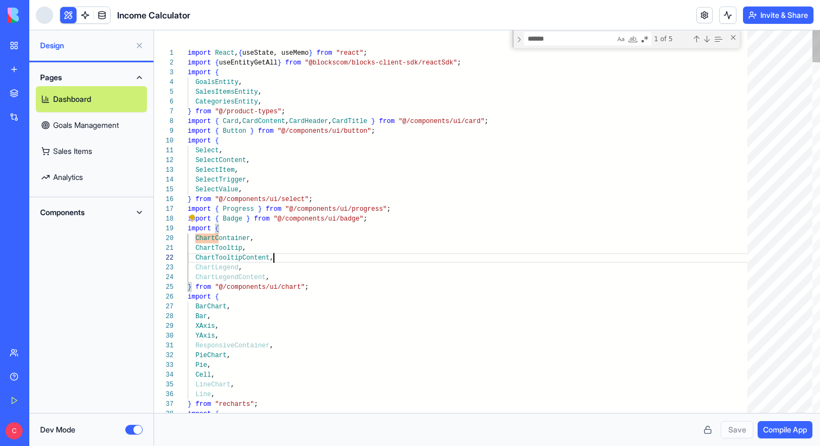
type textarea "**********"
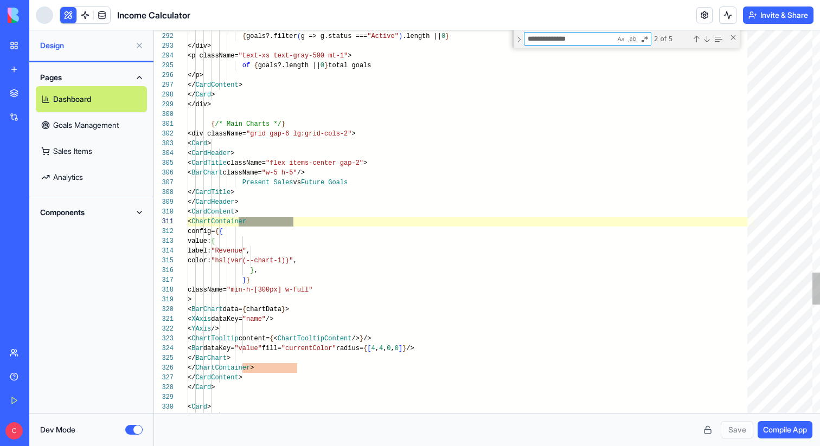
scroll to position [49, 70]
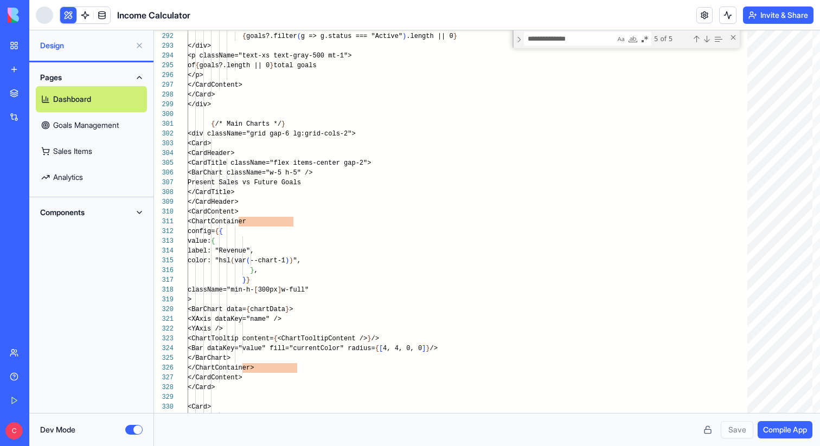
scroll to position [20, 38]
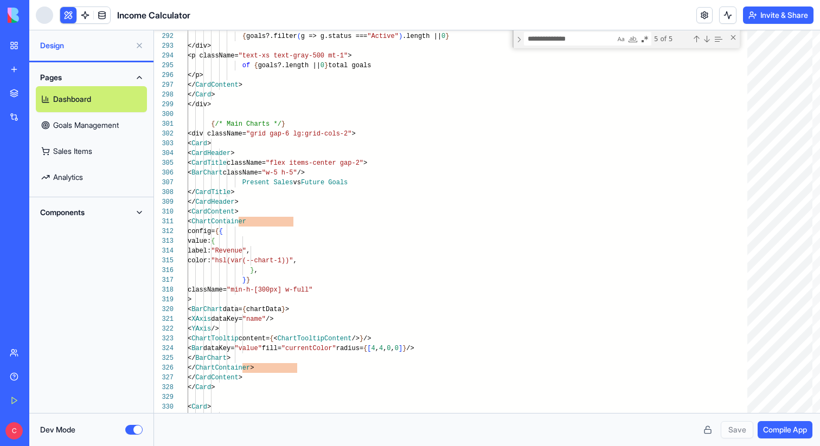
type textarea "**********"
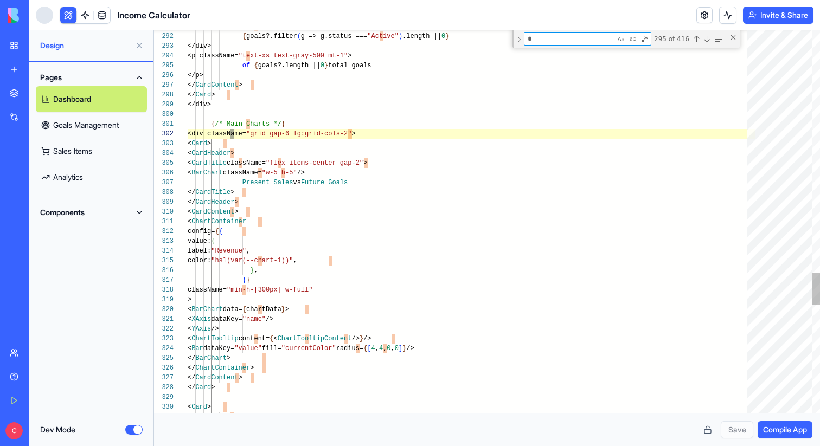
type textarea "**"
type textarea "**********"
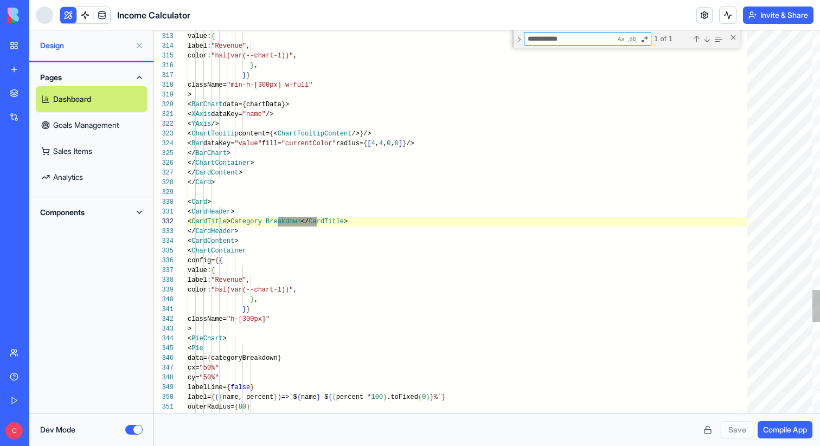
scroll to position [98, 133]
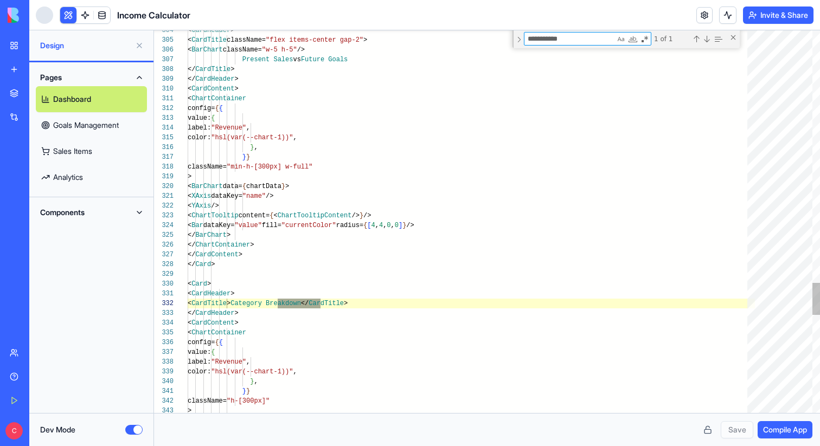
type textarea "**********"
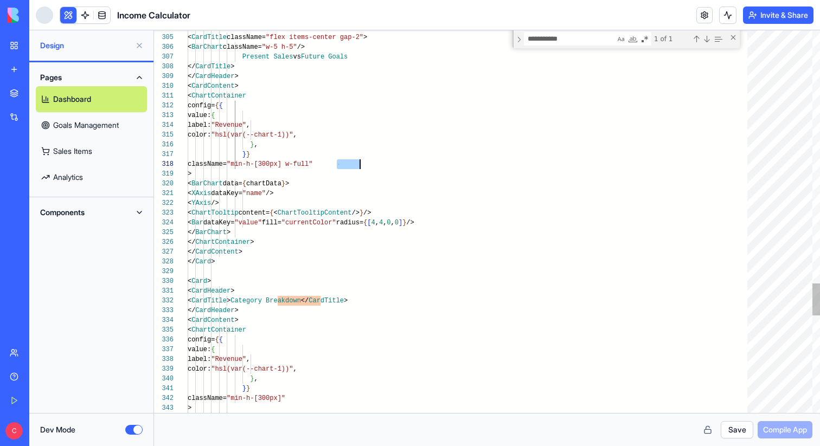
scroll to position [68, 176]
drag, startPoint x: 338, startPoint y: 166, endPoint x: 363, endPoint y: 166, distance: 24.4
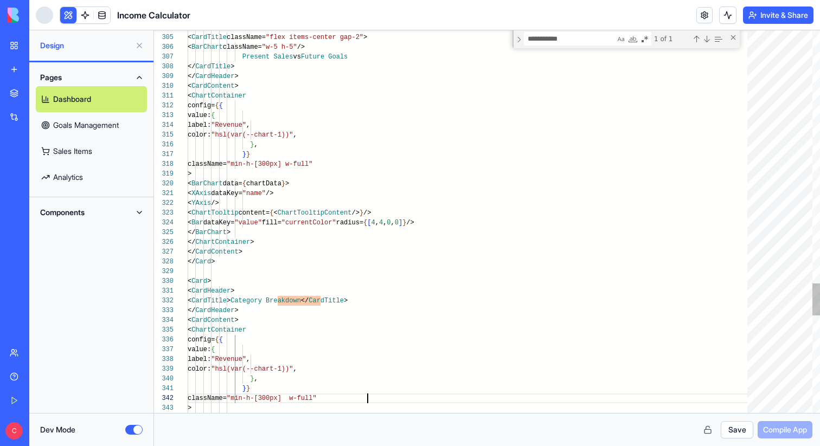
type textarea "**********"
click at [728, 430] on button "Save" at bounding box center [736, 429] width 33 height 17
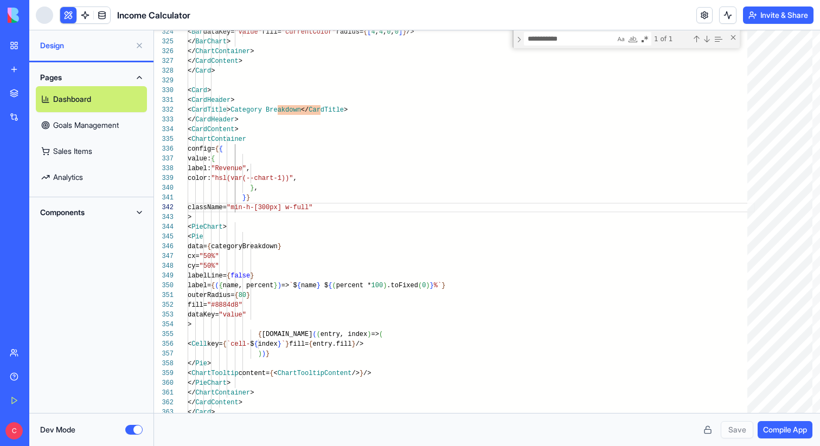
click at [773, 424] on span "Compile App" at bounding box center [785, 429] width 44 height 11
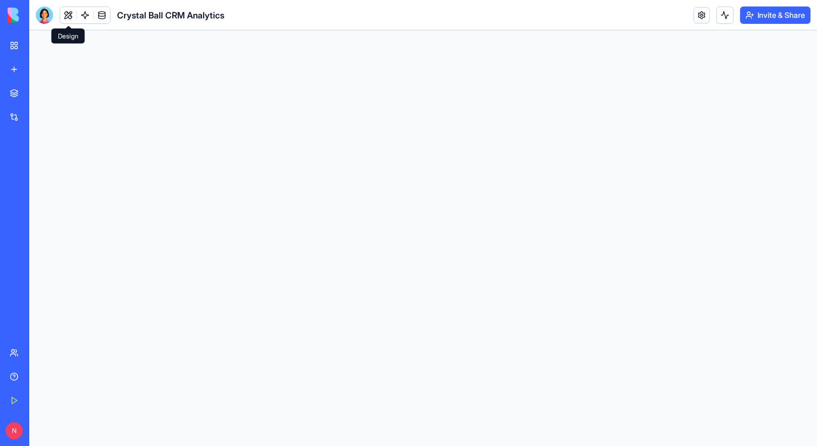
click at [69, 21] on button at bounding box center [68, 15] width 16 height 16
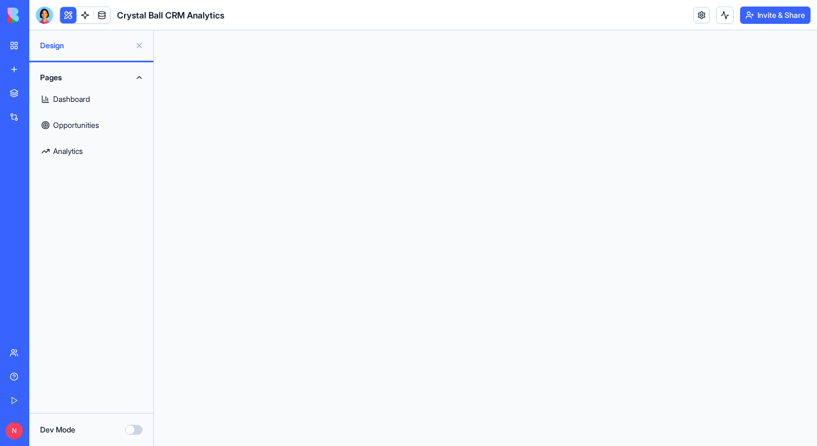
click at [73, 92] on link "Dashboard" at bounding box center [91, 99] width 111 height 26
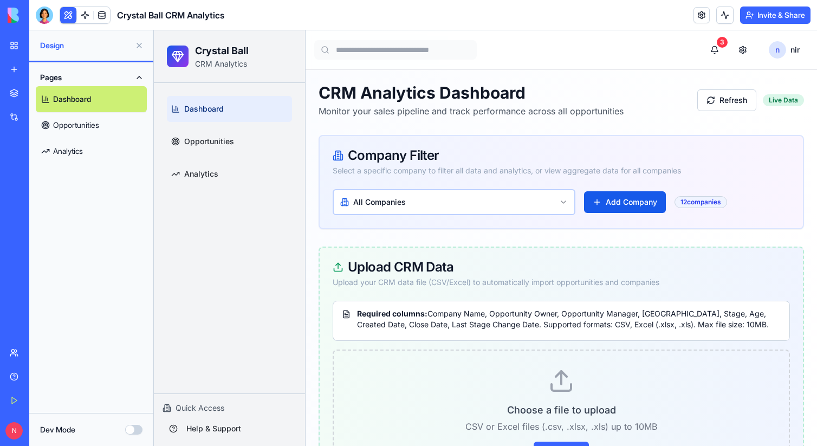
click at [69, 11] on button at bounding box center [68, 15] width 16 height 16
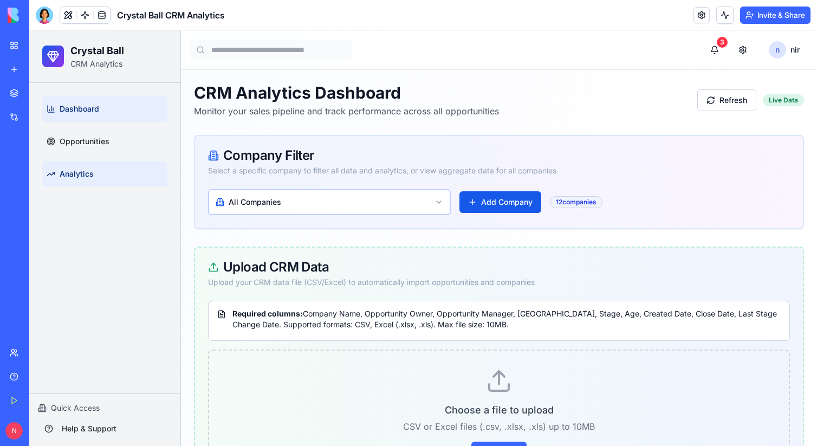
click at [95, 179] on link "Analytics" at bounding box center [104, 174] width 125 height 26
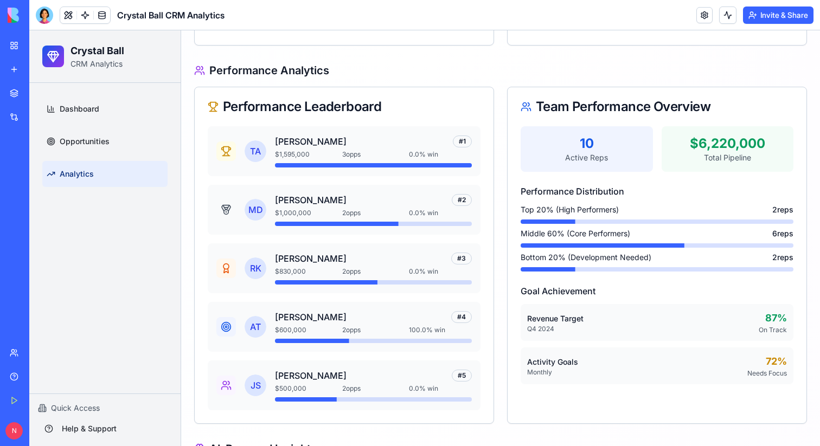
scroll to position [1643, 0]
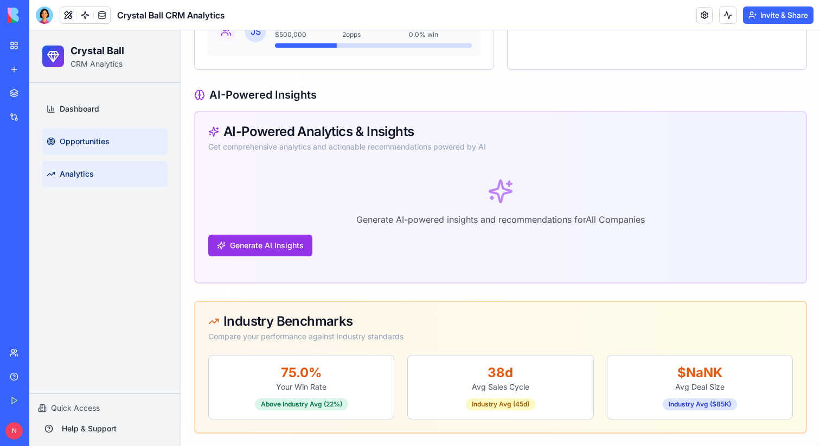
click at [66, 140] on span "Opportunities" at bounding box center [85, 141] width 50 height 11
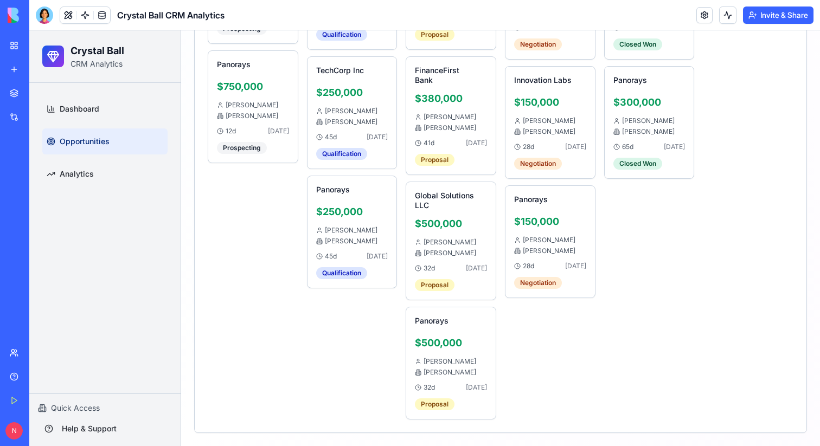
scroll to position [654, 0]
click at [95, 109] on span "Dashboard" at bounding box center [80, 109] width 40 height 11
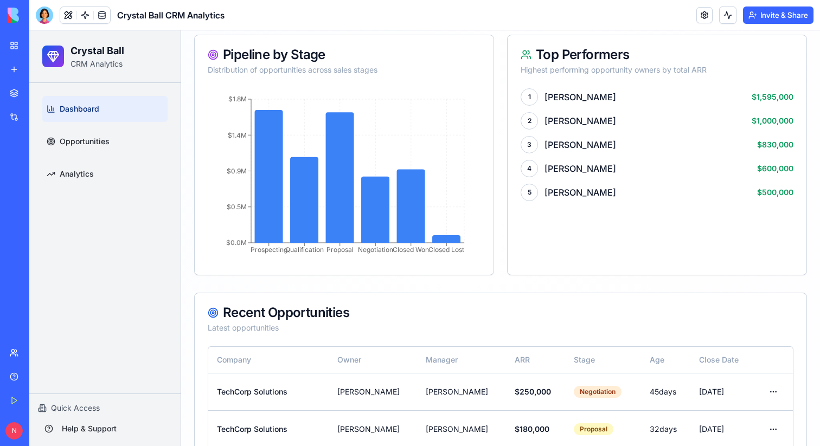
click at [779, 16] on button "Invite & Share" at bounding box center [778, 15] width 70 height 17
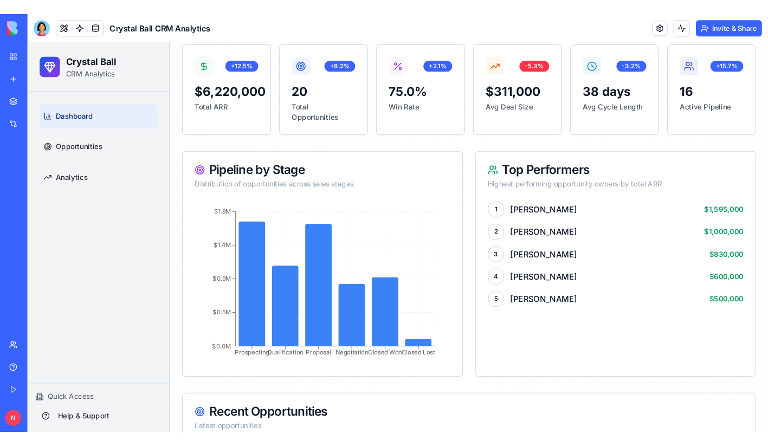
scroll to position [406, 0]
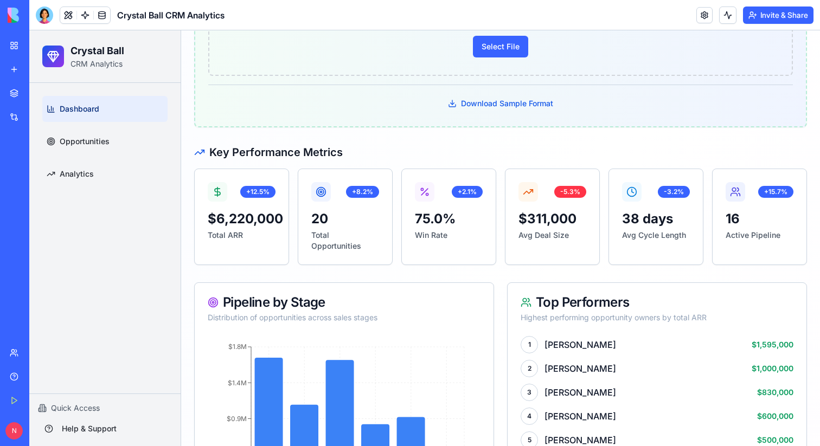
click at [786, 21] on button "Invite & Share" at bounding box center [778, 15] width 70 height 17
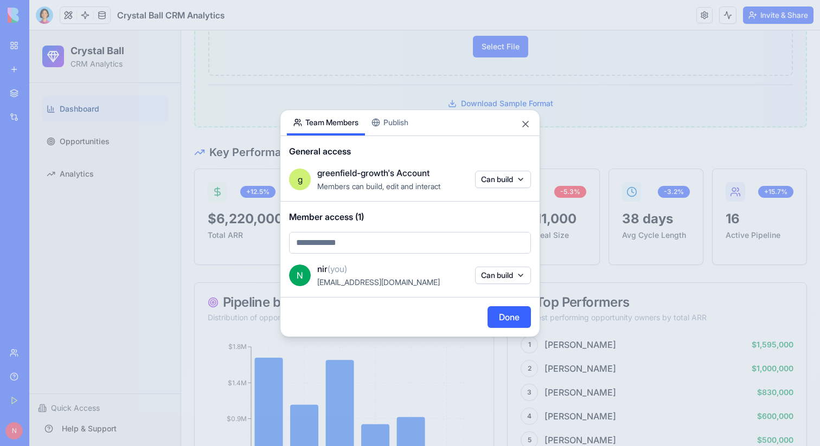
click at [409, 124] on div "Share App Team Members Publish General access g greenfield-growth's Account Mem…" at bounding box center [410, 223] width 260 height 228
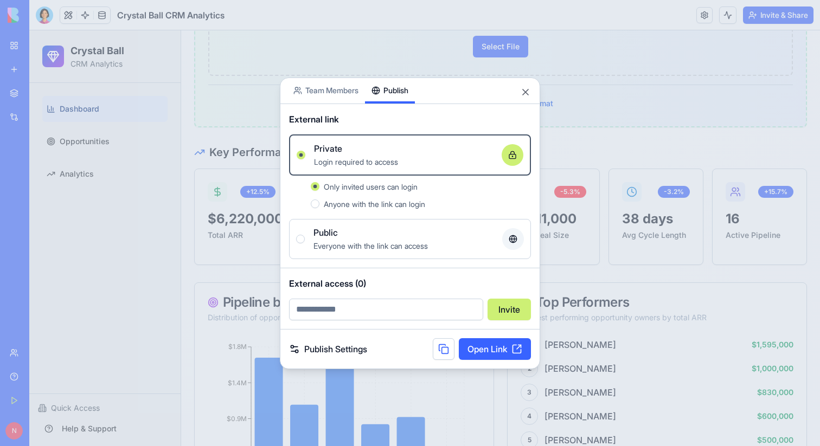
click at [299, 240] on button "Public Everyone with the link can access" at bounding box center [300, 239] width 9 height 9
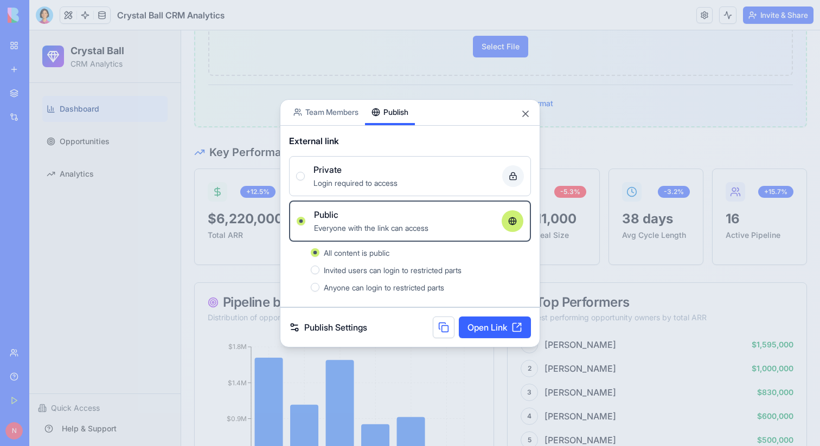
click at [510, 330] on link "Open Link" at bounding box center [495, 328] width 72 height 22
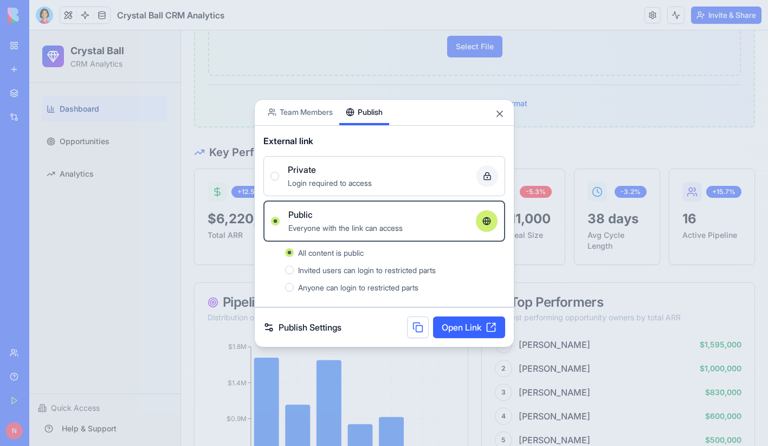
click at [319, 180] on span "Login required to access" at bounding box center [330, 182] width 84 height 9
click at [279, 180] on button "Private Login required to access" at bounding box center [274, 176] width 9 height 9
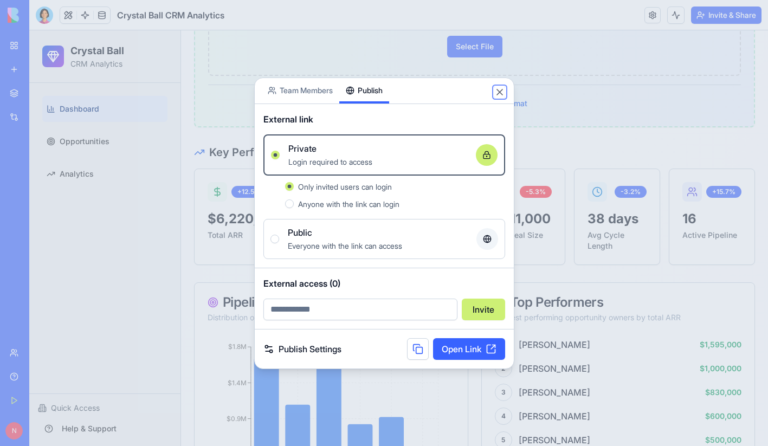
click at [501, 89] on button "Close" at bounding box center [499, 92] width 11 height 11
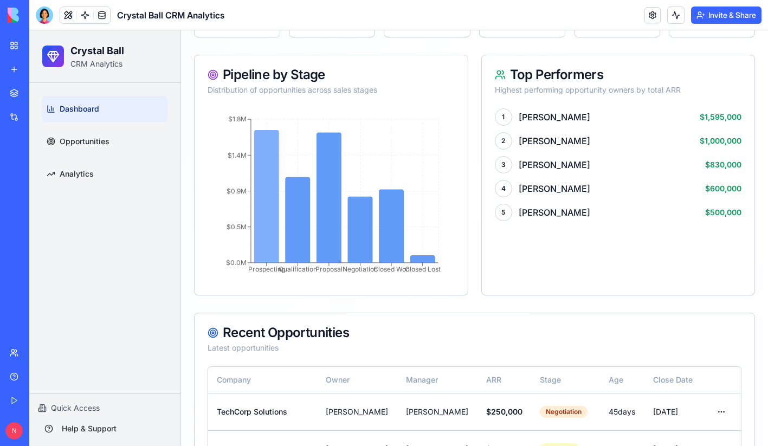
scroll to position [623, 0]
